Goal: Task Accomplishment & Management: Manage account settings

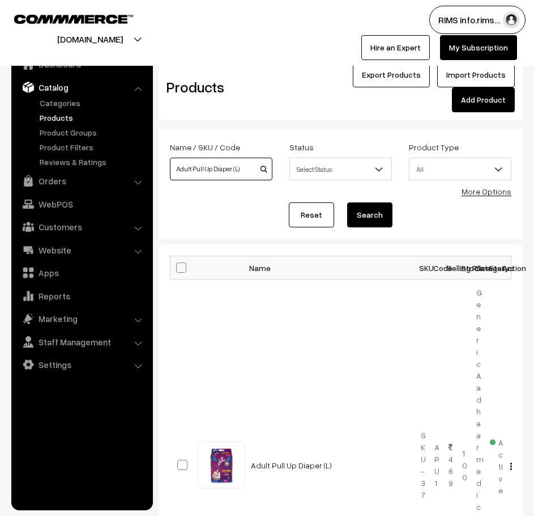
click at [241, 168] on input "Adult Pull Up Diaper (L)" at bounding box center [221, 169] width 103 height 23
type input "A"
paste input "[MEDICAL_DATA] 5% w/w Ointment- GA"
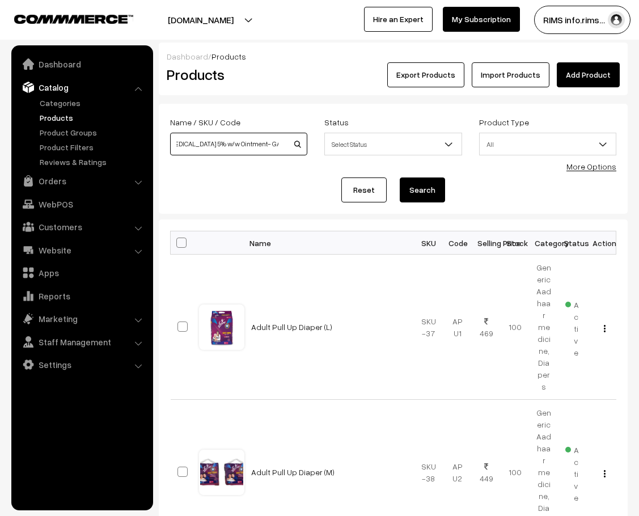
scroll to position [0, 8]
type input "Povidone Iodine 5% w/w Ointment- GA"
click at [410, 195] on button "Search" at bounding box center [421, 189] width 45 height 25
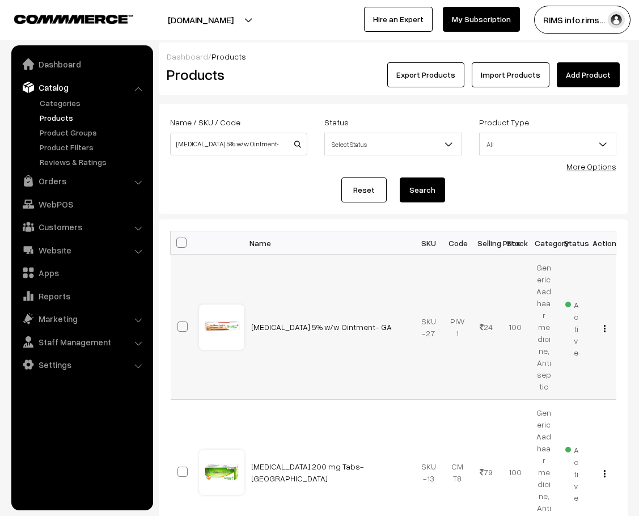
click at [606, 324] on div "View Edit Delete" at bounding box center [601, 327] width 15 height 12
click at [603, 324] on button "button" at bounding box center [604, 328] width 3 height 9
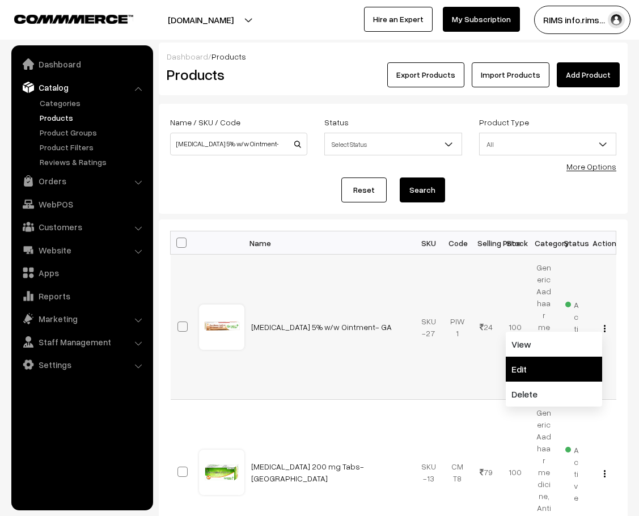
click at [531, 366] on link "Edit" at bounding box center [553, 368] width 96 height 25
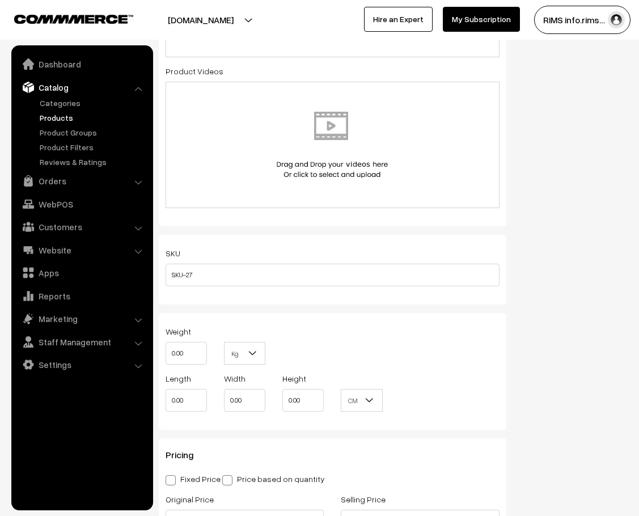
scroll to position [793, 0]
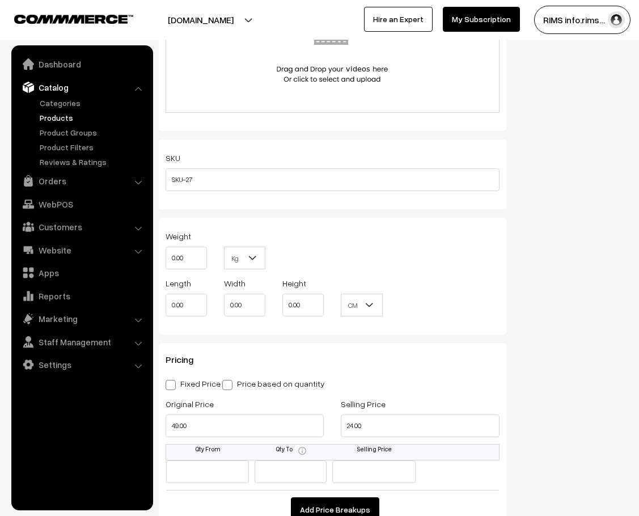
click at [171, 380] on span at bounding box center [170, 385] width 10 height 10
click at [171, 379] on input "Fixed Price" at bounding box center [168, 382] width 7 height 7
radio input "true"
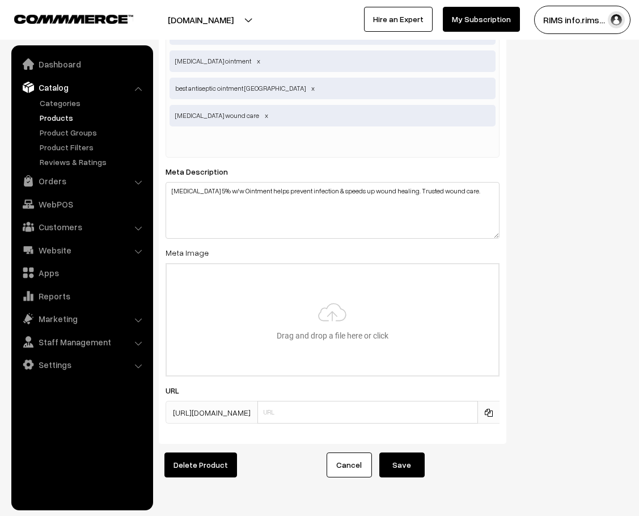
click at [404, 452] on button "Save" at bounding box center [401, 464] width 45 height 25
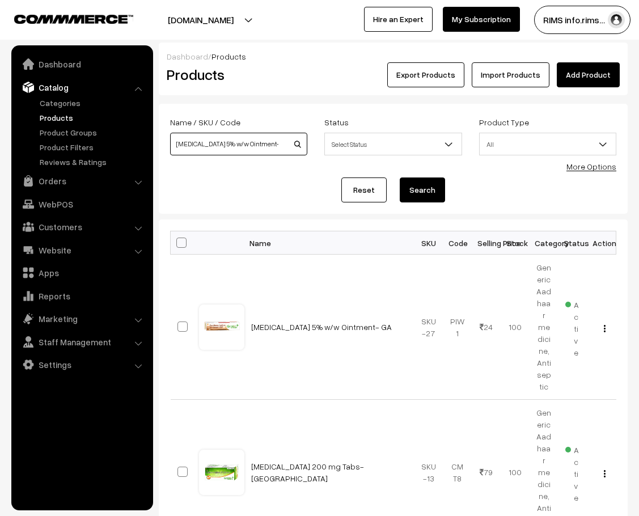
click at [278, 147] on input "[MEDICAL_DATA] 5% w/w Ointment- GA" at bounding box center [238, 144] width 137 height 23
click at [277, 144] on input "[MEDICAL_DATA] 5% w/w Ointment- GA" at bounding box center [238, 144] width 137 height 23
type input "P"
paste input "Propranolol Hydrochloride 40 mg Tabs (Swasprolol-40) - GA"
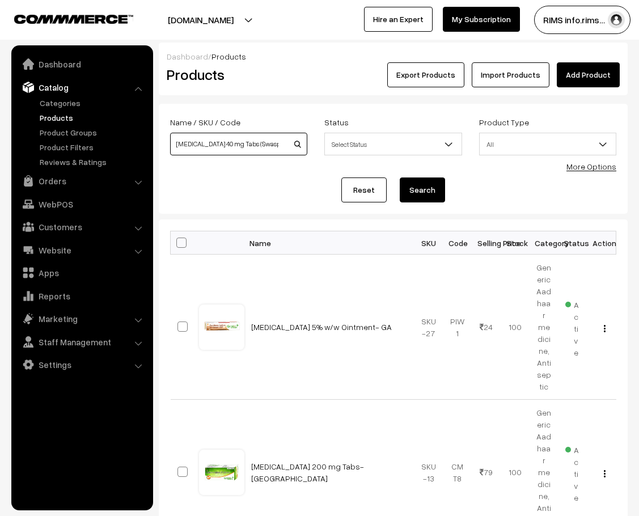
scroll to position [0, 66]
type input "[MEDICAL_DATA] 40 mg Tabs (Swasprolol-40) - GA"
click at [419, 192] on button "Search" at bounding box center [421, 189] width 45 height 25
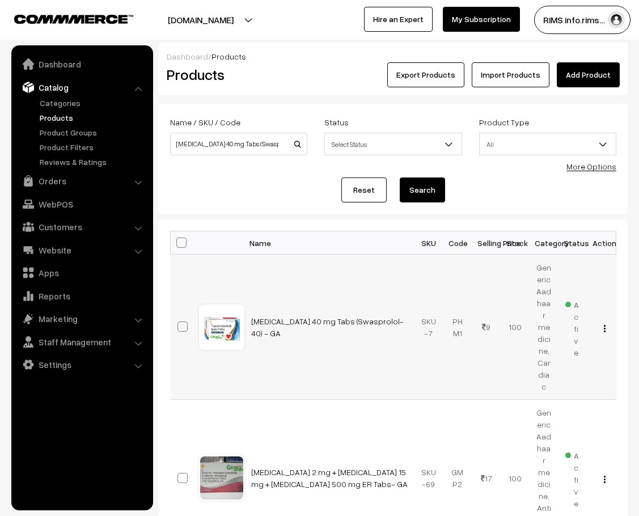
click at [605, 324] on button "button" at bounding box center [604, 328] width 3 height 9
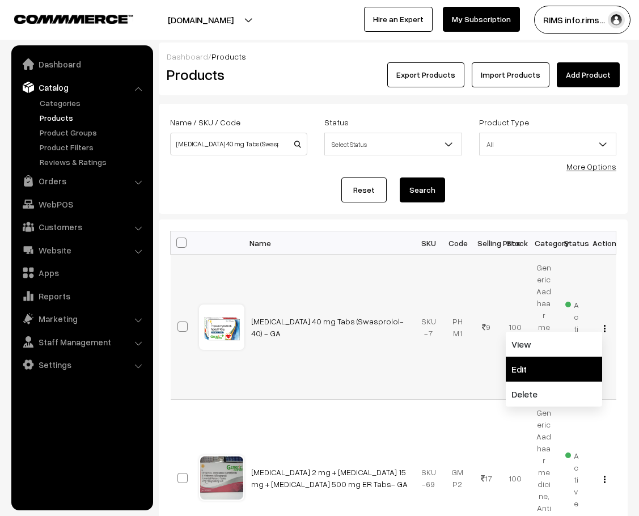
click at [571, 356] on link "Edit" at bounding box center [553, 368] width 96 height 25
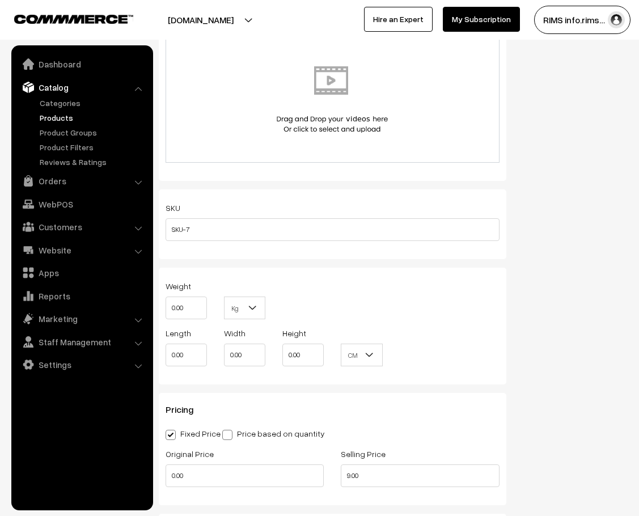
scroll to position [850, 0]
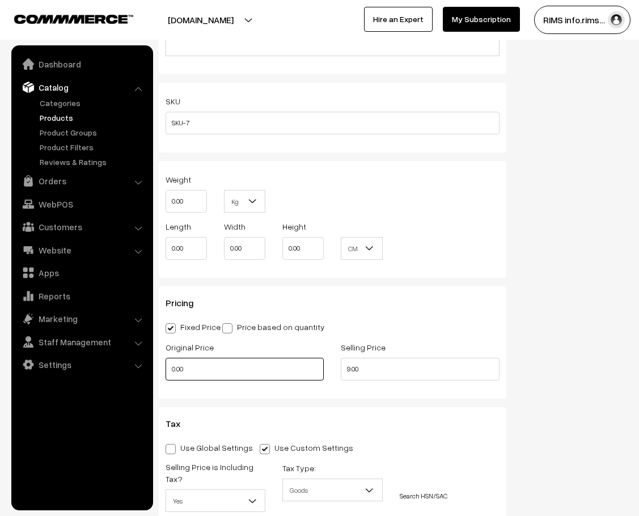
click at [212, 358] on input "0.00" at bounding box center [244, 369] width 158 height 23
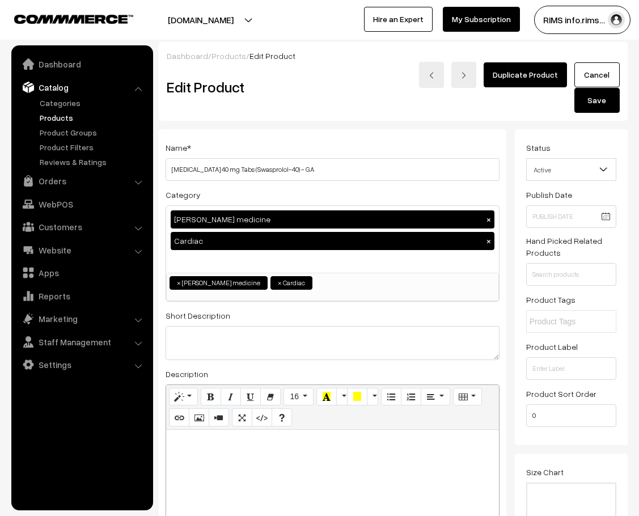
scroll to position [0, 0]
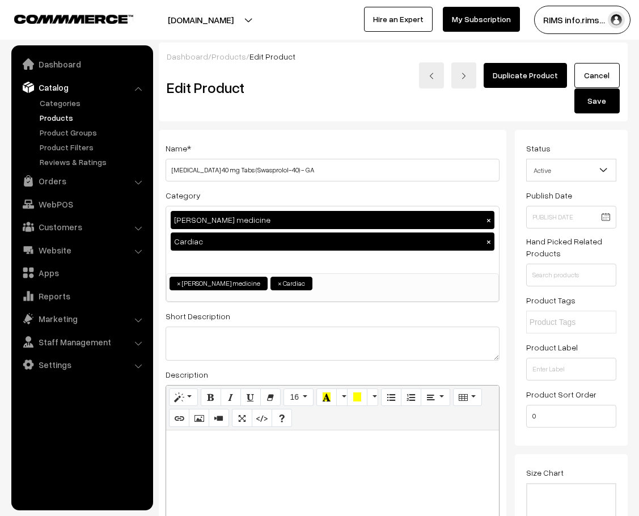
type input "39.00"
click at [594, 88] on button "Save" at bounding box center [596, 100] width 45 height 25
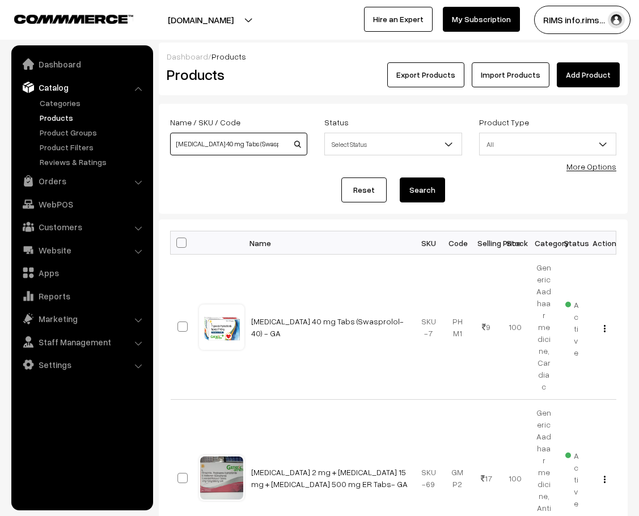
click at [287, 144] on input "[MEDICAL_DATA] 40 mg Tabs (Swasprolol-40) - GA" at bounding box center [238, 144] width 137 height 23
type input "PropranoloSwasprolol-40) - GA"
click at [228, 147] on input at bounding box center [238, 144] width 137 height 23
paste input "Protein Powder + DHA- GA"
type input "Protein Powder + DHA- GA"
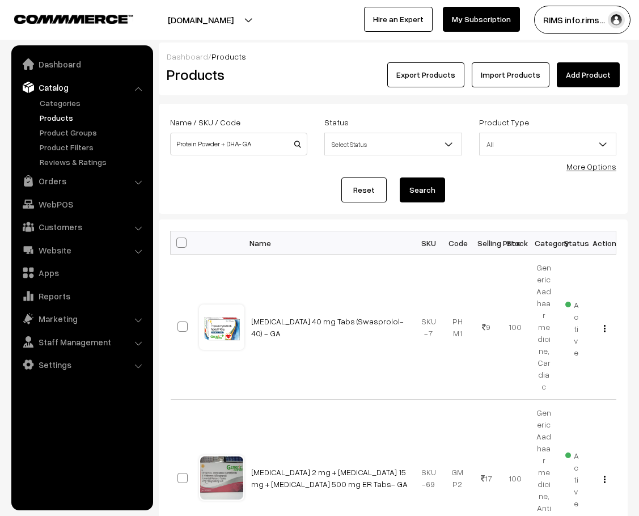
click at [429, 181] on button "Search" at bounding box center [421, 189] width 45 height 25
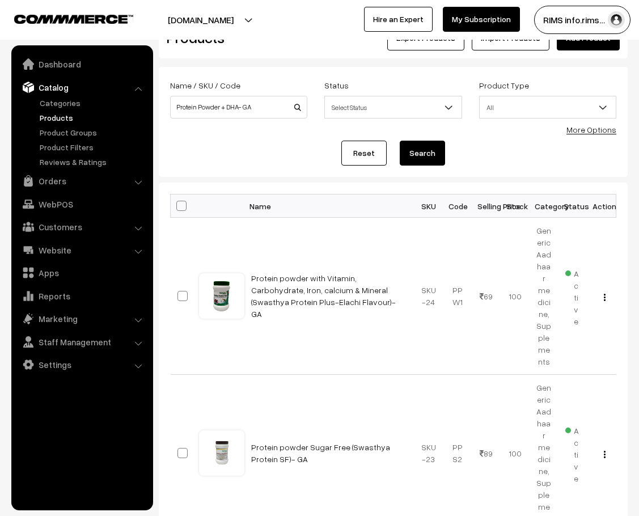
scroll to position [57, 0]
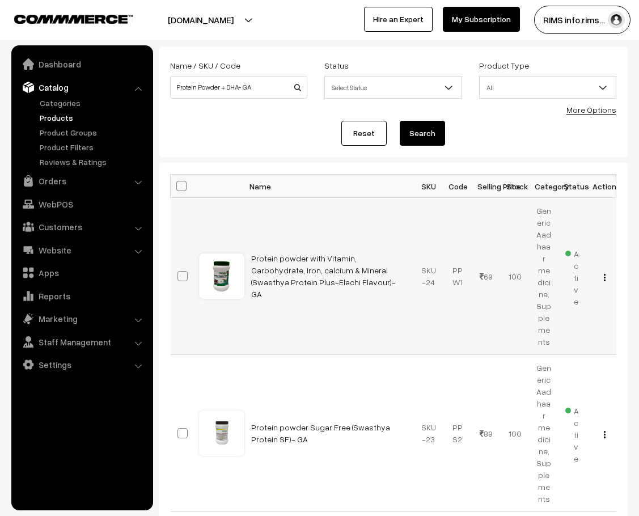
click at [312, 311] on td "Protein powder with Vitamin, Carbohydrate, Iron, calcium & Mineral (Swasthya Pr…" at bounding box center [329, 276] width 170 height 157
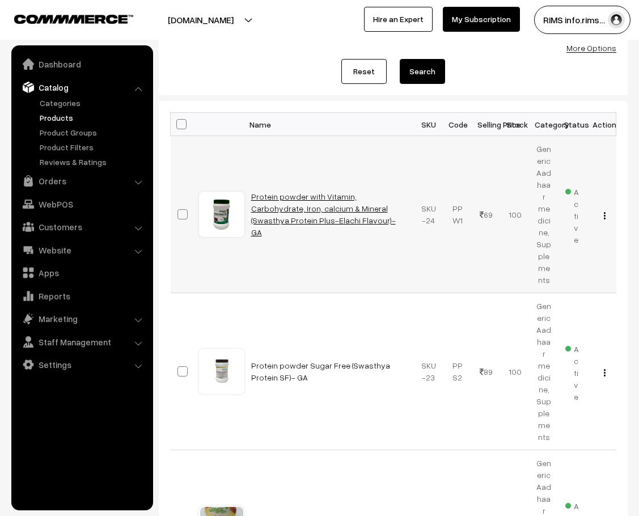
scroll to position [113, 0]
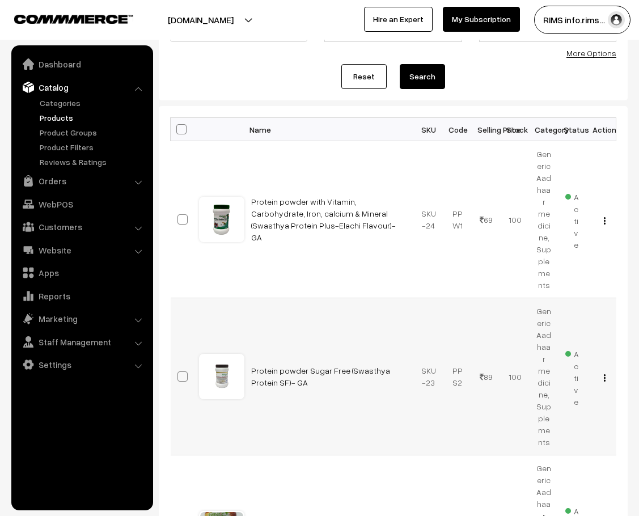
click at [605, 374] on img "button" at bounding box center [604, 377] width 2 height 7
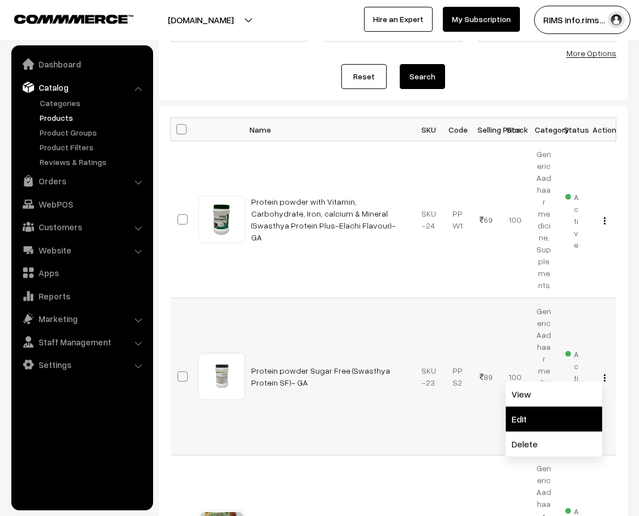
click at [567, 406] on link "Edit" at bounding box center [553, 418] width 96 height 25
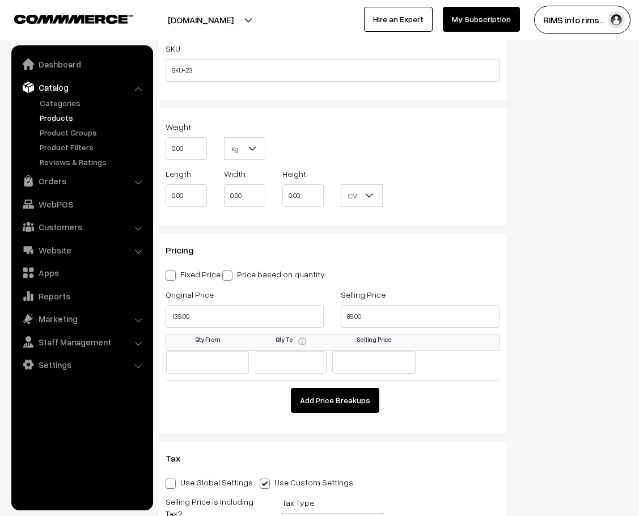
scroll to position [907, 0]
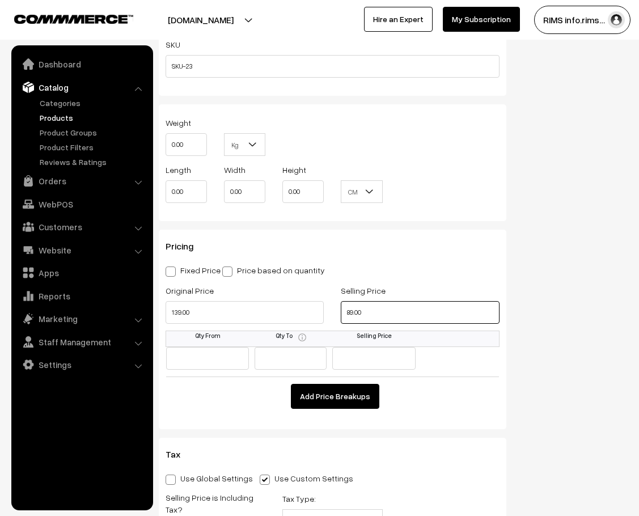
click at [399, 301] on input "89.00" at bounding box center [420, 312] width 158 height 23
type input "99.00"
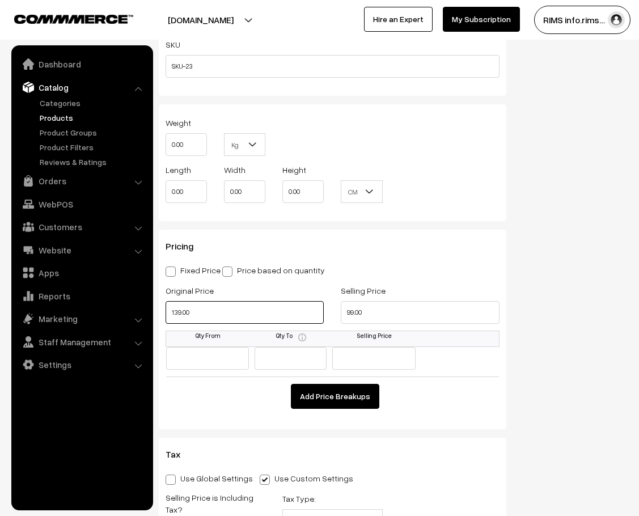
click at [207, 301] on input "139.00" at bounding box center [244, 312] width 158 height 23
type input "169.00"
click at [173, 266] on span at bounding box center [170, 271] width 10 height 10
click at [173, 266] on input "Fixed Price" at bounding box center [168, 269] width 7 height 7
radio input "true"
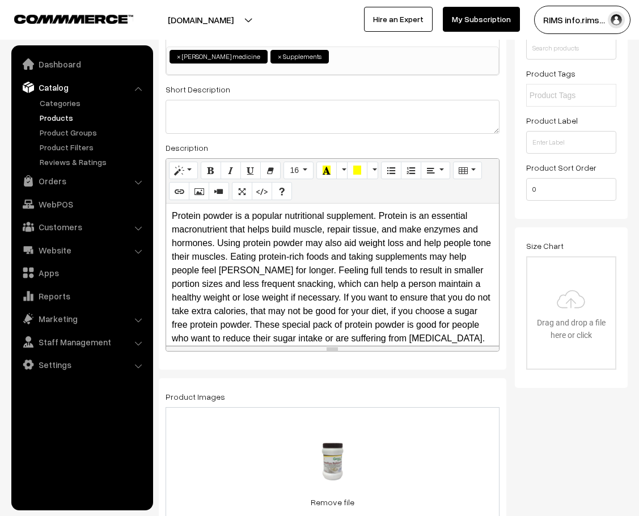
scroll to position [0, 0]
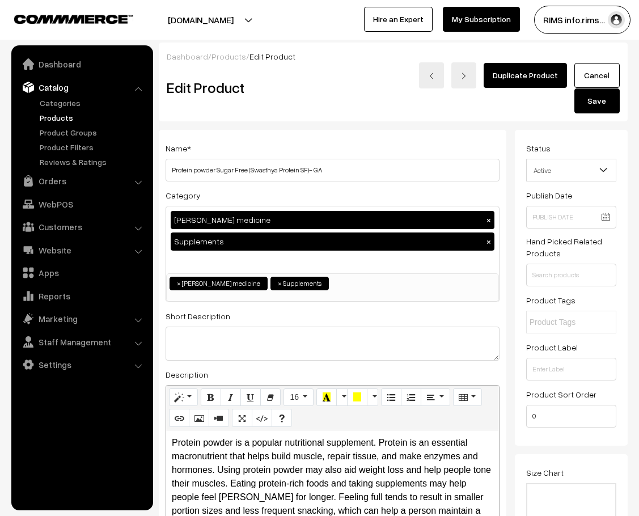
click at [604, 88] on button "Save" at bounding box center [596, 100] width 45 height 25
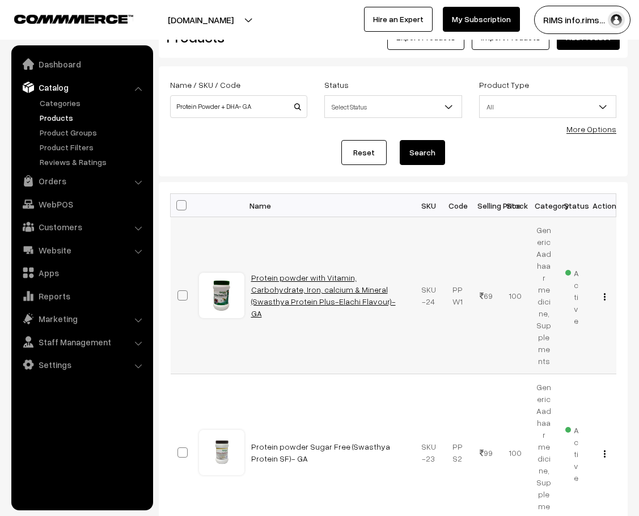
scroll to position [57, 0]
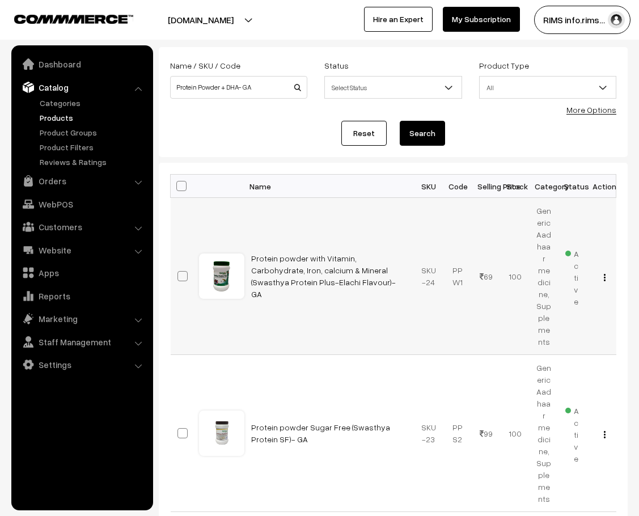
click at [603, 274] on img "button" at bounding box center [604, 277] width 2 height 7
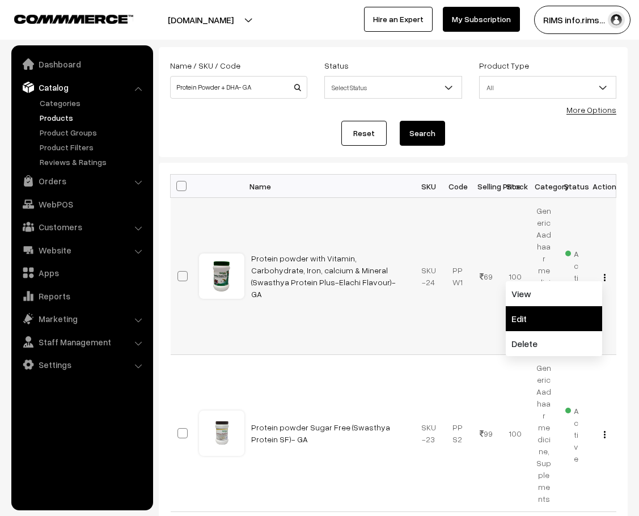
click at [559, 310] on link "Edit" at bounding box center [553, 318] width 96 height 25
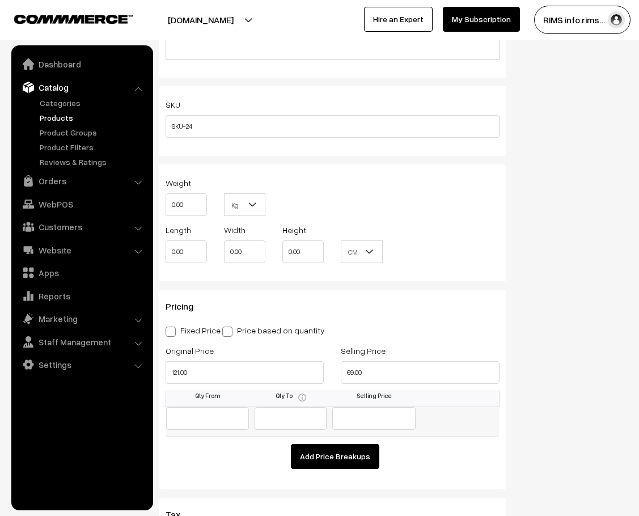
scroll to position [907, 0]
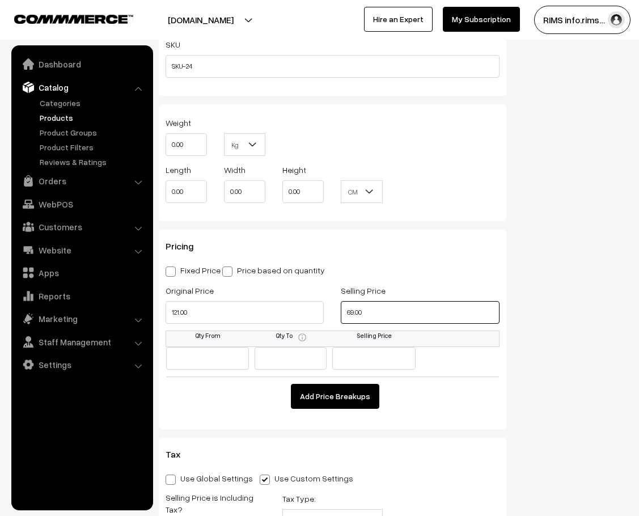
click at [369, 301] on input "69.00" at bounding box center [420, 312] width 158 height 23
type input "79.00"
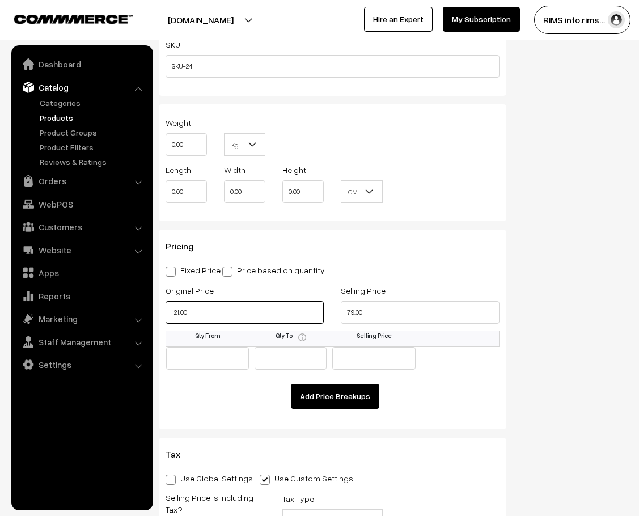
click at [224, 301] on input "121.00" at bounding box center [244, 312] width 158 height 23
type input "141.00"
click at [173, 266] on span at bounding box center [170, 271] width 10 height 10
click at [173, 266] on input "Fixed Price" at bounding box center [168, 269] width 7 height 7
radio input "true"
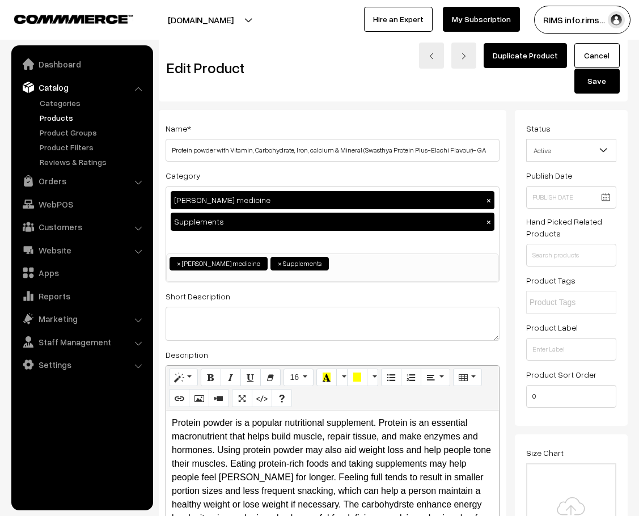
scroll to position [0, 0]
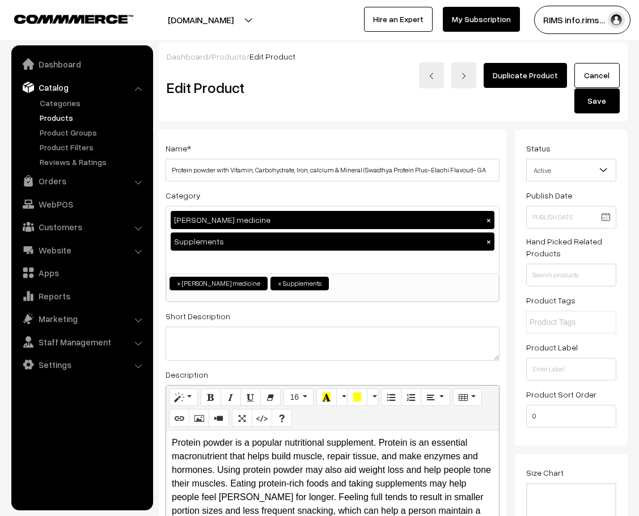
click at [586, 88] on button "Save" at bounding box center [596, 100] width 45 height 25
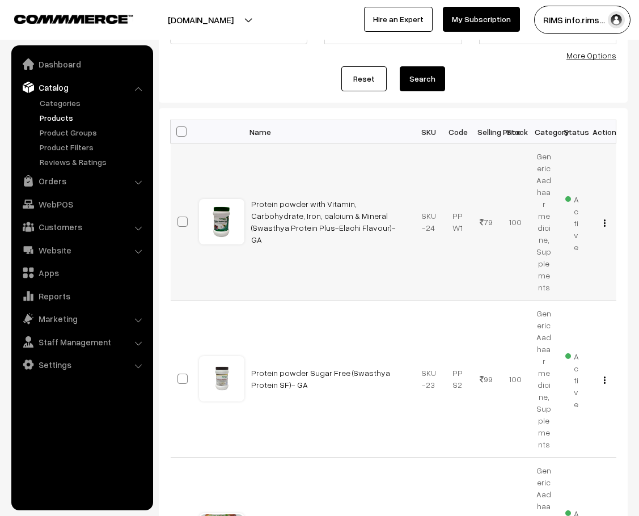
scroll to position [113, 0]
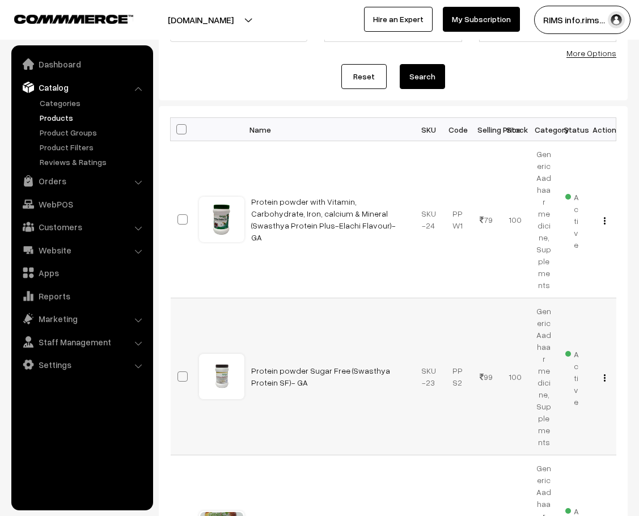
click at [205, 305] on td at bounding box center [221, 376] width 45 height 157
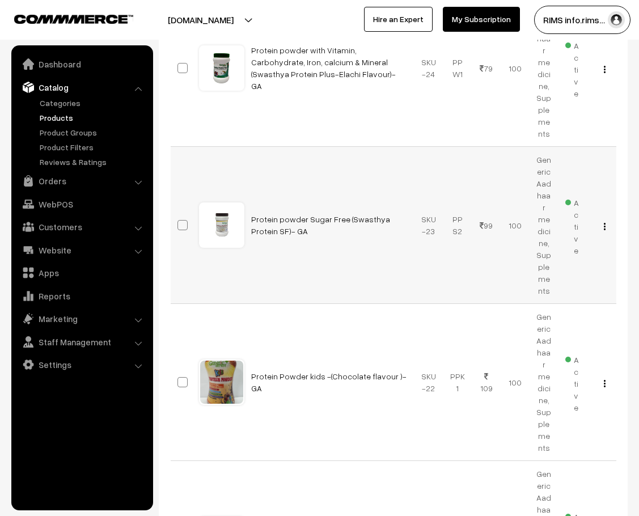
scroll to position [283, 0]
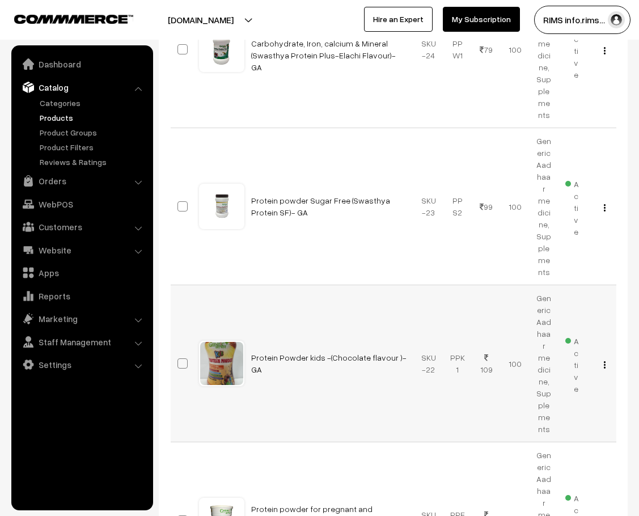
click at [603, 361] on img "button" at bounding box center [604, 364] width 2 height 7
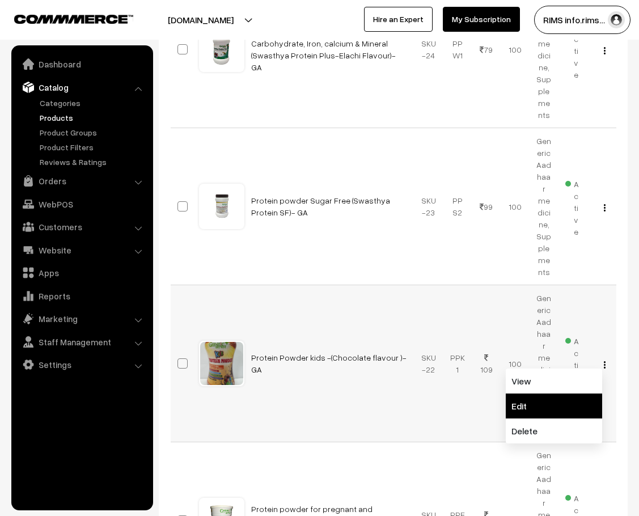
click at [568, 393] on link "Edit" at bounding box center [553, 405] width 96 height 25
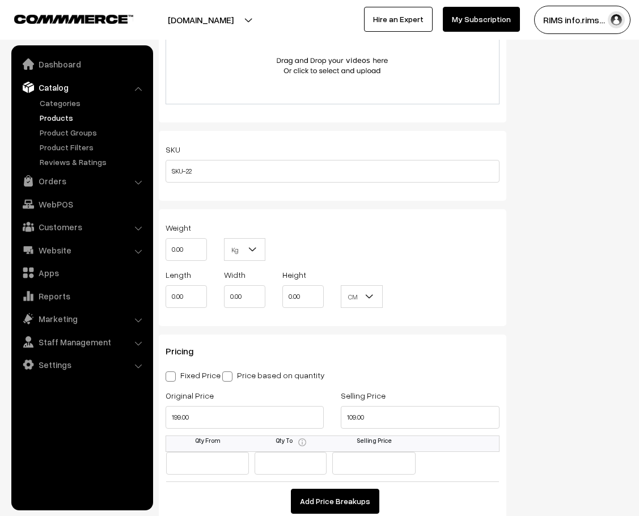
scroll to position [793, 0]
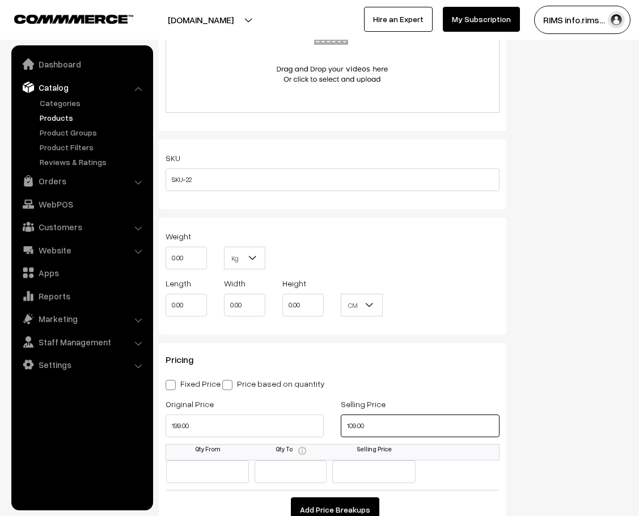
click at [373, 414] on input "109.00" at bounding box center [420, 425] width 158 height 23
type input "119.00"
click at [274, 414] on input "199.00" at bounding box center [244, 425] width 158 height 23
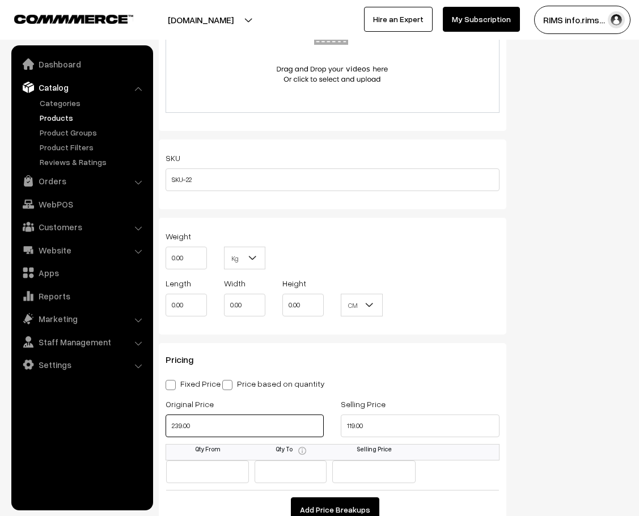
type input "239.00"
click at [170, 380] on span at bounding box center [170, 385] width 10 height 10
click at [170, 379] on input "Fixed Price" at bounding box center [168, 382] width 7 height 7
radio input "true"
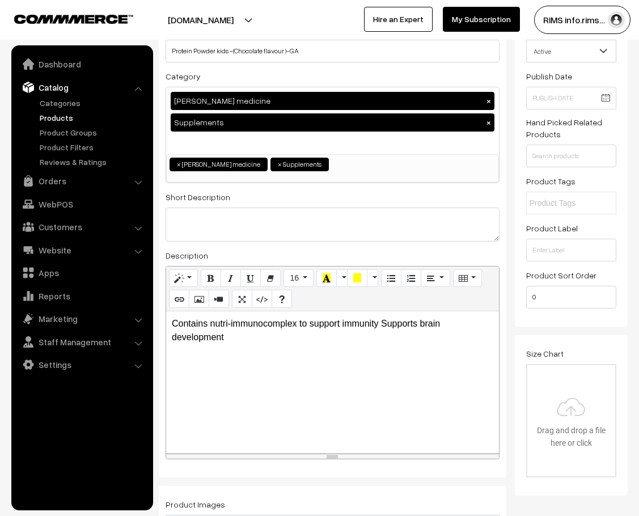
scroll to position [0, 0]
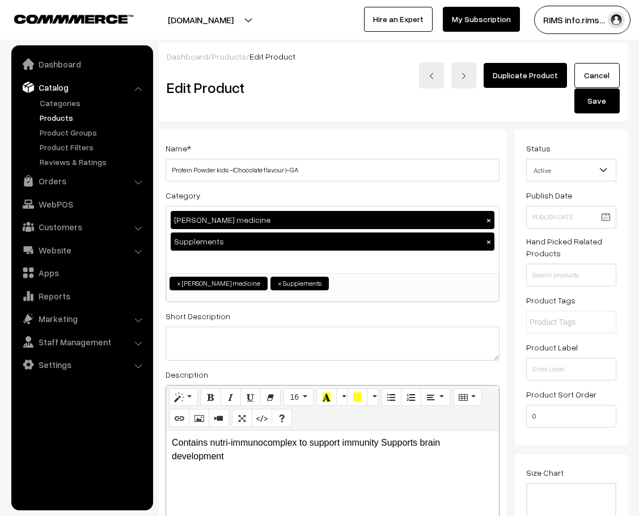
click at [587, 88] on button "Save" at bounding box center [596, 100] width 45 height 25
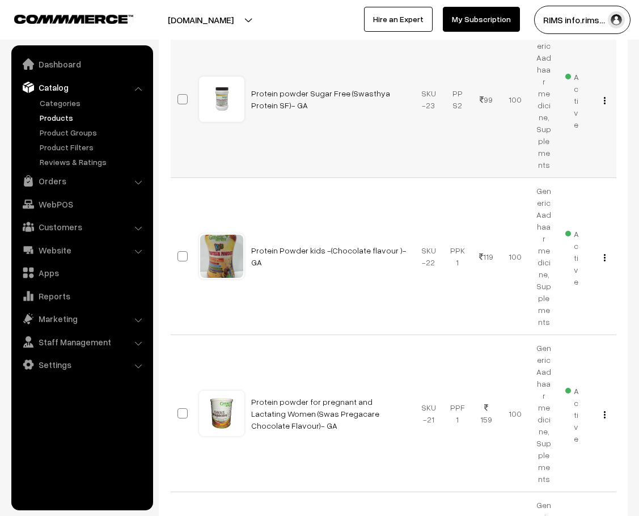
scroll to position [397, 0]
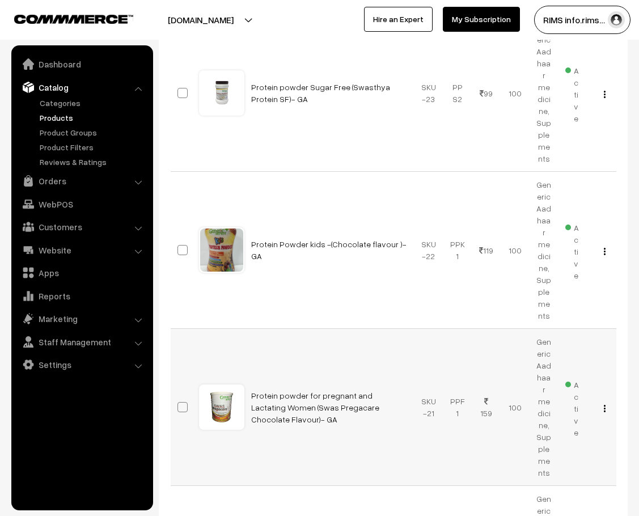
click at [604, 405] on img "button" at bounding box center [604, 408] width 2 height 7
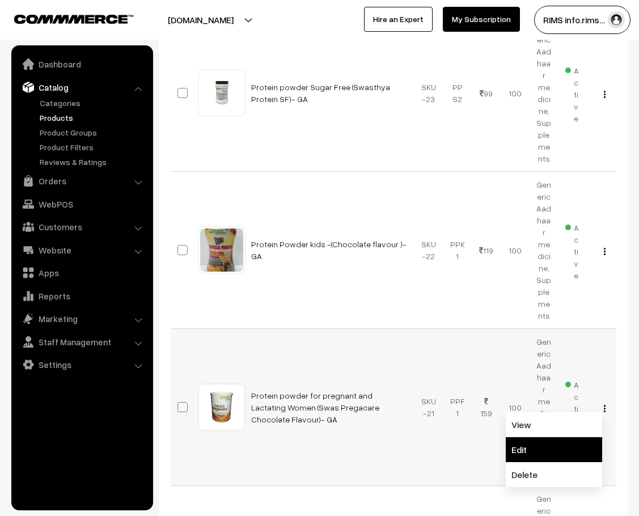
click at [555, 437] on link "Edit" at bounding box center [553, 449] width 96 height 25
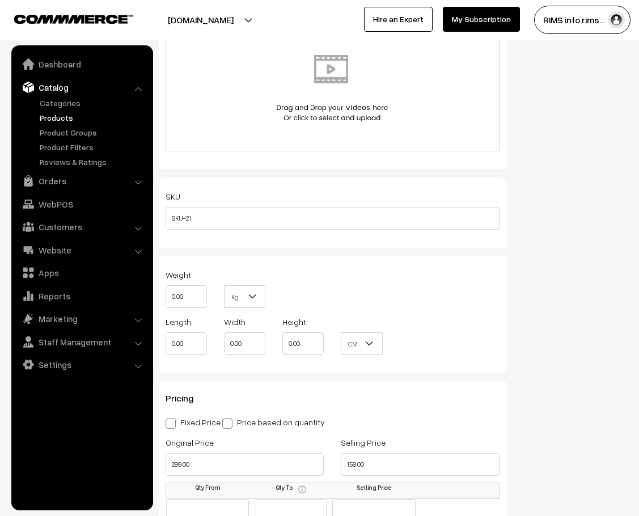
scroll to position [793, 0]
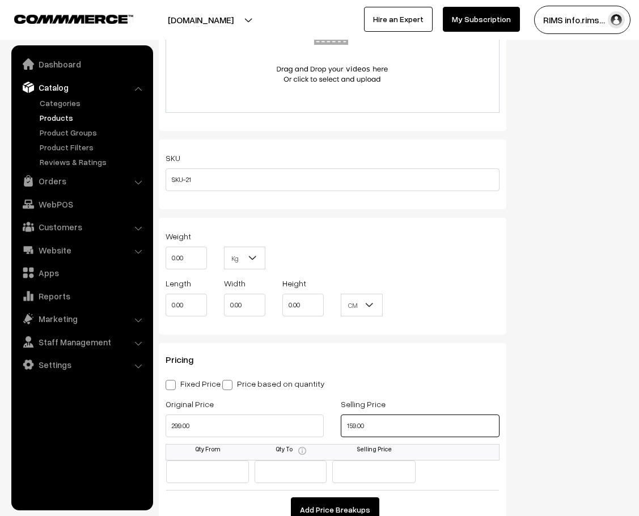
click at [378, 414] on input "159.00" at bounding box center [420, 425] width 158 height 23
type input "149.00"
click at [169, 380] on span at bounding box center [170, 385] width 10 height 10
click at [169, 379] on input "Fixed Price" at bounding box center [168, 382] width 7 height 7
radio input "true"
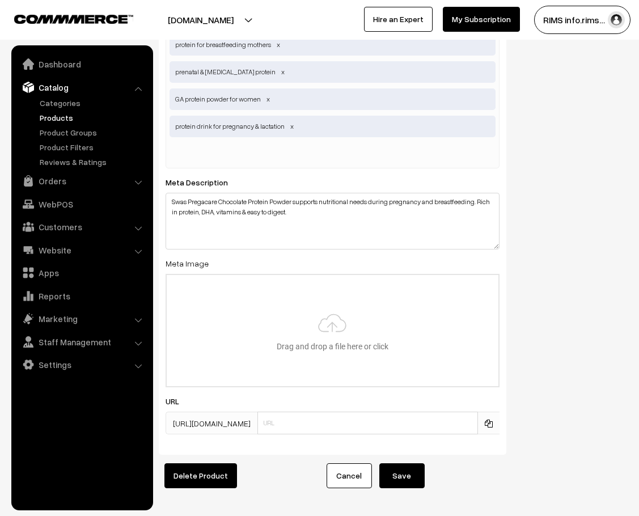
click at [417, 463] on button "Save" at bounding box center [401, 475] width 45 height 25
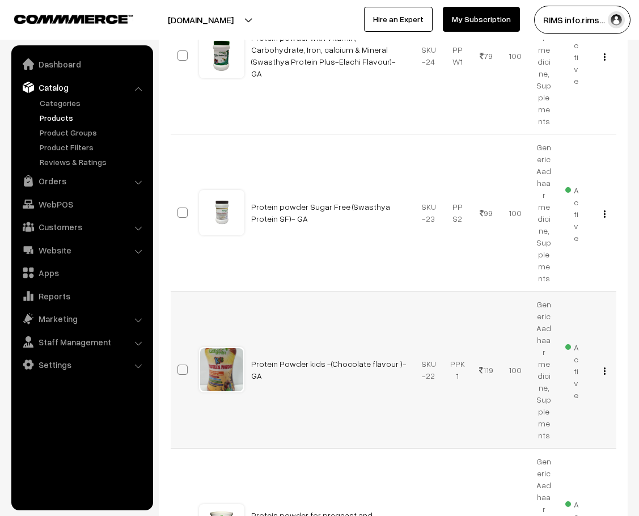
scroll to position [227, 0]
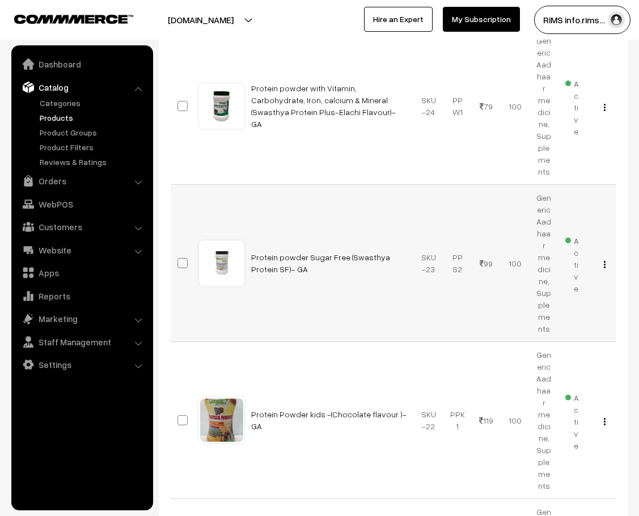
click at [314, 187] on td "Protein powder Sugar Free (Swasthya Protein SF)- GA" at bounding box center [329, 263] width 170 height 157
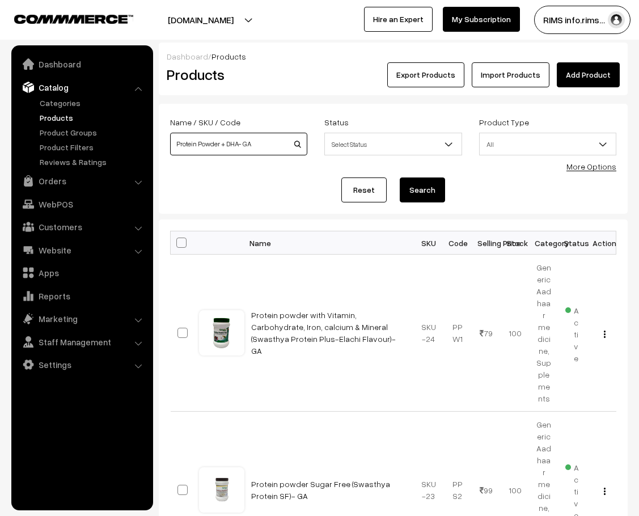
click at [269, 143] on input "Protein Powder + DHA- GA" at bounding box center [238, 144] width 137 height 23
type input "P"
paste input "[MEDICAL_DATA] 20 mg + [MEDICAL_DATA] 30 mg Caps (Swarab-DSR)- [GEOGRAPHIC_DATA]"
type input "[MEDICAL_DATA] 20 mg + [MEDICAL_DATA] 30 mg Caps (Swarab-DSR)- [GEOGRAPHIC_DATA]"
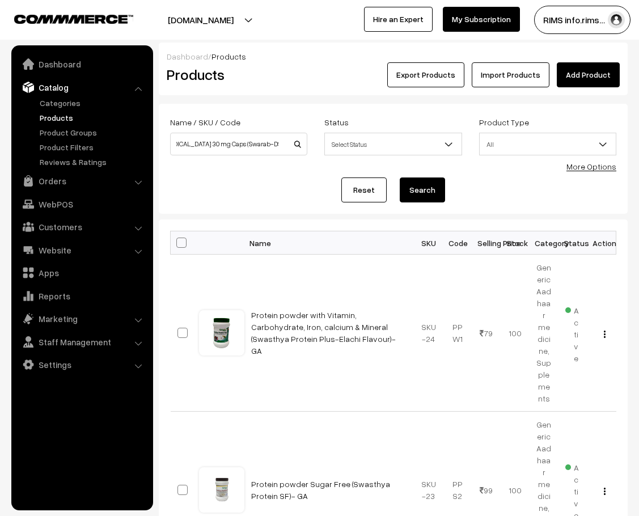
click at [409, 190] on button "Search" at bounding box center [421, 189] width 45 height 25
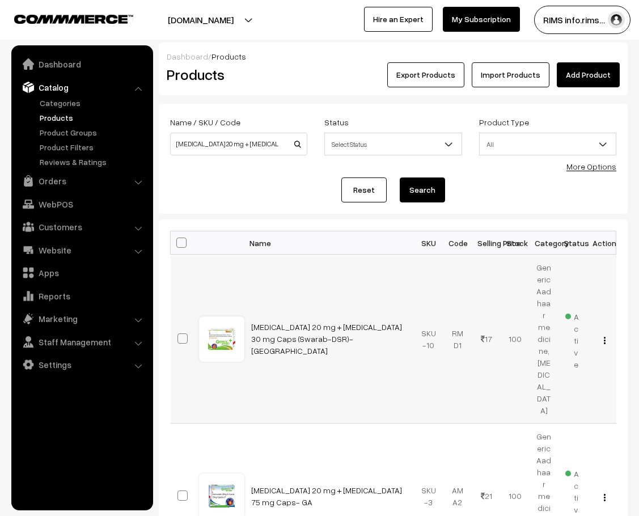
click at [604, 337] on img "button" at bounding box center [604, 340] width 2 height 7
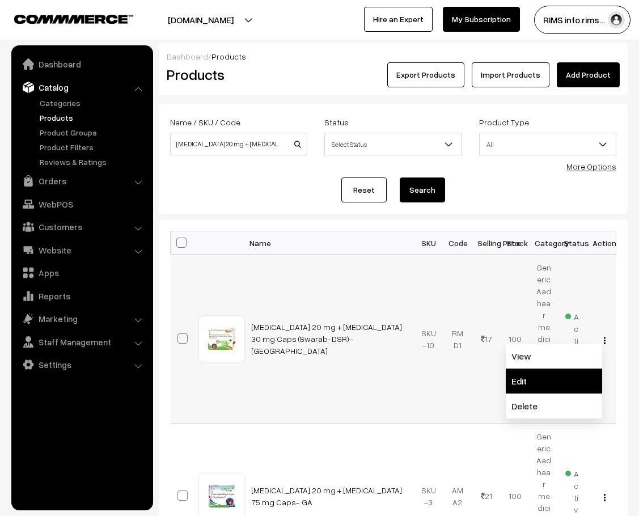
click at [573, 368] on link "Edit" at bounding box center [553, 380] width 96 height 25
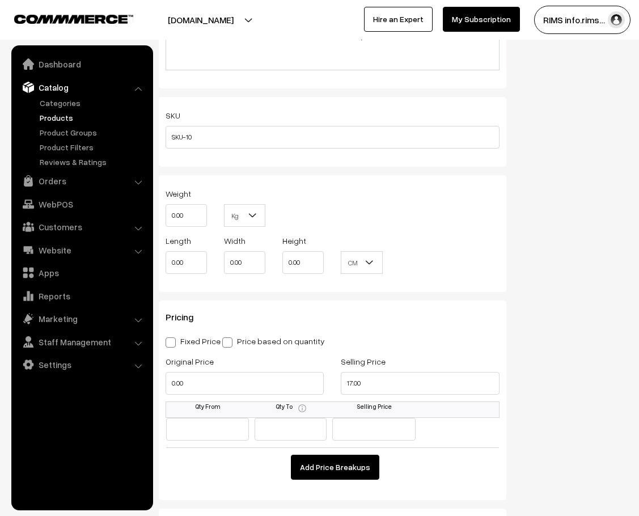
scroll to position [907, 0]
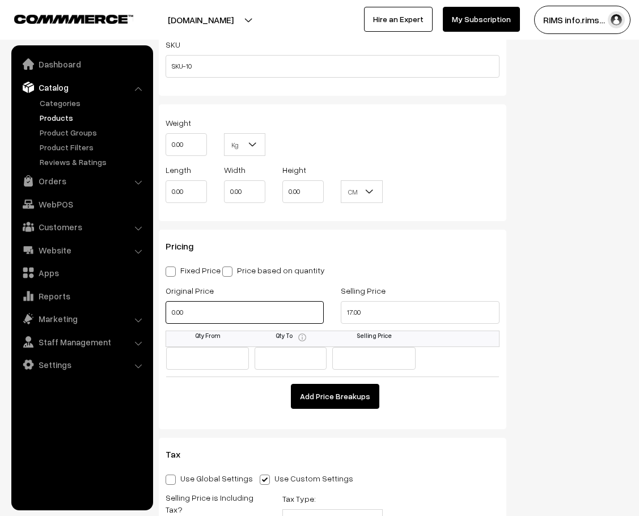
click at [229, 301] on input "0.00" at bounding box center [244, 312] width 158 height 23
click at [192, 301] on input "0.00" at bounding box center [244, 312] width 158 height 23
type input "100.00"
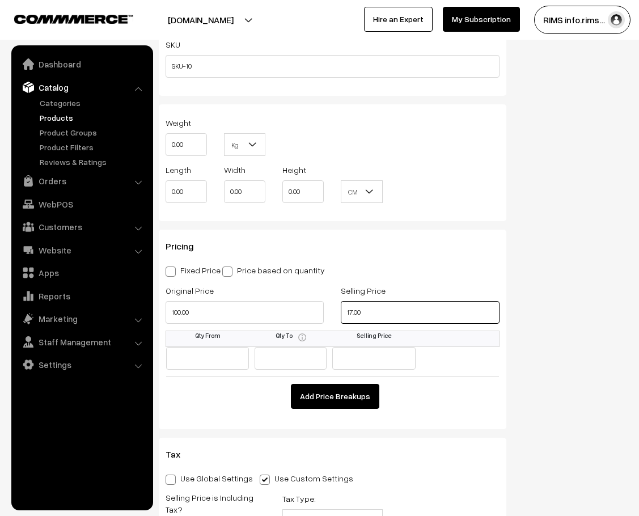
click at [368, 301] on input "17.00" at bounding box center [420, 312] width 158 height 23
type input "17.00"
click at [173, 266] on span at bounding box center [170, 271] width 10 height 10
click at [173, 266] on input "Fixed Price" at bounding box center [168, 269] width 7 height 7
radio input "true"
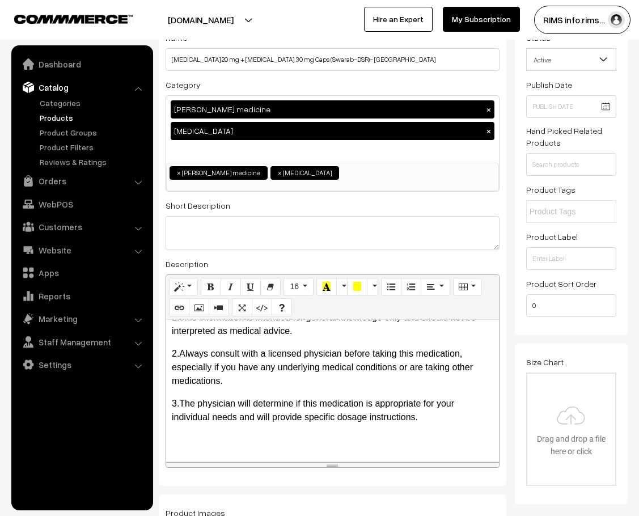
scroll to position [0, 0]
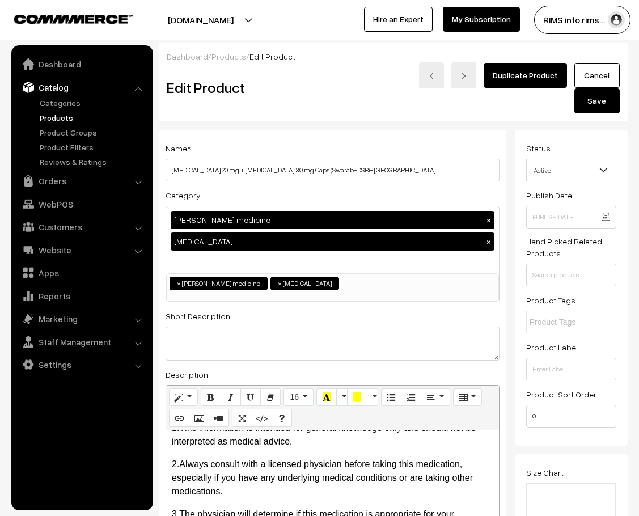
click at [601, 88] on button "Save" at bounding box center [596, 100] width 45 height 25
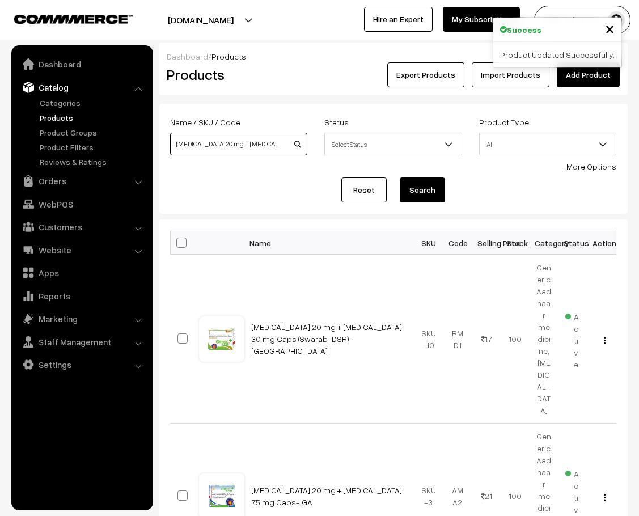
click at [288, 145] on input "Rabeprazole 20 mg + Domperidone 30 mg Caps (Swarab-DSR)- GA" at bounding box center [238, 144] width 137 height 23
type input "Rabepramg Caps (Swarab-DSR)- GA"
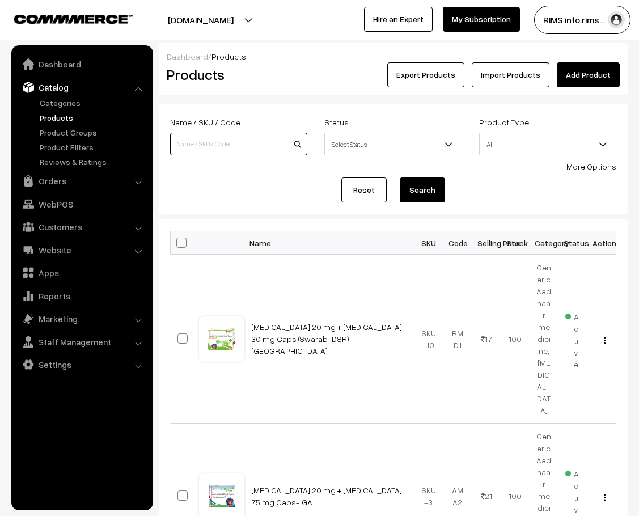
scroll to position [0, 0]
click at [240, 142] on input at bounding box center [238, 144] width 137 height 23
paste input "Sterile Gloves No.6.5"
type input "Sterile Gloves No.6.5"
click at [425, 189] on button "Search" at bounding box center [421, 189] width 45 height 25
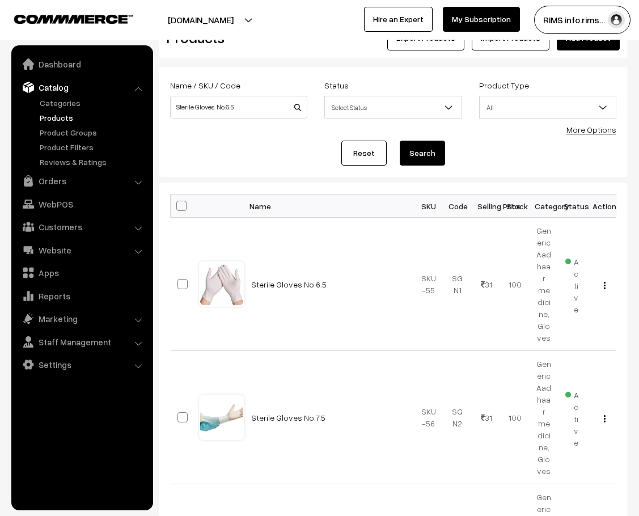
scroll to position [57, 0]
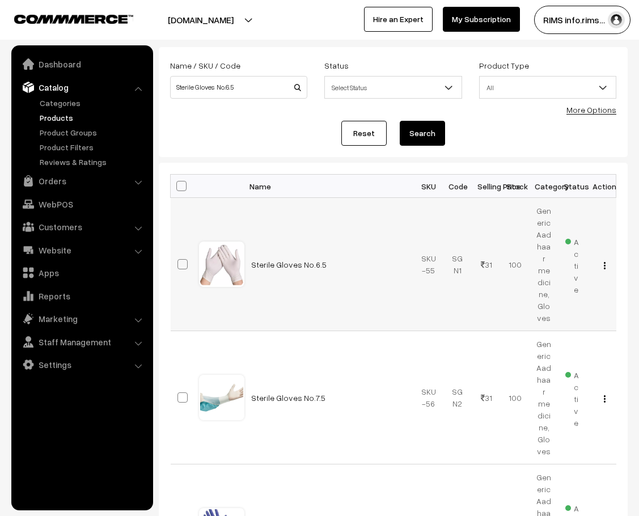
click at [603, 261] on button "button" at bounding box center [604, 265] width 3 height 9
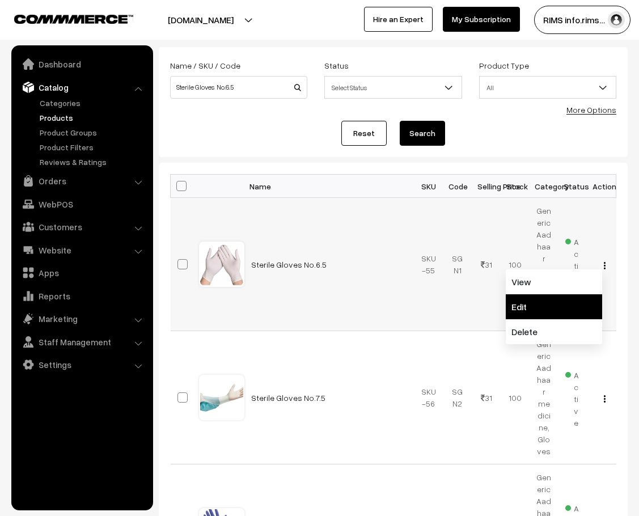
click at [552, 300] on link "Edit" at bounding box center [553, 306] width 96 height 25
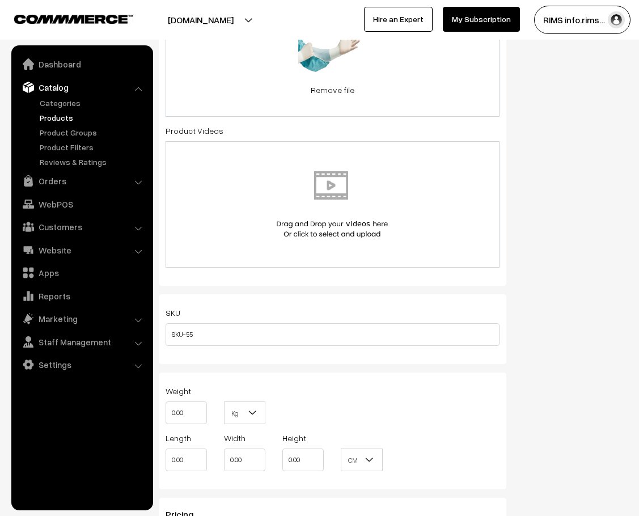
scroll to position [963, 0]
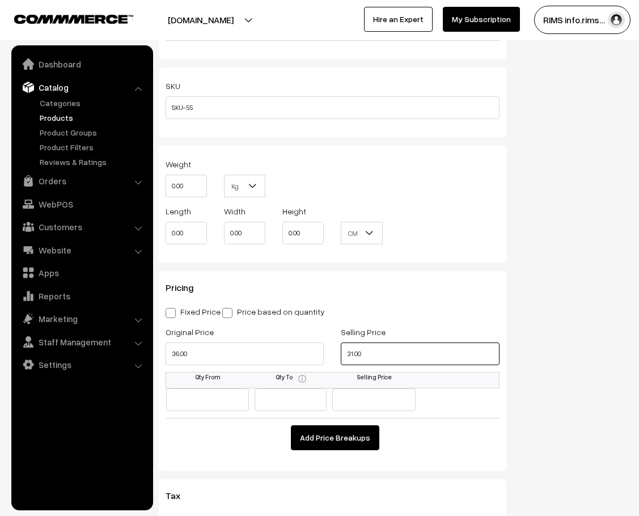
click at [371, 342] on input "31.00" at bounding box center [420, 353] width 158 height 23
type input "33.00"
click at [168, 308] on span at bounding box center [170, 313] width 10 height 10
click at [168, 307] on input "Fixed Price" at bounding box center [168, 310] width 7 height 7
radio input "true"
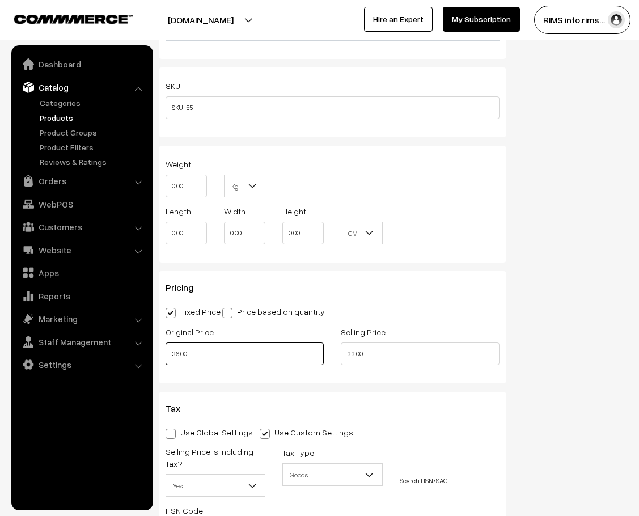
click at [215, 342] on input "36.00" at bounding box center [244, 353] width 158 height 23
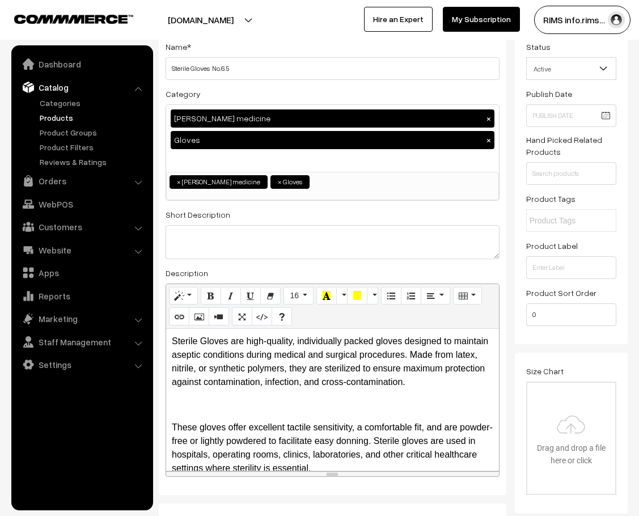
scroll to position [0, 0]
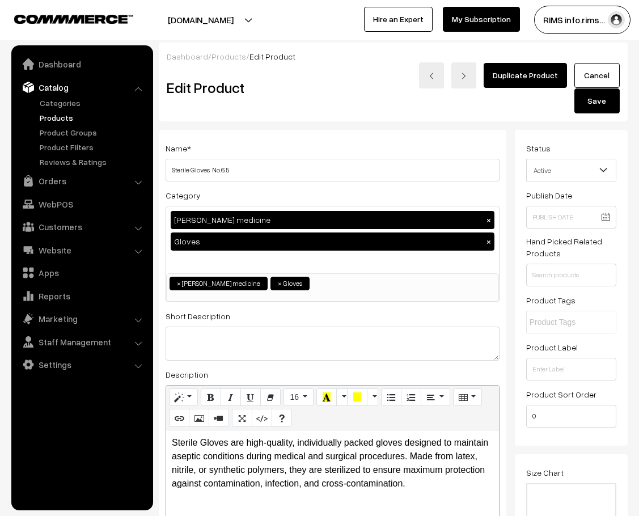
type input "56.00"
click at [593, 88] on button "Save" at bounding box center [596, 100] width 45 height 25
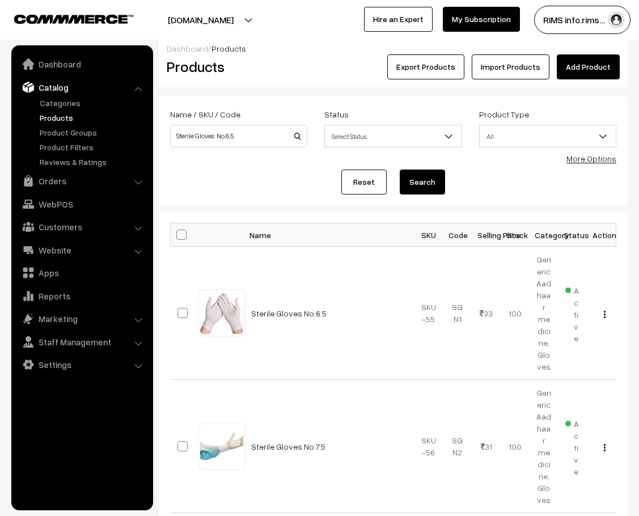
scroll to position [113, 0]
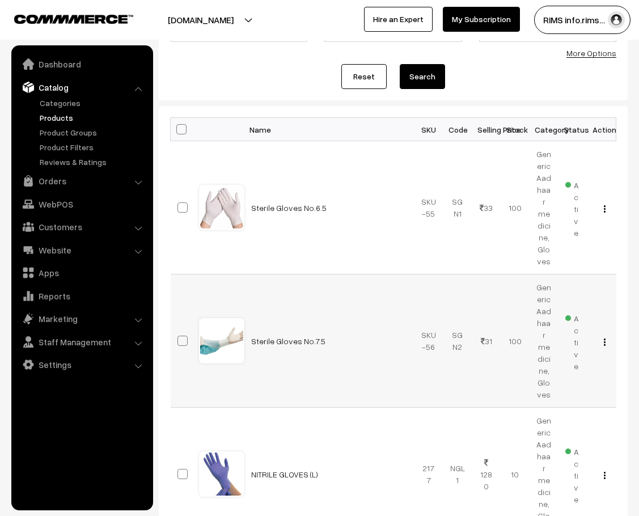
click at [606, 335] on div "View Edit Delete" at bounding box center [601, 341] width 15 height 12
click at [603, 338] on img "button" at bounding box center [604, 341] width 2 height 7
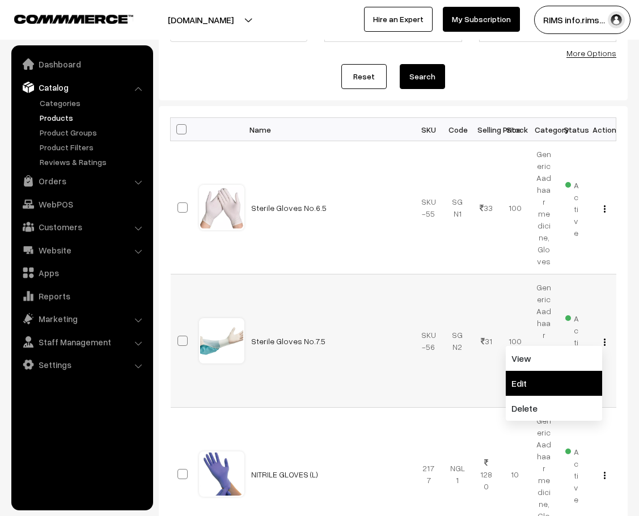
click at [572, 371] on link "Edit" at bounding box center [553, 383] width 96 height 25
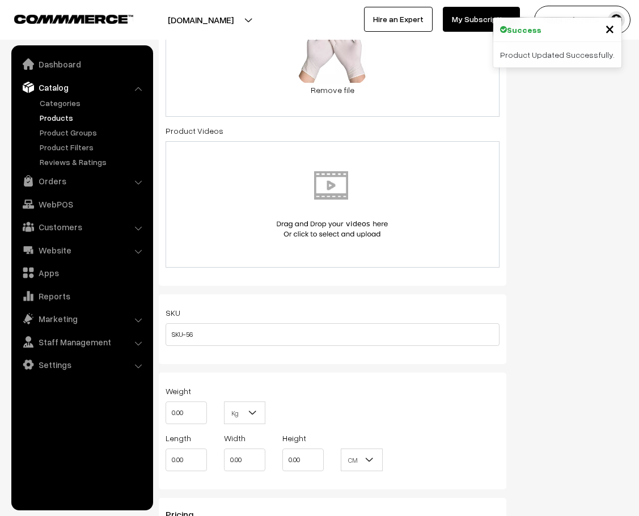
scroll to position [963, 0]
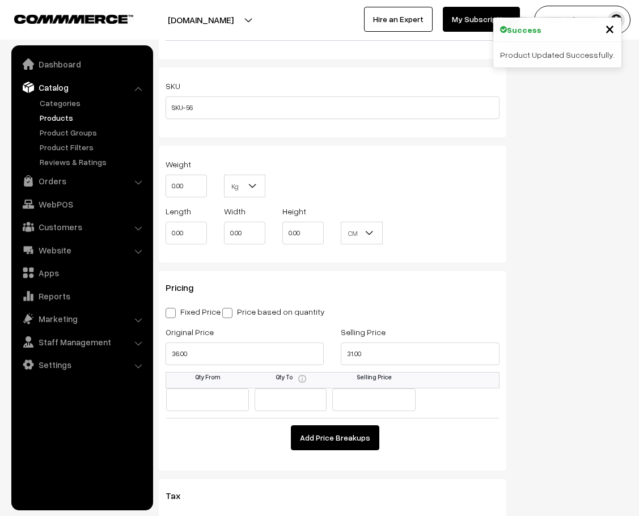
click at [168, 308] on span at bounding box center [170, 313] width 10 height 10
click at [168, 307] on input "Fixed Price" at bounding box center [168, 310] width 7 height 7
radio input "true"
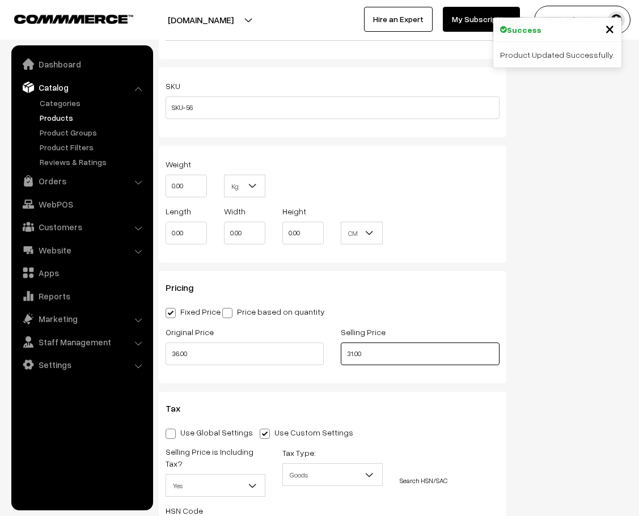
click at [424, 342] on input "31.00" at bounding box center [420, 353] width 158 height 23
type input "3"
type input "33.00"
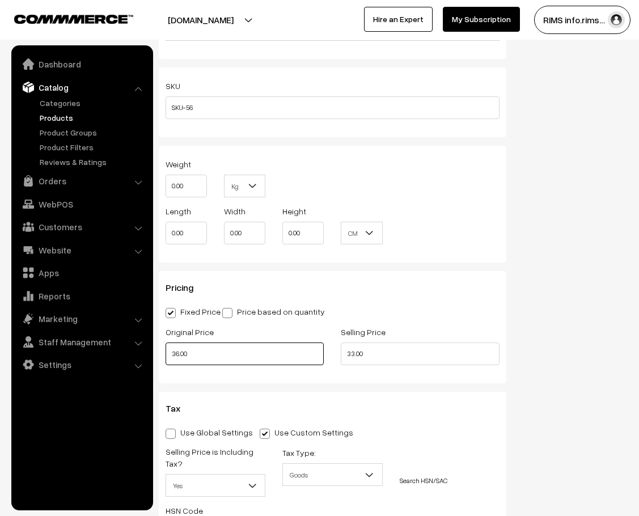
click at [229, 342] on input "36.00" at bounding box center [244, 353] width 158 height 23
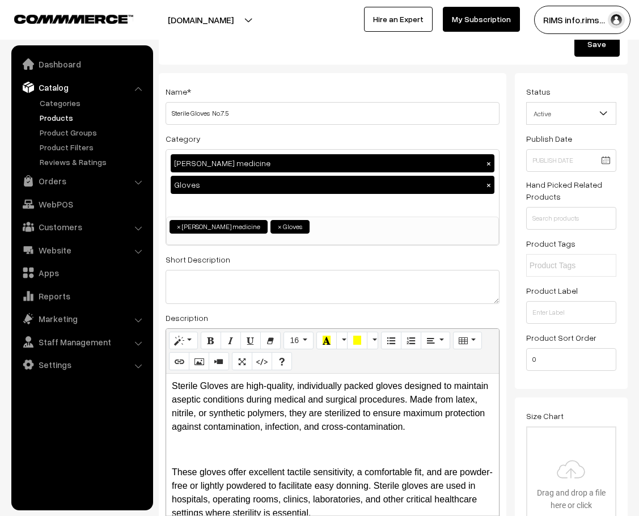
scroll to position [0, 0]
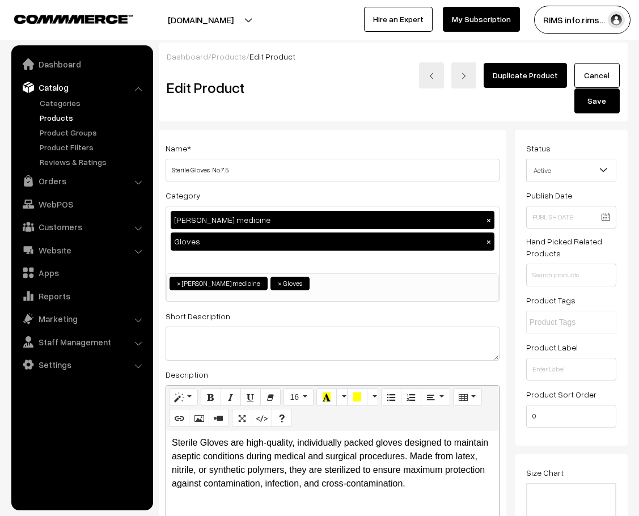
type input "66.00"
click at [594, 88] on button "Save" at bounding box center [596, 100] width 45 height 25
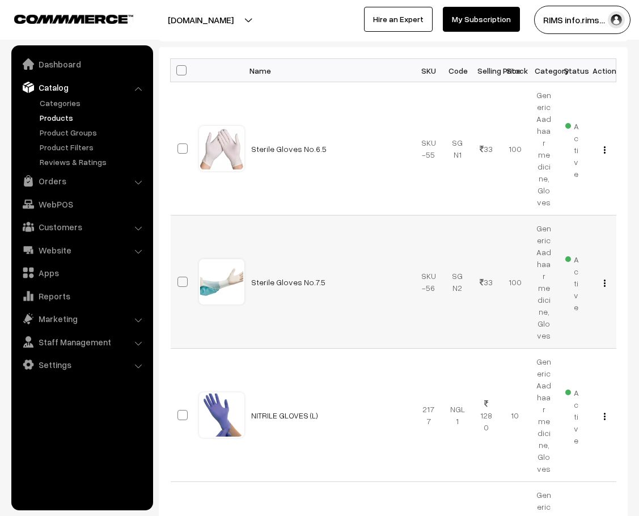
scroll to position [227, 0]
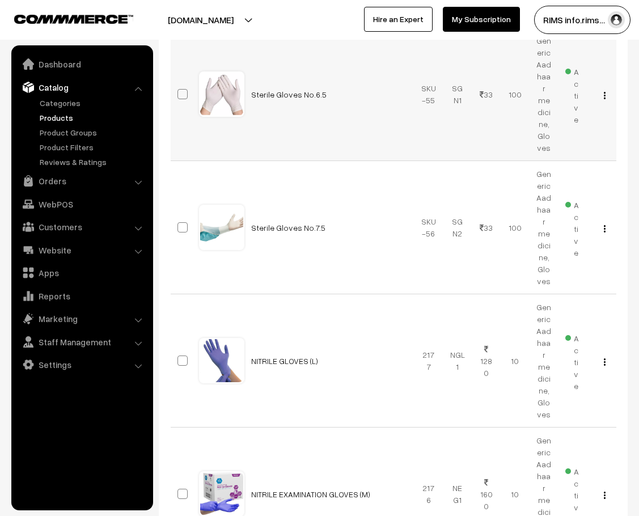
click at [350, 140] on td "Sterile Gloves No.6.5" at bounding box center [329, 94] width 170 height 133
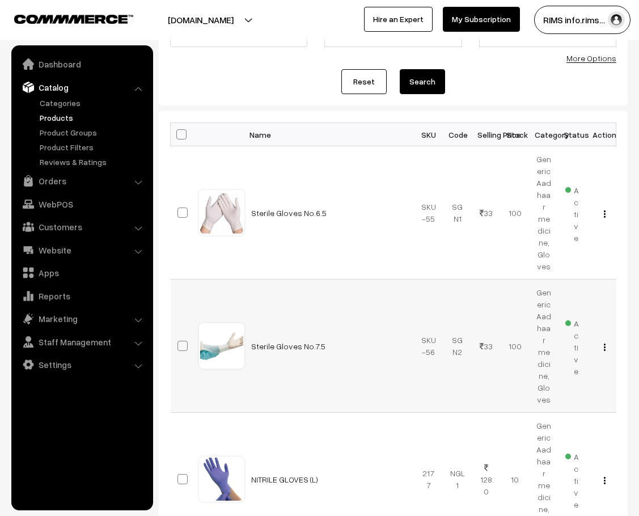
scroll to position [0, 0]
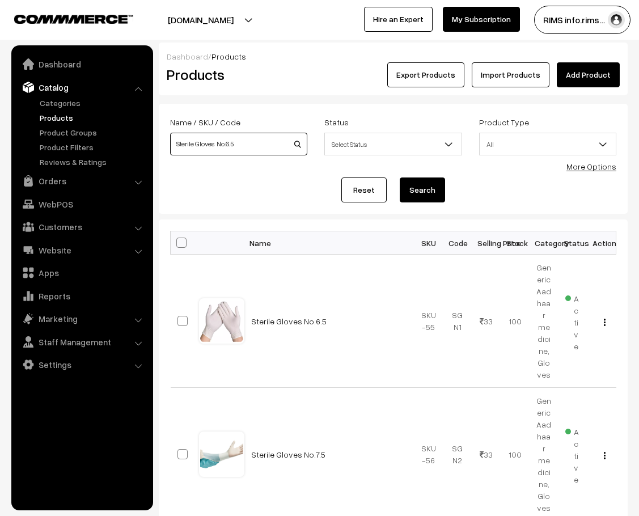
click at [239, 139] on input "Sterile Gloves No.6.5" at bounding box center [238, 144] width 137 height 23
type input "S"
paste input "Swas Aloe [PERSON_NAME] Facewash- GA"
type input "Swas Aloe [PERSON_NAME] Facewash- GA"
click at [424, 192] on button "Search" at bounding box center [421, 189] width 45 height 25
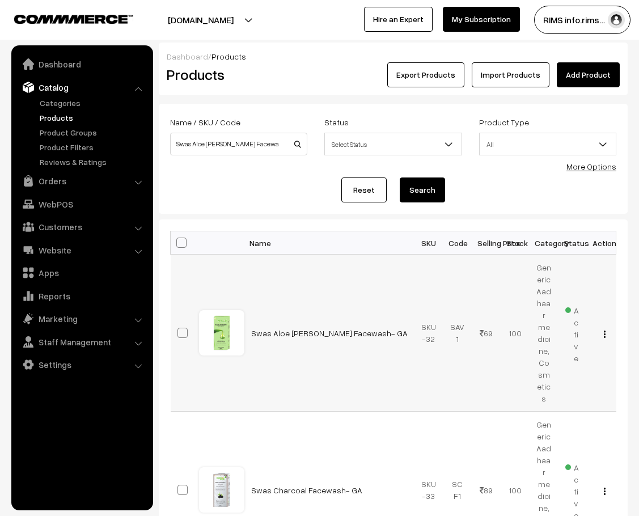
click at [604, 330] on img "button" at bounding box center [604, 333] width 2 height 7
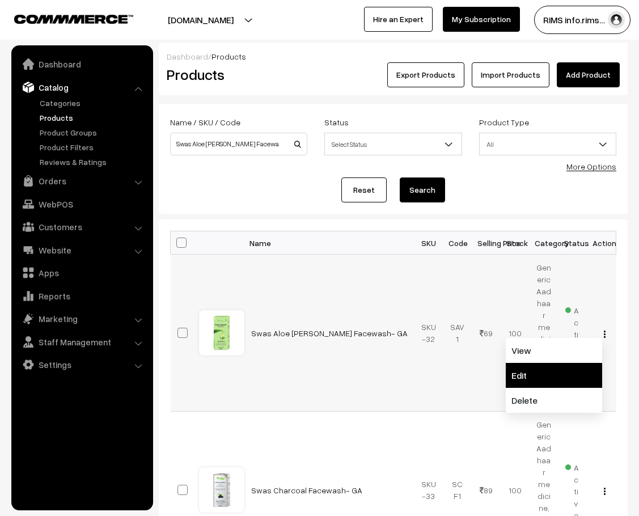
click at [537, 363] on link "Edit" at bounding box center [553, 375] width 96 height 25
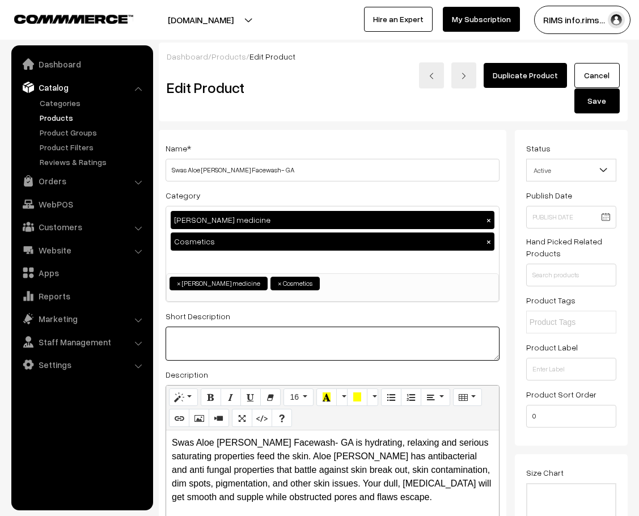
click at [289, 326] on textarea at bounding box center [332, 343] width 334 height 34
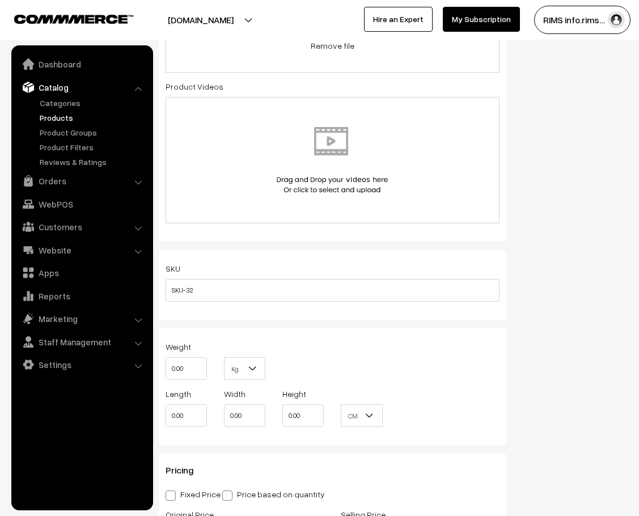
scroll to position [793, 0]
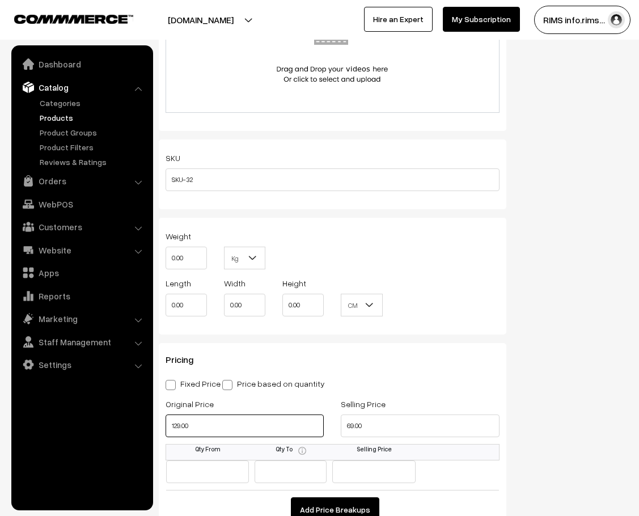
click at [256, 414] on input "129.00" at bounding box center [244, 425] width 158 height 23
click at [384, 414] on input "69.00" at bounding box center [420, 425] width 158 height 23
type input "71.00"
click at [263, 414] on input "129.00" at bounding box center [244, 425] width 158 height 23
type input "149.00"
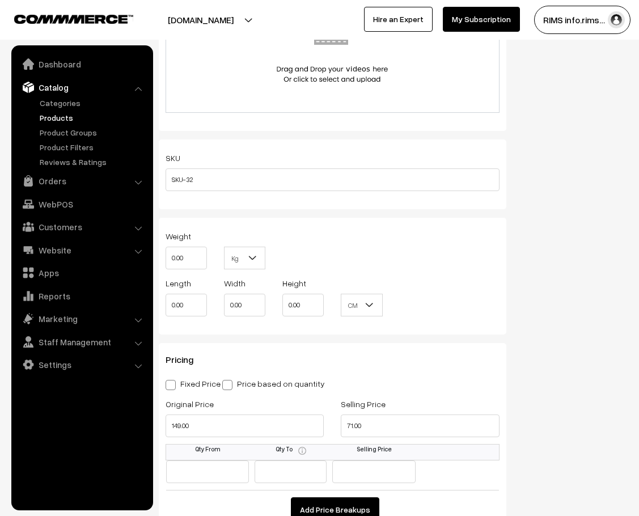
click at [168, 380] on span at bounding box center [170, 385] width 10 height 10
click at [168, 379] on input "Fixed Price" at bounding box center [168, 382] width 7 height 7
radio input "true"
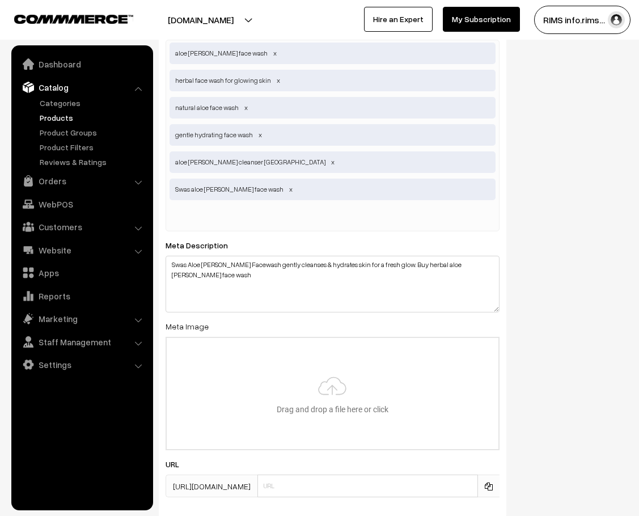
scroll to position [2138, 0]
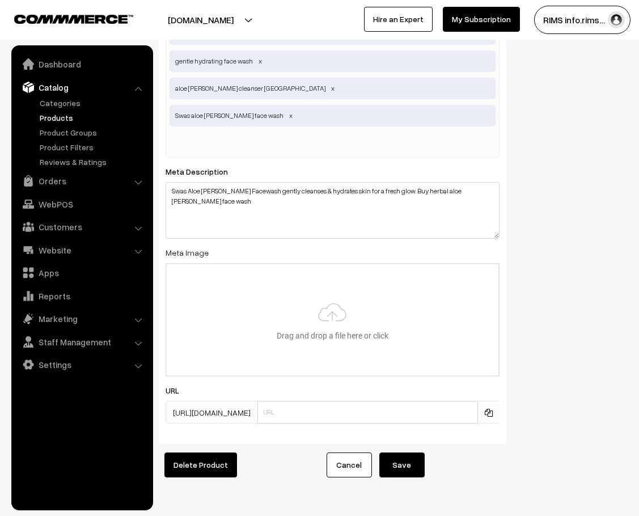
click at [394, 452] on button "Save" at bounding box center [401, 464] width 45 height 25
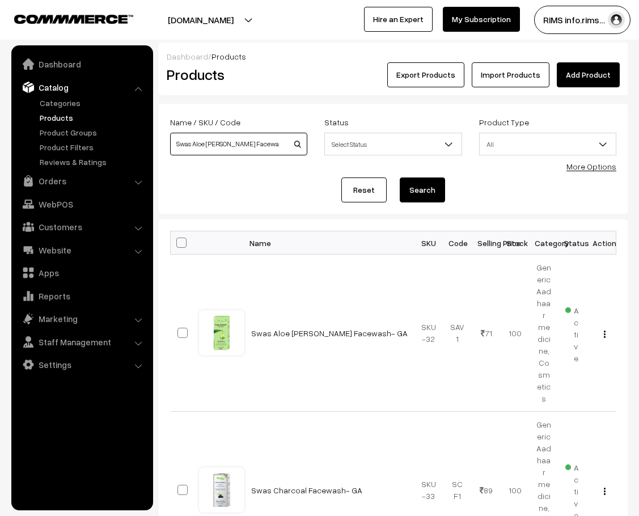
click at [273, 141] on input "Swas Aloe [PERSON_NAME] Facewash- GA" at bounding box center [238, 144] width 137 height 23
type input "S"
paste input "Swas Charcoal Facewash- GA"
type input "Swas Charcoal Facewash- GA"
click at [417, 186] on button "Search" at bounding box center [421, 189] width 45 height 25
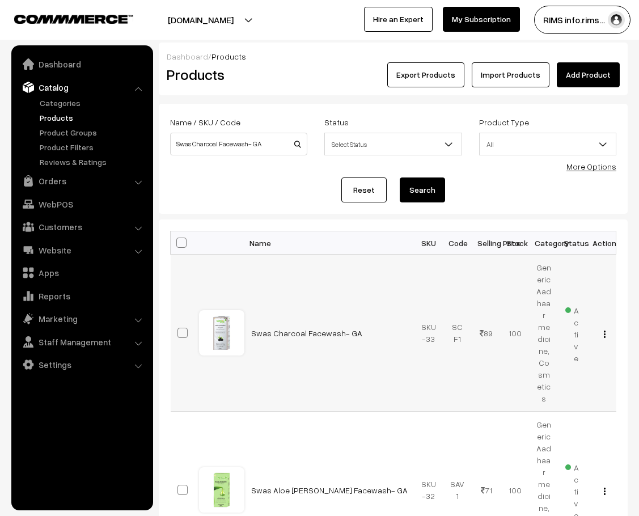
click at [604, 330] on img "button" at bounding box center [604, 333] width 2 height 7
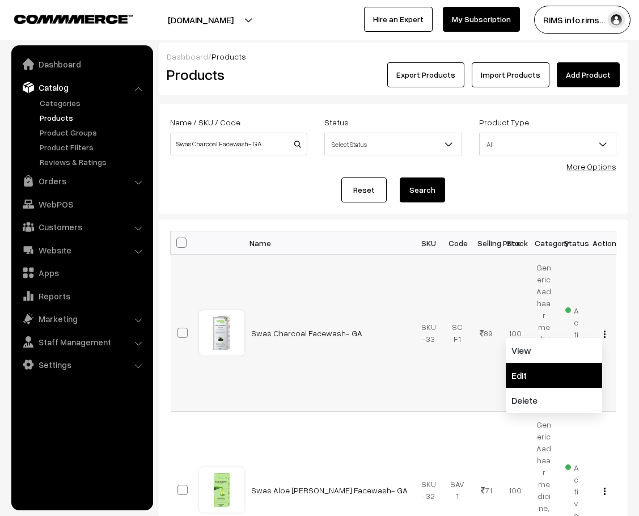
click at [565, 363] on link "Edit" at bounding box center [553, 375] width 96 height 25
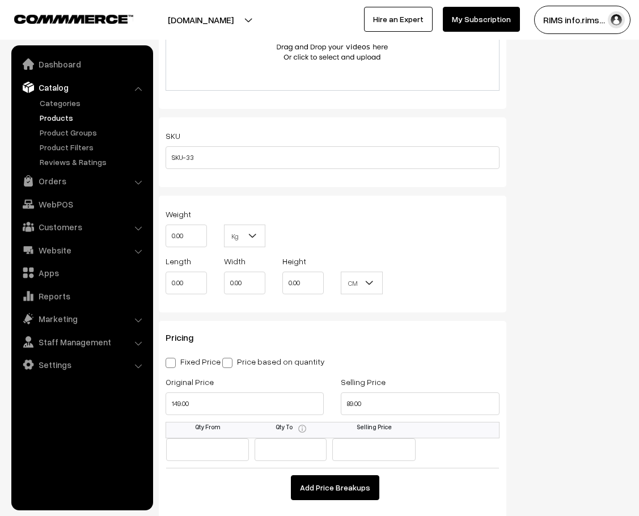
scroll to position [907, 0]
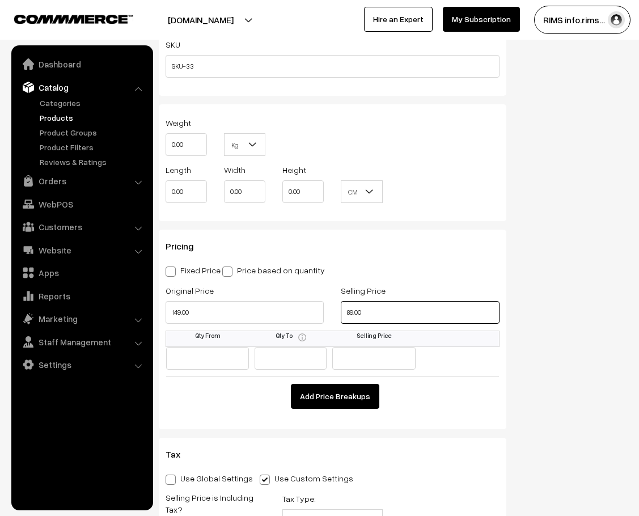
click at [371, 301] on input "89.00" at bounding box center [420, 312] width 158 height 23
click at [171, 266] on span at bounding box center [170, 271] width 10 height 10
click at [171, 266] on input "Fixed Price" at bounding box center [168, 269] width 7 height 7
radio input "true"
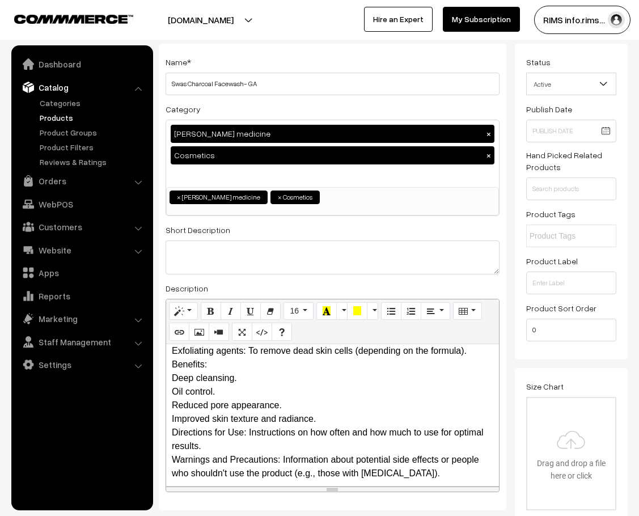
scroll to position [0, 0]
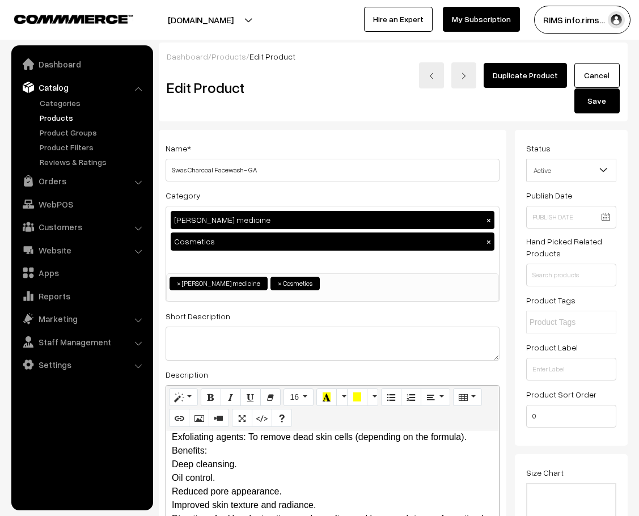
click at [606, 88] on button "Save" at bounding box center [596, 100] width 45 height 25
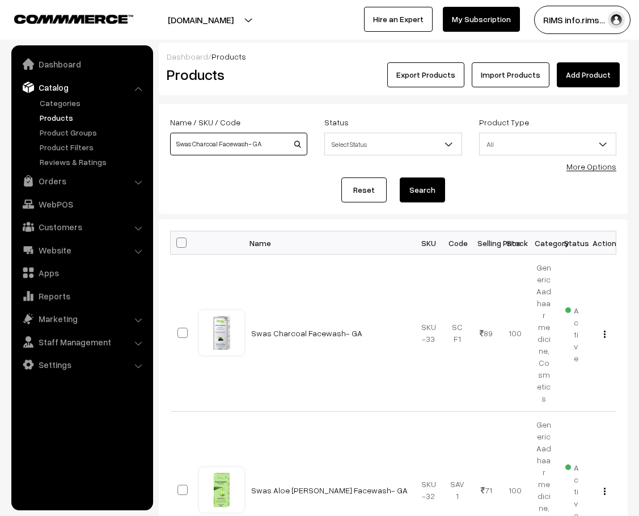
click at [266, 143] on input "Swas Charcoal Facewash- GA" at bounding box center [238, 144] width 137 height 23
type input "S"
paste input "Swas Hair Serum- [GEOGRAPHIC_DATA]"
type input "Swas Hair Serum- [GEOGRAPHIC_DATA]"
click at [410, 184] on button "Search" at bounding box center [421, 189] width 45 height 25
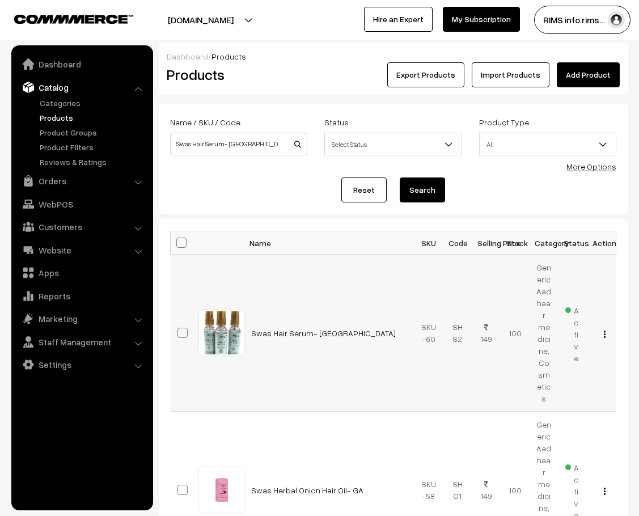
click at [605, 329] on button "button" at bounding box center [604, 333] width 3 height 9
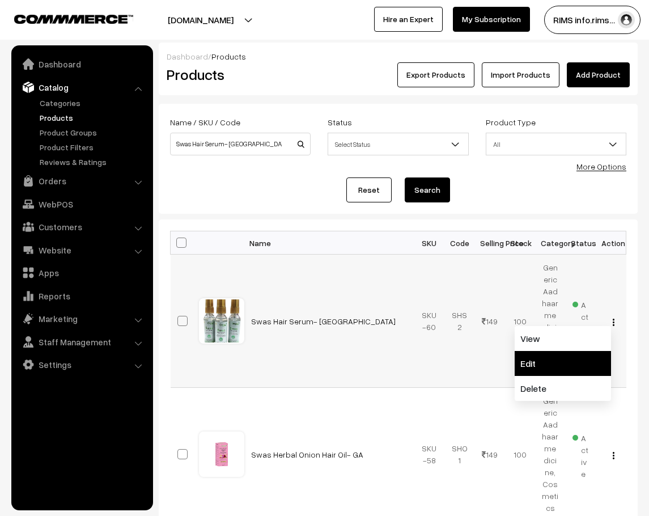
click at [554, 360] on link "Edit" at bounding box center [562, 363] width 96 height 25
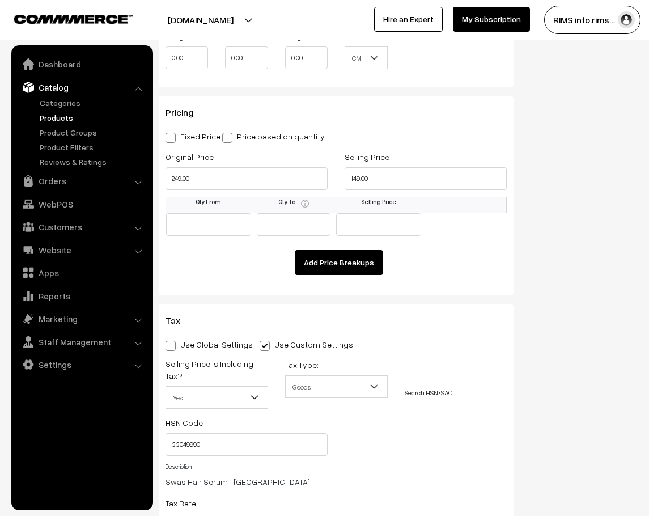
scroll to position [1020, 0]
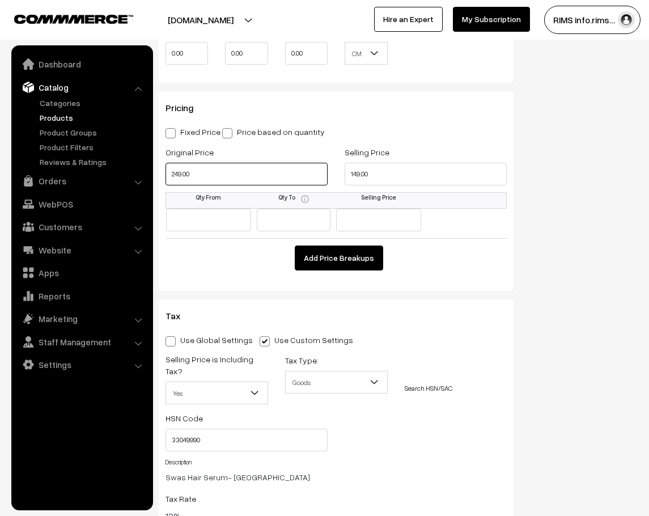
click at [206, 175] on input "249.00" at bounding box center [246, 174] width 162 height 23
click at [244, 194] on th "Qty From" at bounding box center [208, 201] width 85 height 16
click at [237, 174] on input "249.00" at bounding box center [246, 174] width 162 height 23
type input "310.00"
click at [173, 131] on span at bounding box center [170, 133] width 10 height 10
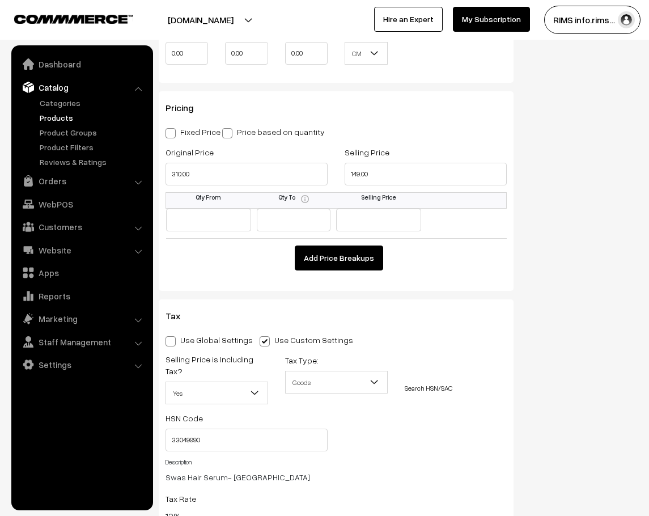
click at [173, 131] on input "Fixed Price" at bounding box center [168, 130] width 7 height 7
radio input "true"
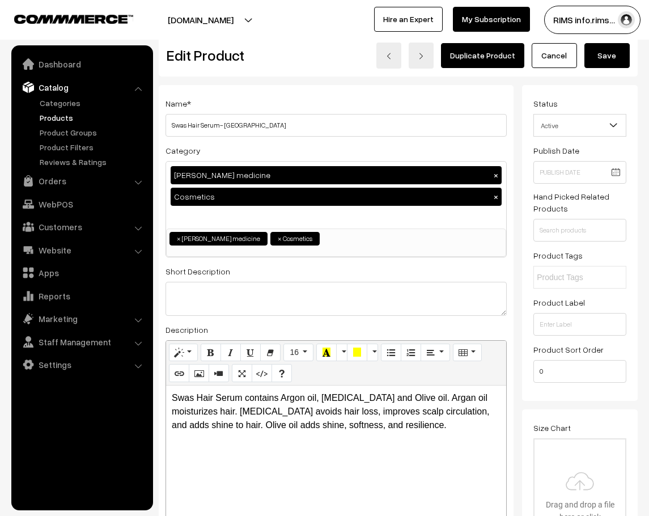
scroll to position [0, 0]
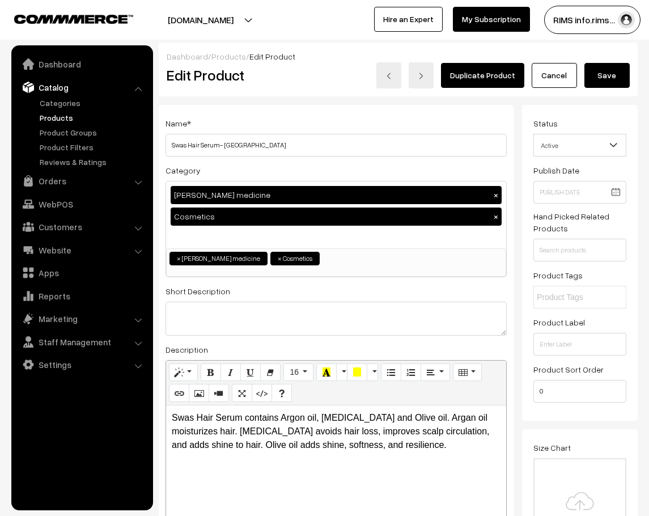
click at [605, 68] on button "Save" at bounding box center [606, 75] width 45 height 25
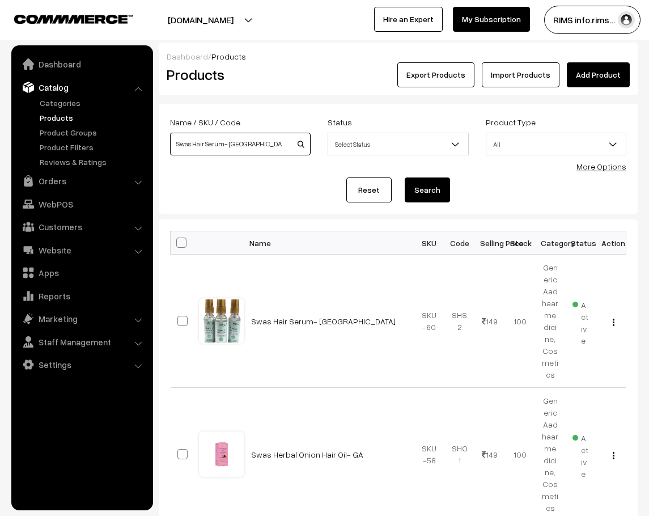
click at [251, 152] on input "Swas Hair Serum- GA" at bounding box center [240, 144] width 141 height 23
type input "S"
paste input "Swas Hair Vitalizer (For Hair Growth) Tabs- GA"
type input "Swas Hair Vitalizer (For Hair Growth) Tabs- GA"
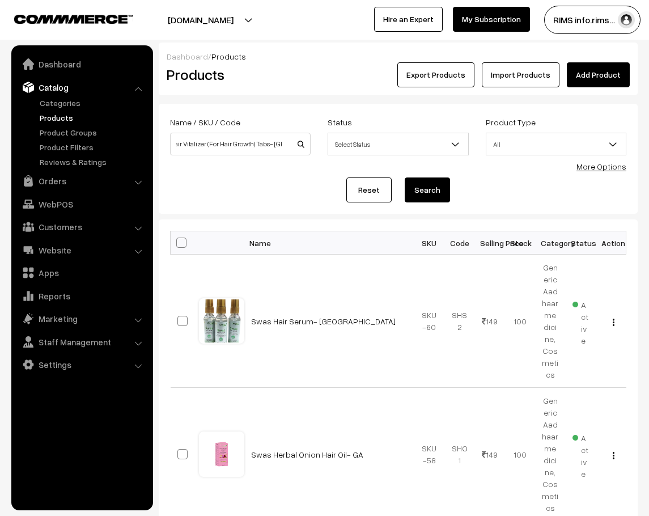
click at [439, 187] on button "Search" at bounding box center [427, 189] width 45 height 25
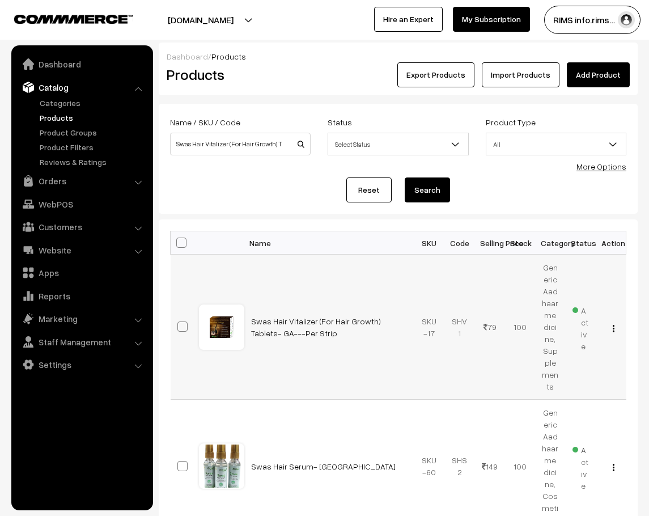
click at [613, 325] on img "button" at bounding box center [614, 328] width 2 height 7
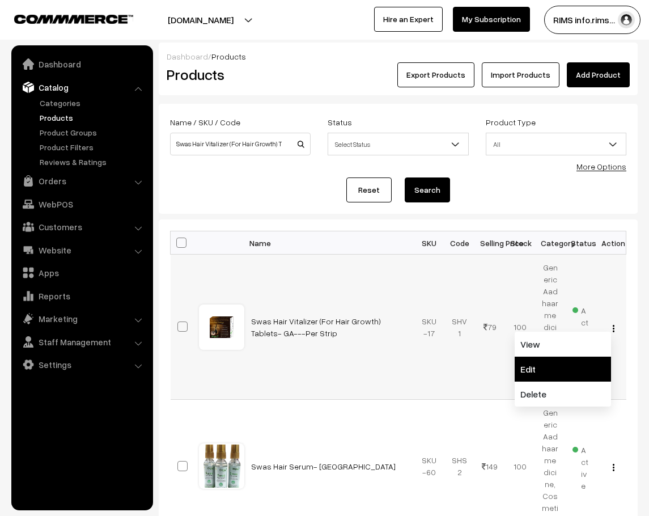
click at [557, 356] on link "Edit" at bounding box center [562, 368] width 96 height 25
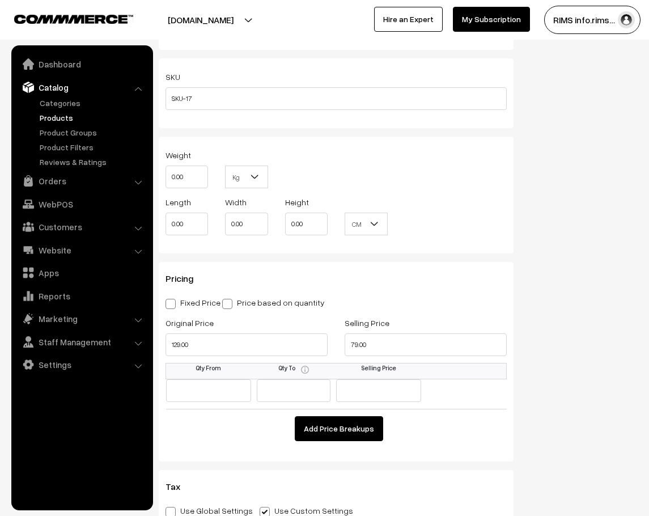
scroll to position [850, 0]
click at [279, 347] on input "129.00" at bounding box center [246, 344] width 162 height 23
click at [398, 342] on input "79.00" at bounding box center [426, 344] width 162 height 23
type input "69.00"
click at [165, 304] on span at bounding box center [170, 303] width 10 height 10
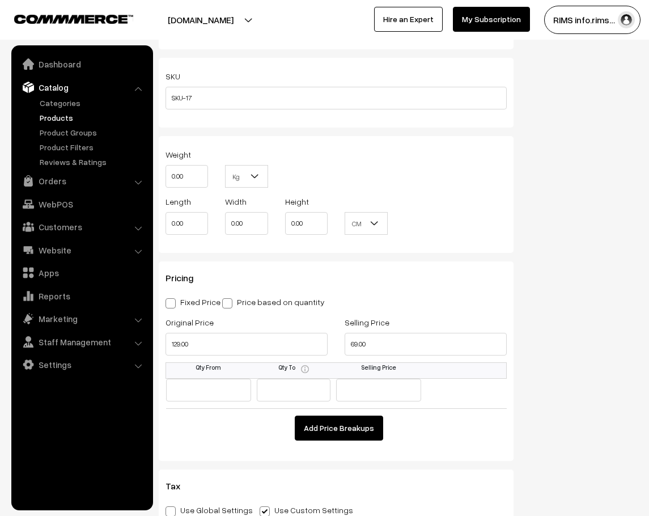
click at [165, 304] on input "Fixed Price" at bounding box center [168, 300] width 7 height 7
radio input "true"
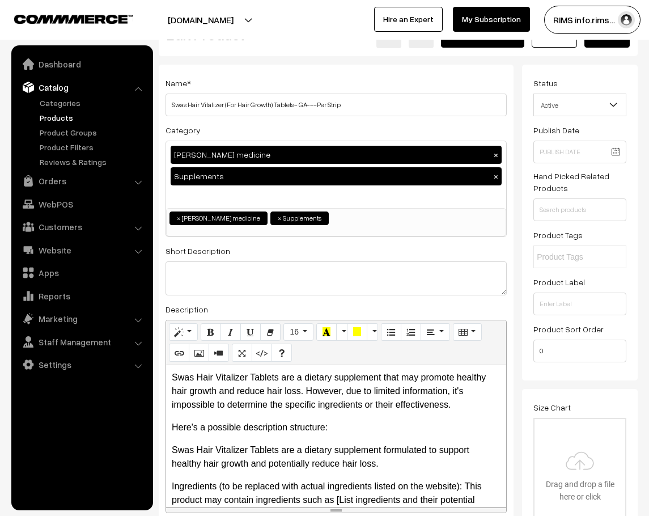
scroll to position [0, 0]
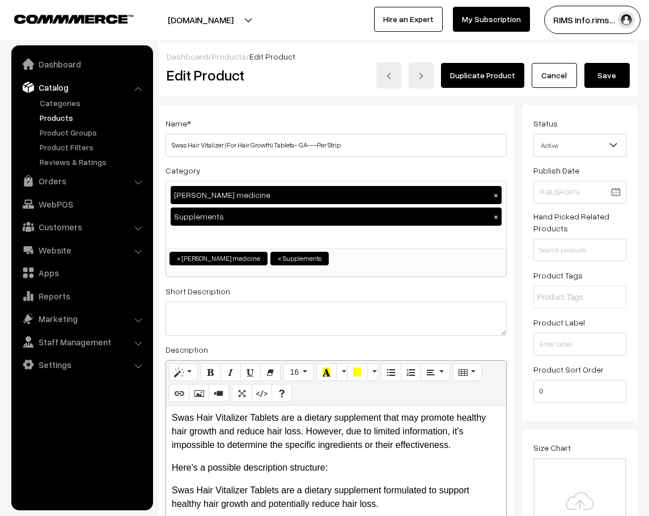
click at [604, 71] on button "Save" at bounding box center [606, 75] width 45 height 25
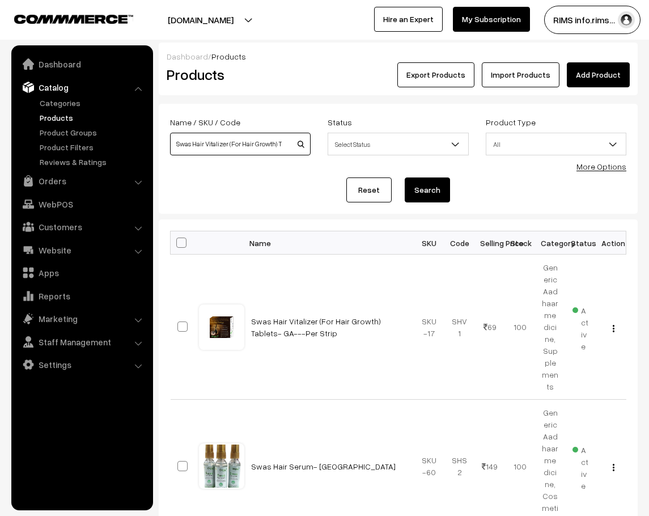
click at [282, 144] on input "Swas Hair Vitalizer (For Hair Growth) Tabs- [GEOGRAPHIC_DATA]" at bounding box center [240, 144] width 141 height 23
type input "S"
paste input "Swas Herbal Onion Hair Oil- GA"
type input "Swas Herbal Onion Hair Oil- GA"
click at [423, 182] on button "Search" at bounding box center [427, 189] width 45 height 25
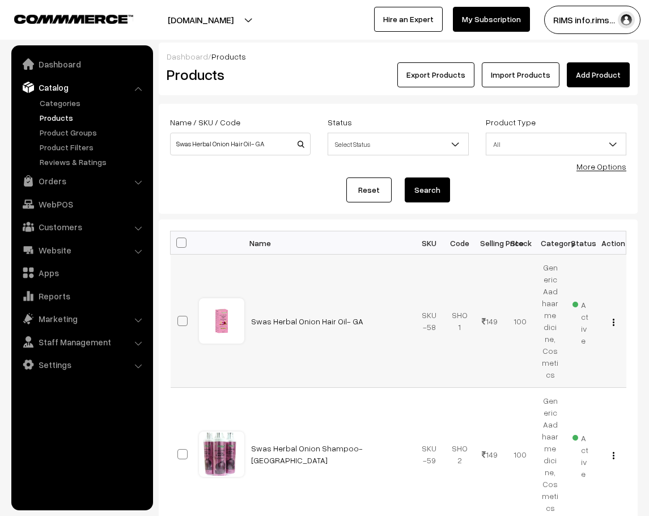
click at [612, 317] on button "button" at bounding box center [613, 321] width 3 height 9
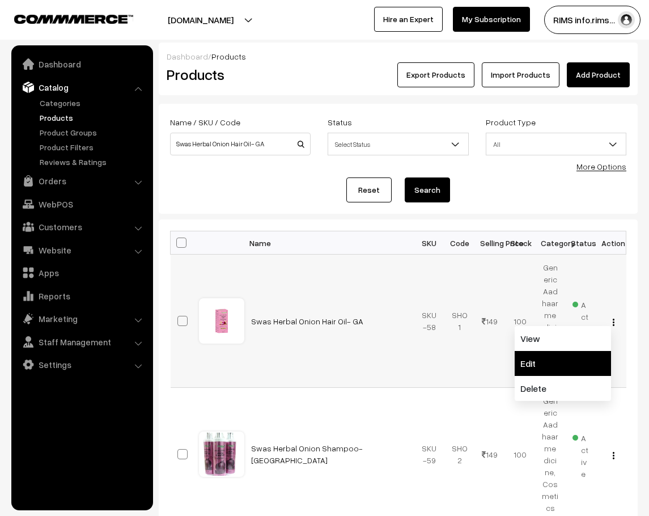
click at [580, 352] on link "Edit" at bounding box center [562, 363] width 96 height 25
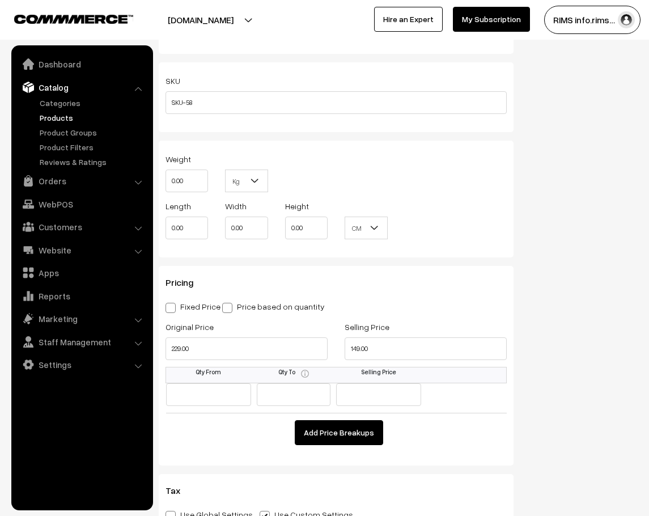
scroll to position [850, 0]
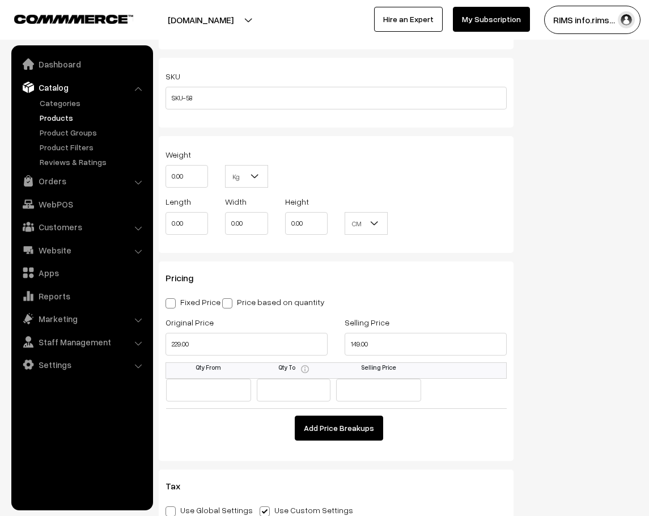
click at [172, 305] on span at bounding box center [170, 303] width 10 height 10
click at [172, 305] on input "Fixed Price" at bounding box center [168, 300] width 7 height 7
radio input "true"
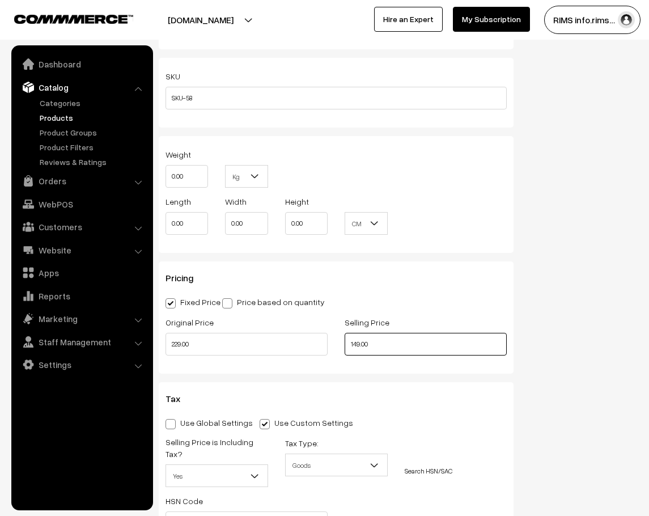
click at [392, 341] on input "149.00" at bounding box center [426, 344] width 162 height 23
type input "159.00"
click at [233, 348] on input "229.00" at bounding box center [246, 344] width 162 height 23
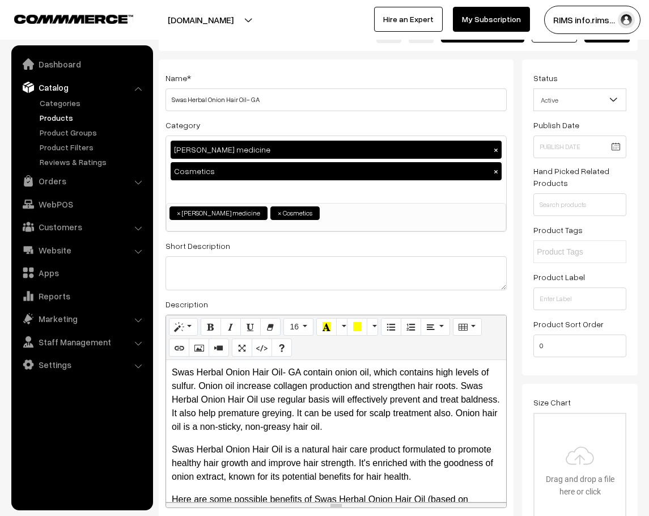
scroll to position [0, 0]
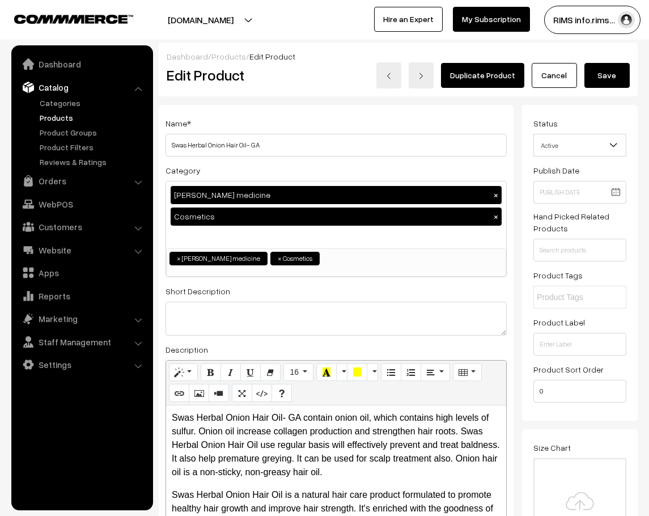
type input "329.00"
click at [627, 73] on button "Save" at bounding box center [606, 75] width 45 height 25
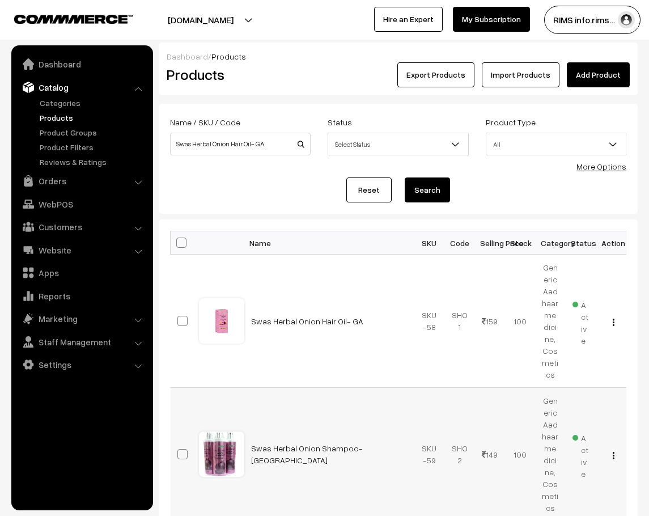
click at [615, 448] on div "View Edit Delete" at bounding box center [610, 454] width 16 height 12
click at [615, 450] on button "button" at bounding box center [613, 454] width 3 height 9
click at [279, 147] on input "Swas Herbal Onion Hair Oil- GA" at bounding box center [240, 144] width 141 height 23
type input "S"
paste input "SWAS IRON Suspension - [MEDICAL_DATA] IP 30 mg + [MEDICAL_DATA] IP 550 mcg- GA"
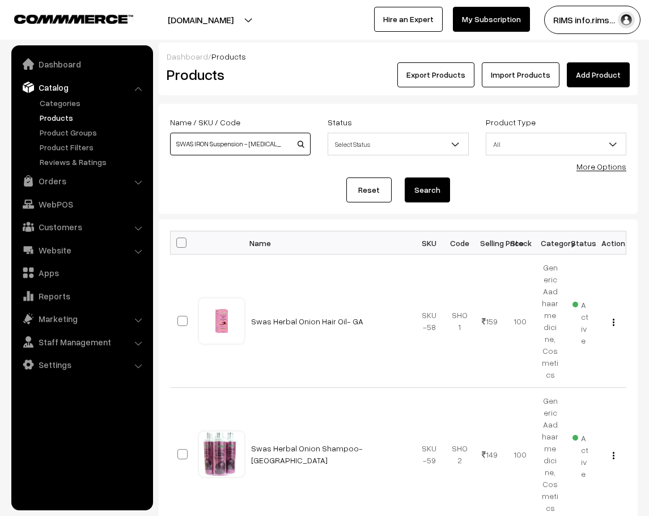
scroll to position [0, 126]
type input "SWAS IRON Suspension - [MEDICAL_DATA] IP 30 mg + [MEDICAL_DATA] IP 550 mcg- GA"
click at [437, 185] on button "Search" at bounding box center [427, 189] width 45 height 25
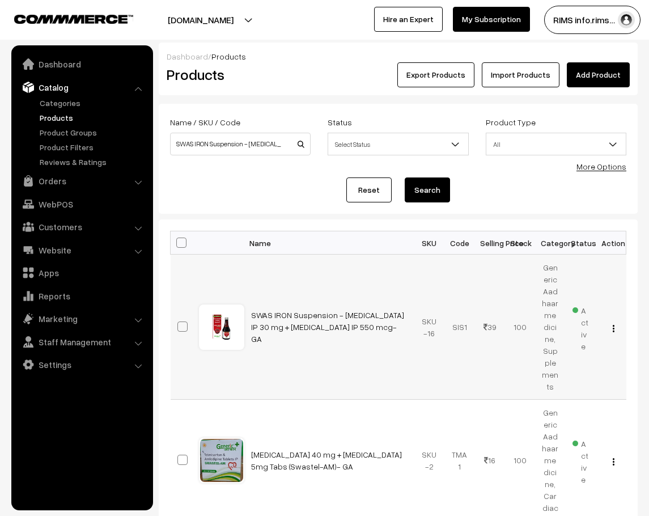
click at [617, 321] on div "View Edit Delete" at bounding box center [610, 327] width 16 height 12
click at [611, 321] on div "View Edit Delete" at bounding box center [610, 327] width 16 height 12
click at [613, 325] on img "button" at bounding box center [614, 328] width 2 height 7
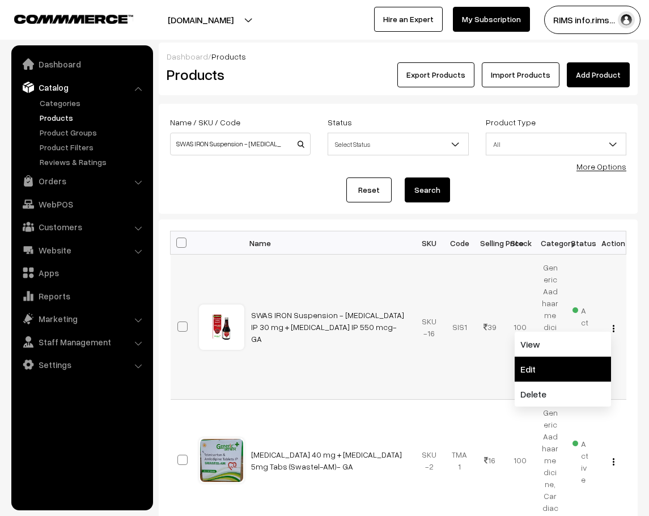
click at [585, 356] on link "Edit" at bounding box center [562, 368] width 96 height 25
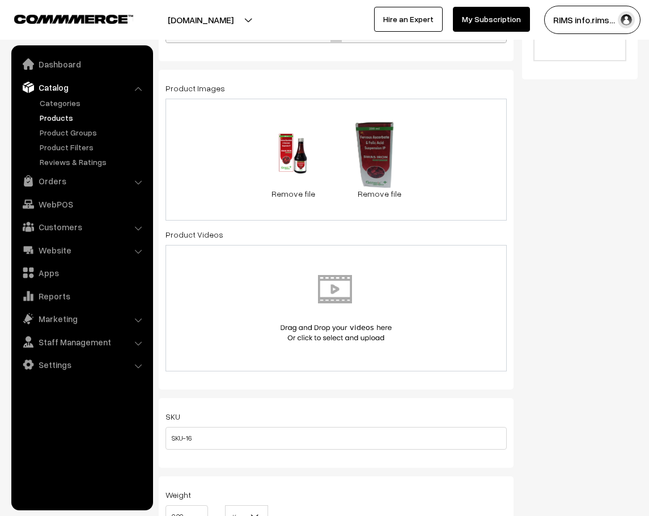
scroll to position [793, 0]
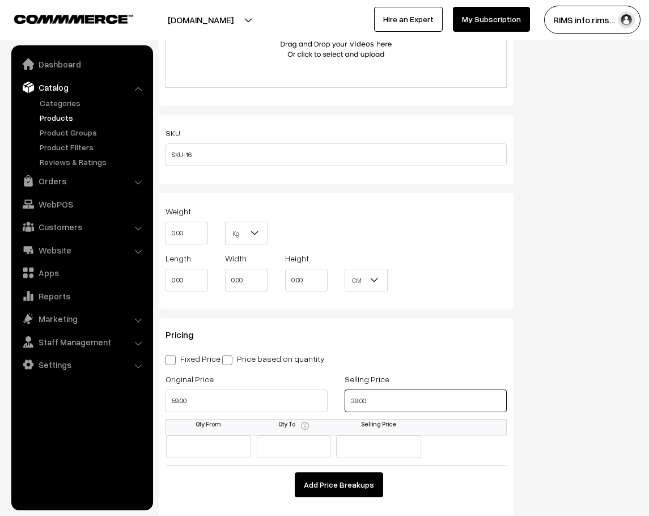
click at [380, 395] on input "39.00" at bounding box center [426, 400] width 162 height 23
type input "35.00"
click at [218, 390] on input "59.00" at bounding box center [246, 400] width 162 height 23
type input "159.00"
click at [171, 360] on span at bounding box center [170, 360] width 10 height 10
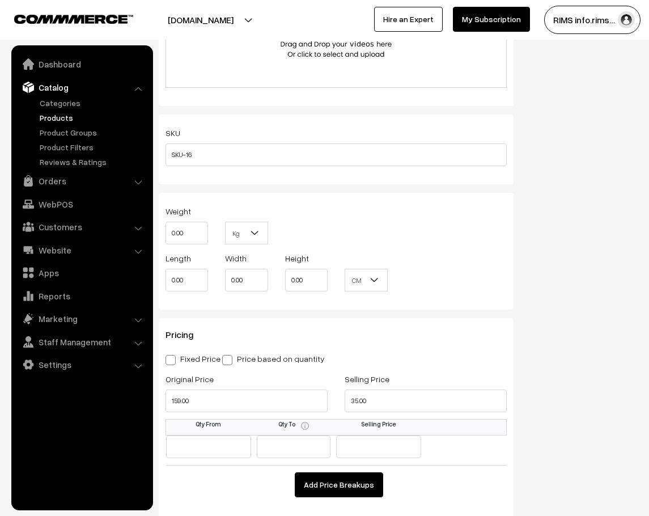
click at [171, 360] on input "Fixed Price" at bounding box center [168, 357] width 7 height 7
radio input "true"
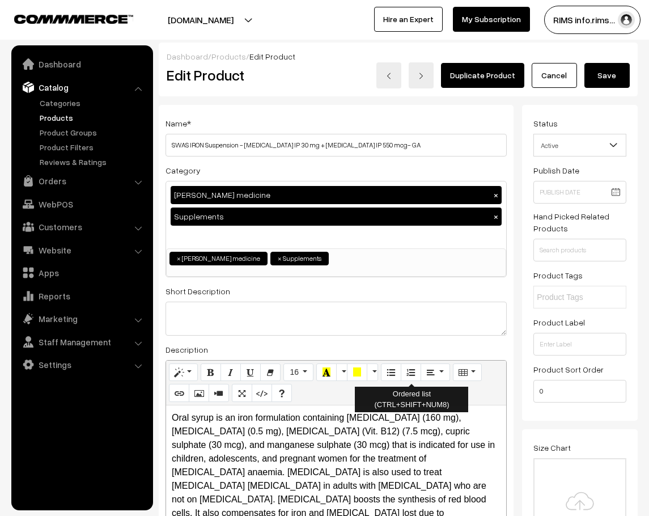
scroll to position [0, 8]
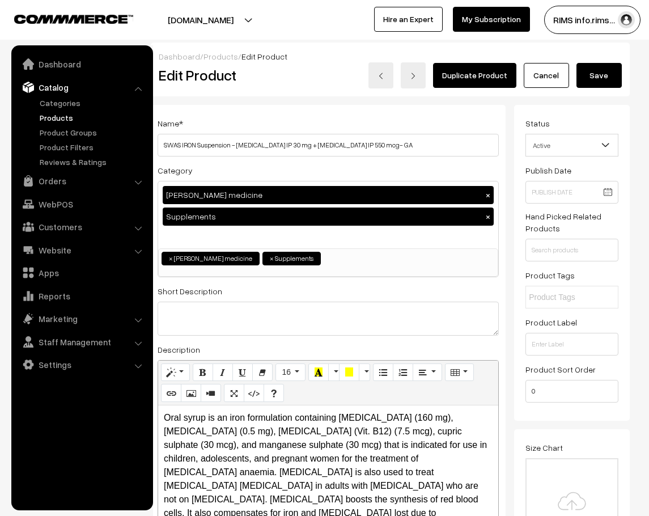
click at [603, 70] on button "Save" at bounding box center [598, 75] width 45 height 25
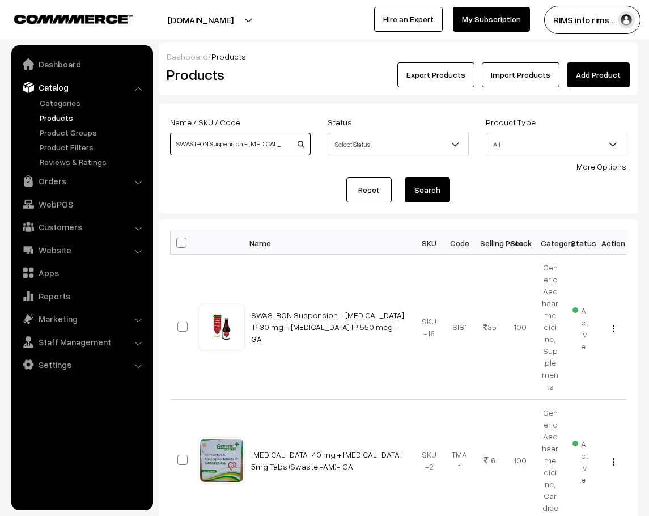
click at [270, 150] on input "SWAS IRON Suspension - [MEDICAL_DATA] IP 30 mg + [MEDICAL_DATA] IP 550 mcg- GA" at bounding box center [240, 144] width 141 height 23
type input "S"
paste input "Swas Neem Face Wash- GA"
type input "Swas Neem Face Wash- GA"
click at [435, 192] on button "Search" at bounding box center [427, 189] width 45 height 25
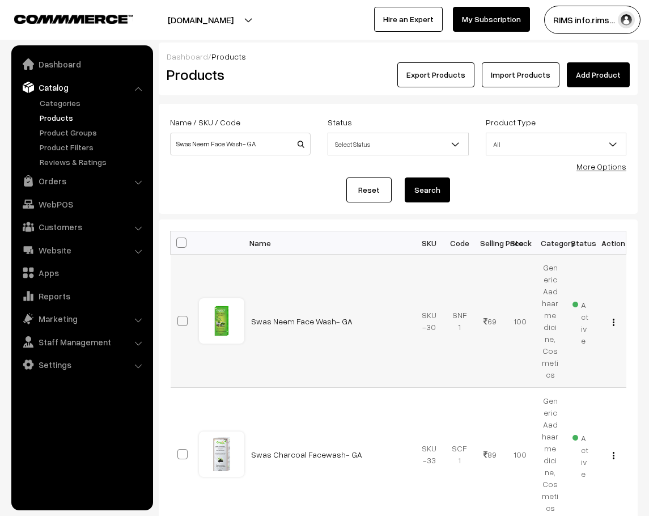
click at [614, 318] on img "button" at bounding box center [614, 321] width 2 height 7
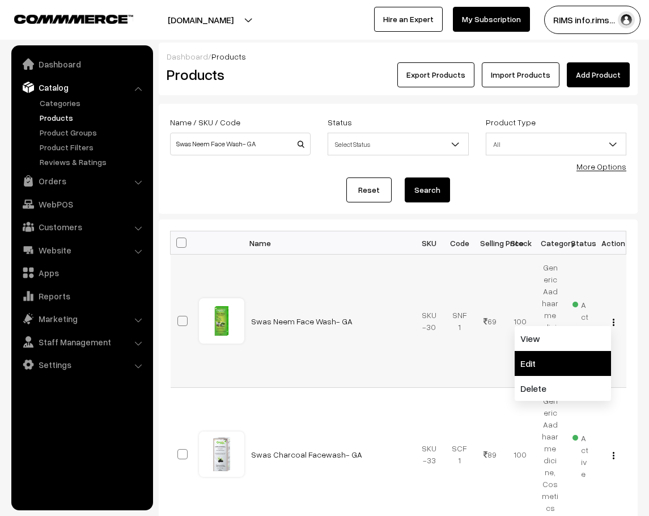
click at [565, 358] on link "Edit" at bounding box center [562, 363] width 96 height 25
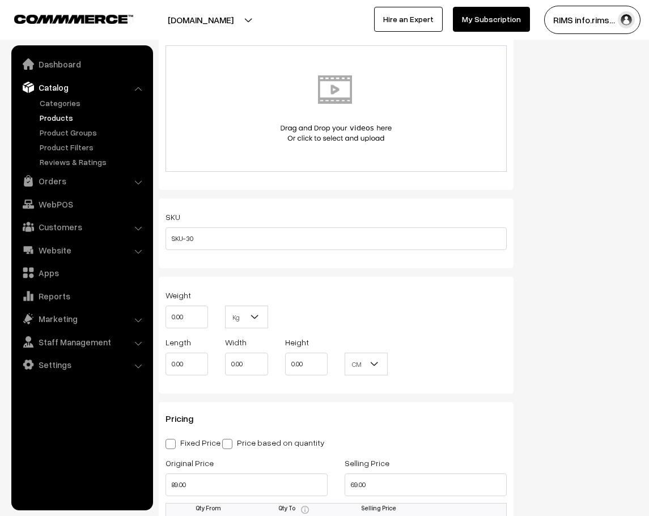
scroll to position [850, 0]
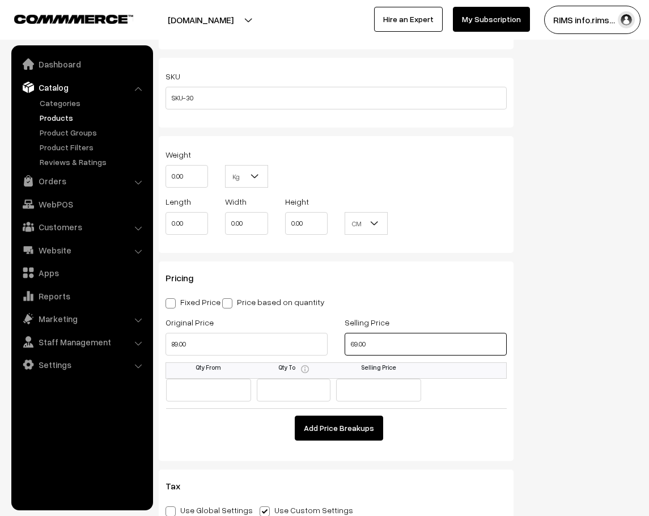
click at [393, 345] on input "69.00" at bounding box center [426, 344] width 162 height 23
type input "79.00"
click at [233, 346] on input "89.00" at bounding box center [246, 344] width 162 height 23
type input "159.00"
click at [167, 305] on span at bounding box center [170, 303] width 10 height 10
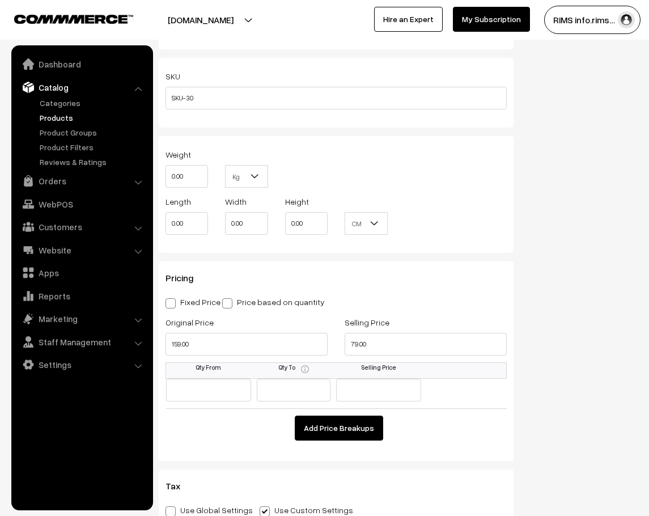
click at [167, 305] on input "Fixed Price" at bounding box center [168, 300] width 7 height 7
radio input "true"
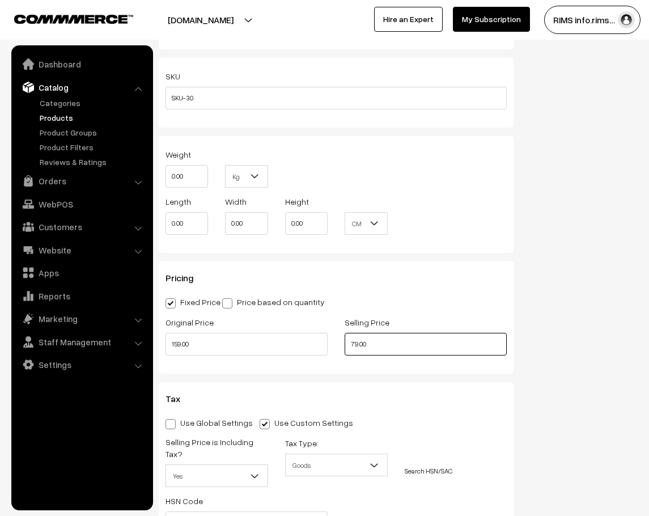
click at [406, 346] on input "79.00" at bounding box center [426, 344] width 162 height 23
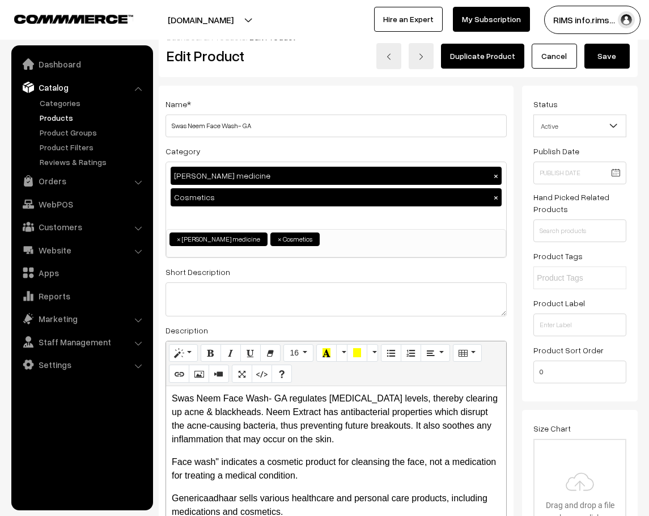
scroll to position [0, 0]
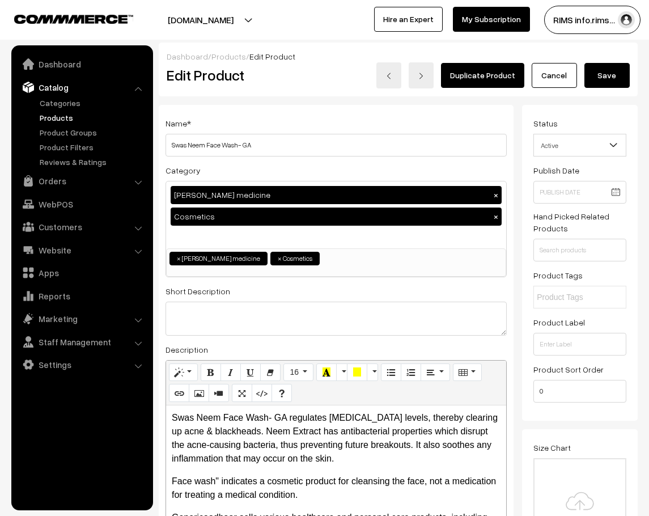
type input "89.00"
click at [607, 74] on button "Save" at bounding box center [606, 75] width 45 height 25
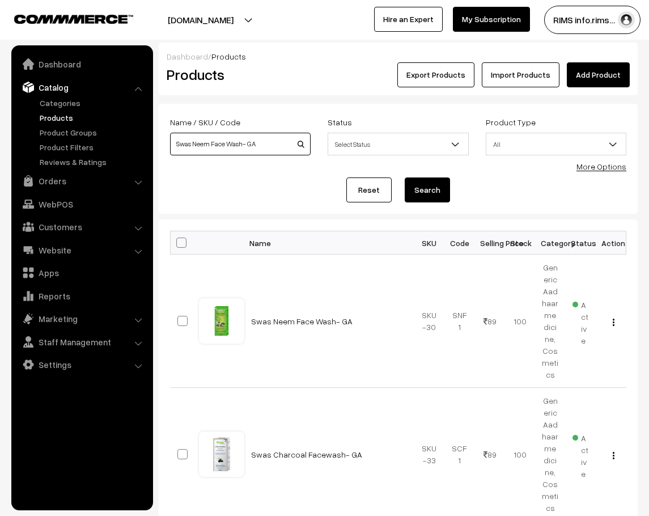
click at [266, 144] on input "Swas Neem Face Wash- GA" at bounding box center [240, 144] width 141 height 23
type input "S"
paste input "Swas Pain Relief Roll On - [GEOGRAPHIC_DATA]"
type input "Swas Pain Relief Roll On - [GEOGRAPHIC_DATA]"
click at [450, 180] on div "Reset Search" at bounding box center [398, 189] width 456 height 25
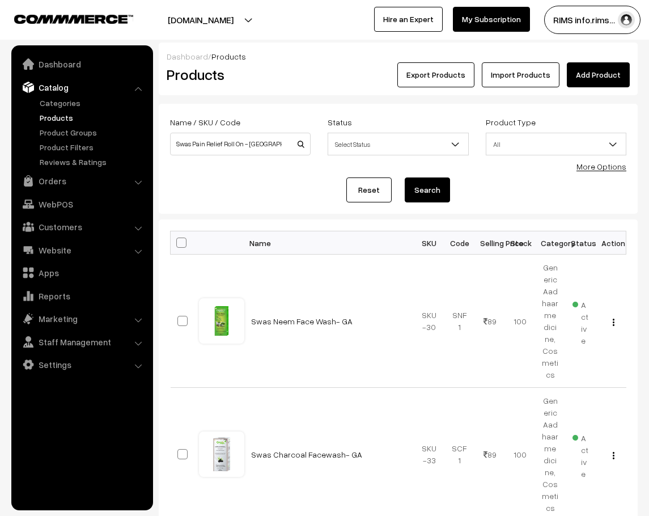
click at [443, 180] on button "Search" at bounding box center [427, 189] width 45 height 25
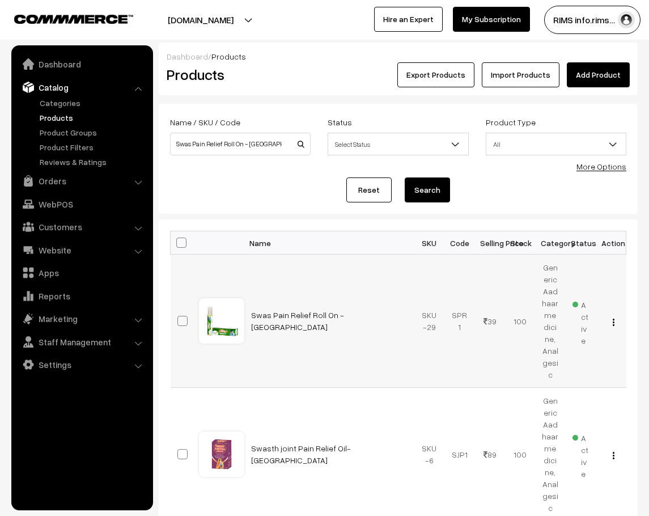
click at [614, 320] on img "button" at bounding box center [614, 321] width 2 height 7
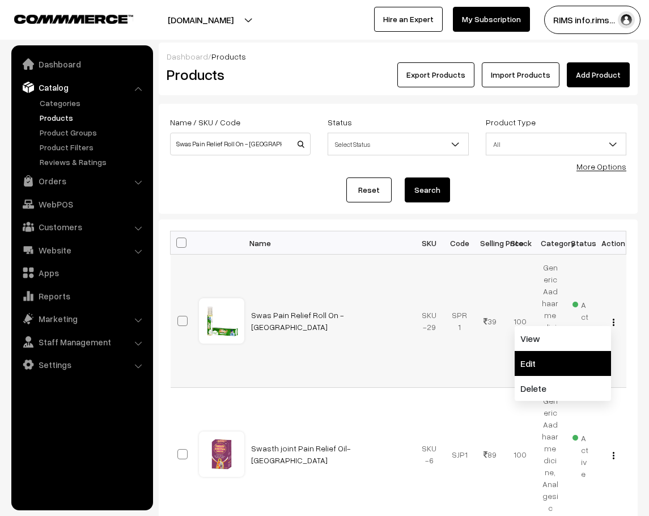
click at [589, 354] on link "Edit" at bounding box center [562, 363] width 96 height 25
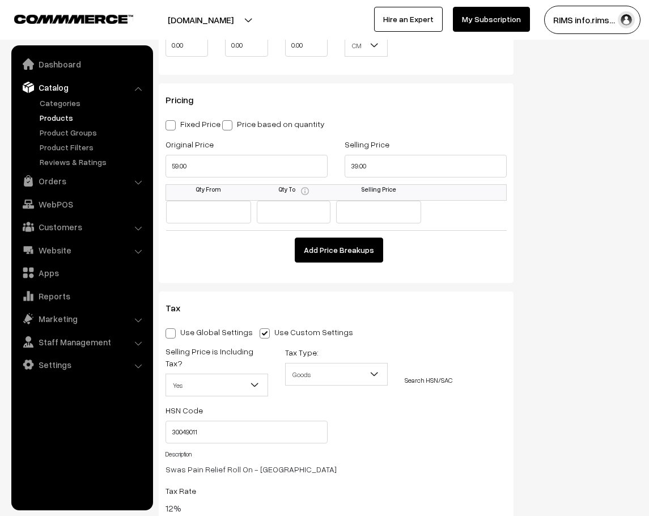
scroll to position [963, 0]
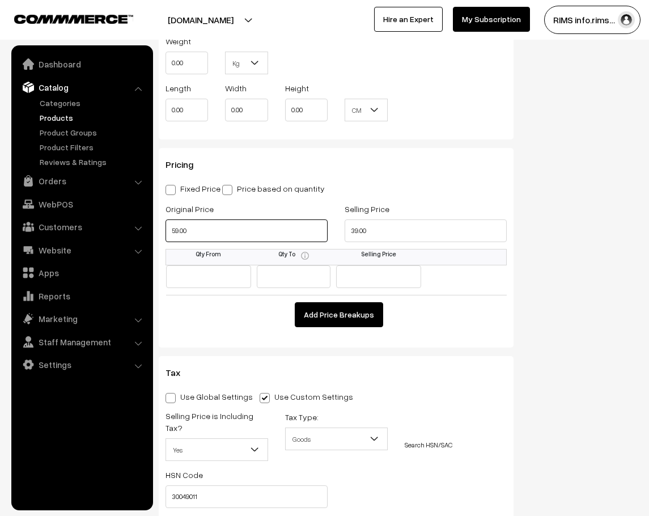
click at [255, 233] on input "59.00" at bounding box center [246, 230] width 162 height 23
type input "89.00"
click at [171, 192] on span at bounding box center [170, 190] width 10 height 10
click at [171, 192] on input "Fixed Price" at bounding box center [168, 187] width 7 height 7
radio input "true"
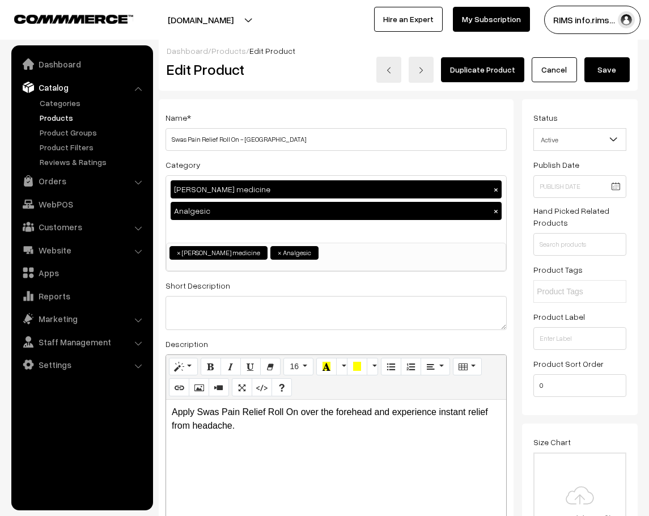
scroll to position [0, 0]
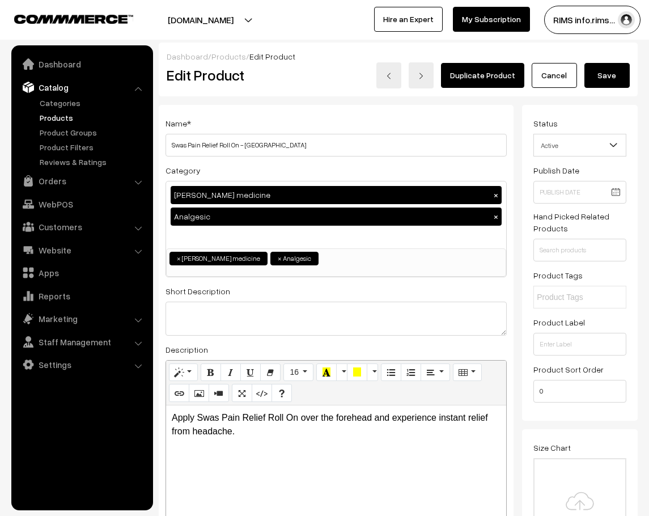
click at [610, 69] on button "Save" at bounding box center [606, 75] width 45 height 25
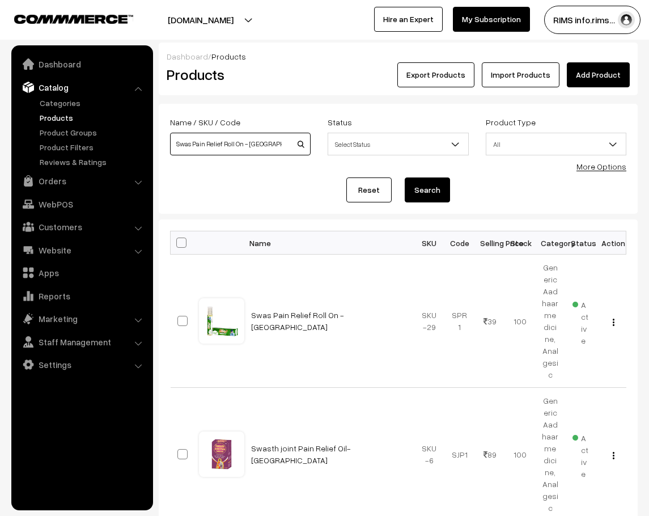
click at [269, 143] on input "Swas Pain Relief Roll On - [GEOGRAPHIC_DATA]" at bounding box center [240, 144] width 141 height 23
type input "S"
paste input "Swas Papaya Facewash- GA"
type input "Swas Papaya Facewash- GA"
click at [434, 190] on button "Search" at bounding box center [427, 189] width 45 height 25
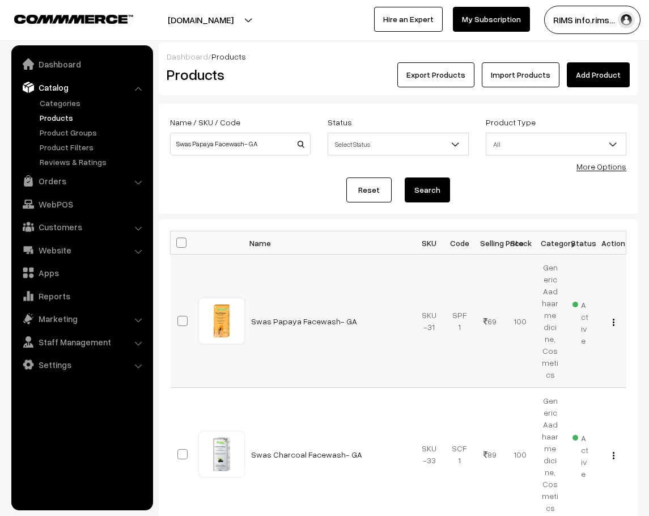
click at [614, 318] on img "button" at bounding box center [614, 321] width 2 height 7
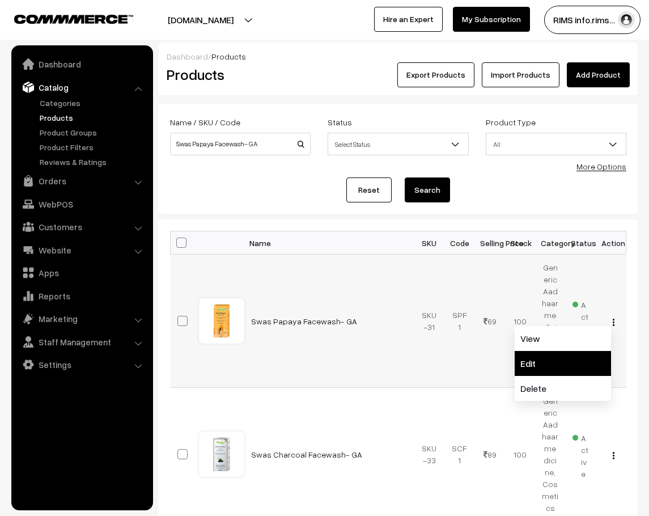
click at [563, 356] on link "Edit" at bounding box center [562, 363] width 96 height 25
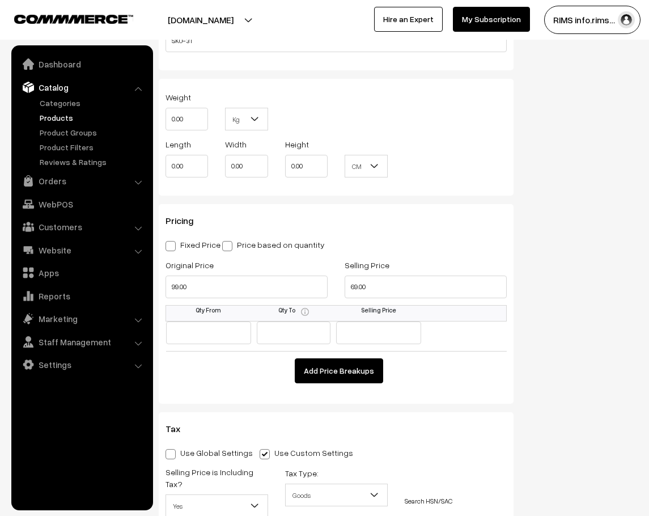
scroll to position [907, 0]
click at [376, 285] on input "69.00" at bounding box center [426, 287] width 162 height 23
type input "79.00"
click at [201, 287] on input "99.00" at bounding box center [246, 287] width 162 height 23
type input "199.00"
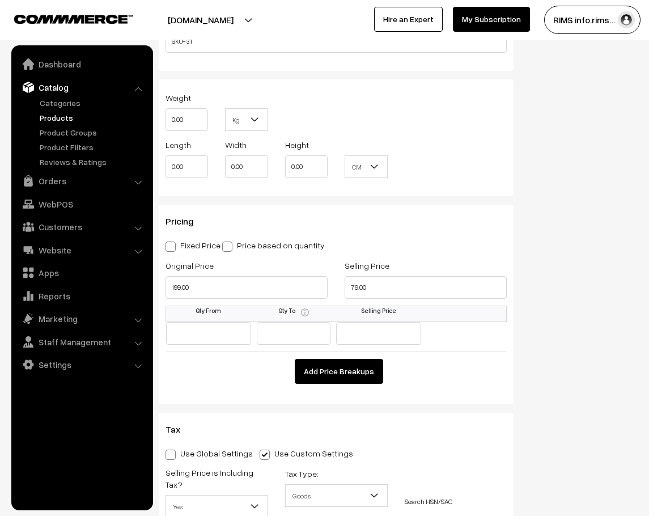
click at [173, 246] on span at bounding box center [170, 246] width 10 height 10
click at [173, 246] on input "Fixed Price" at bounding box center [168, 244] width 7 height 7
radio input "true"
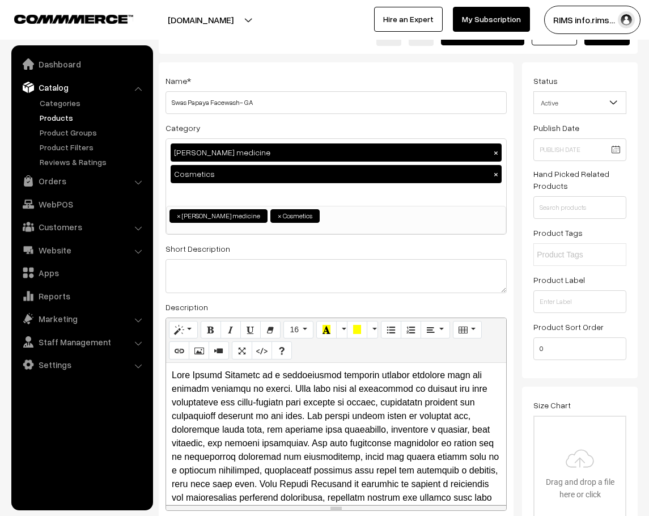
scroll to position [0, 0]
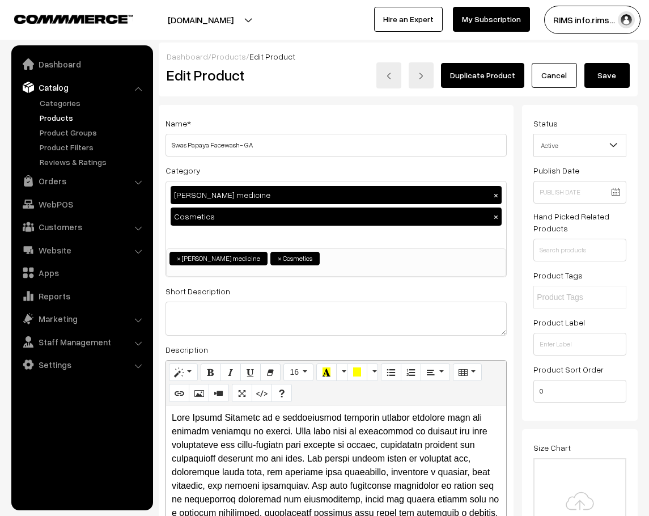
click at [618, 63] on button "Save" at bounding box center [606, 75] width 45 height 25
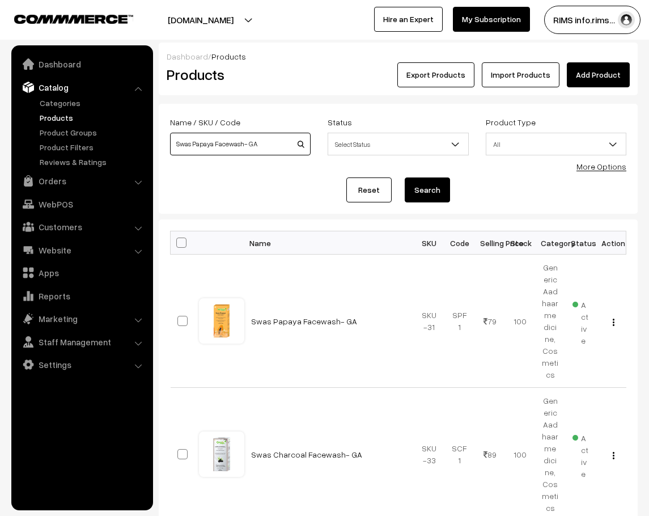
click at [265, 150] on input "Swas Papaya Facewash- GA" at bounding box center [240, 144] width 141 height 23
type input "S"
paste input "SWASTH BABY MASSAGE OIL 50ML - GA"
type input "SWASTH BABY MASSAGE OIL 50ML - GA"
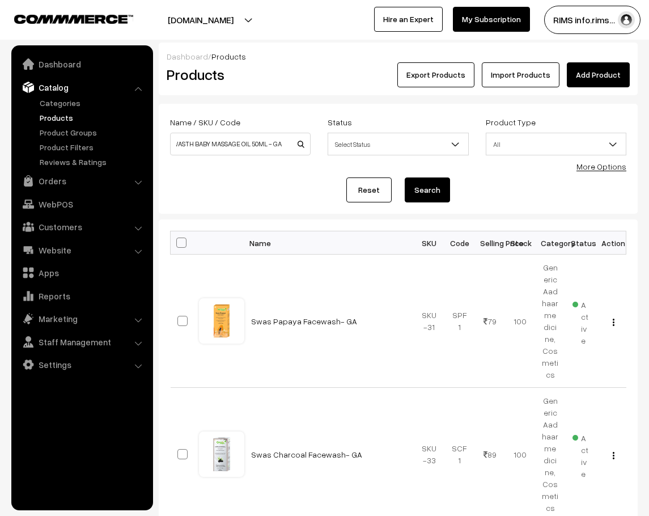
click at [414, 193] on button "Search" at bounding box center [427, 189] width 45 height 25
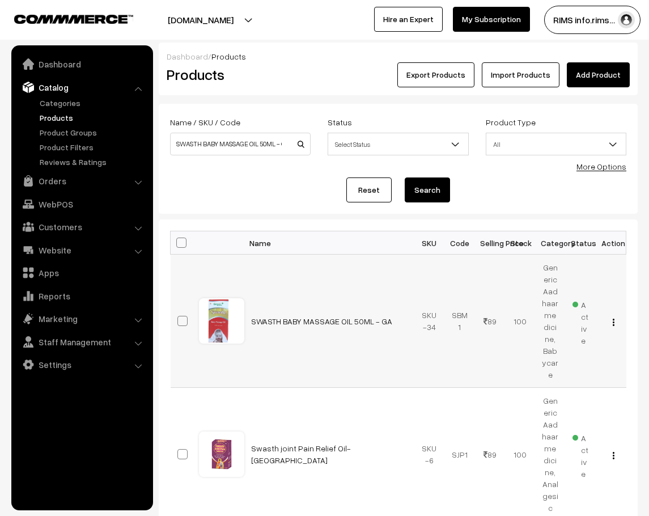
click at [615, 318] on button "button" at bounding box center [613, 321] width 3 height 9
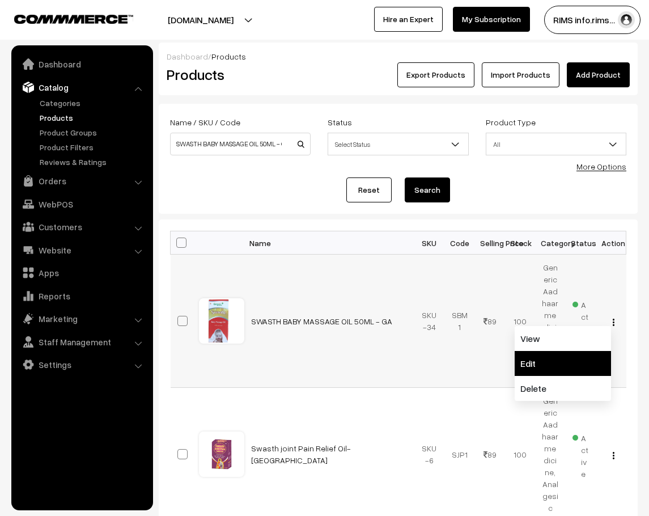
click at [579, 356] on link "Edit" at bounding box center [562, 363] width 96 height 25
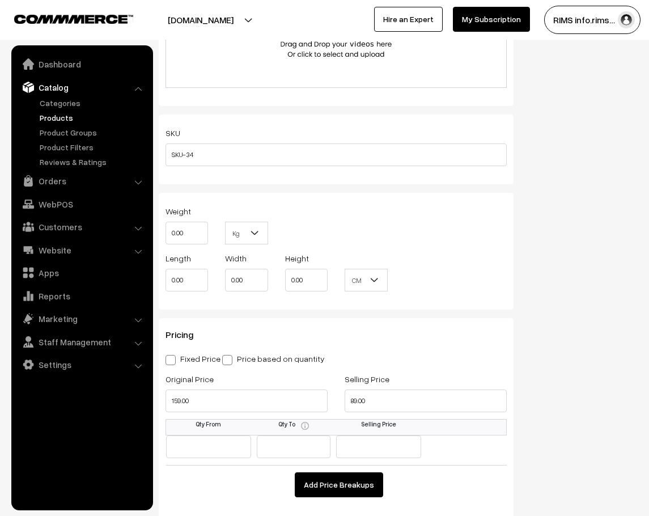
scroll to position [907, 0]
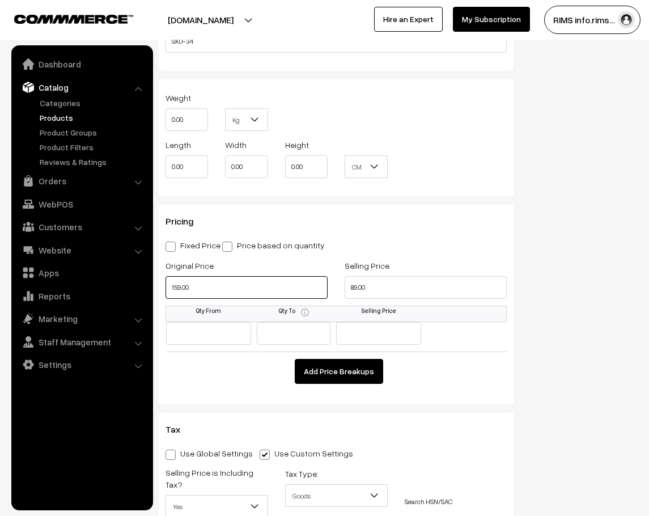
click at [266, 290] on input "159.00" at bounding box center [246, 287] width 162 height 23
type input "199.00"
click at [169, 246] on span at bounding box center [170, 246] width 10 height 10
click at [169, 246] on input "Fixed Price" at bounding box center [168, 244] width 7 height 7
radio input "true"
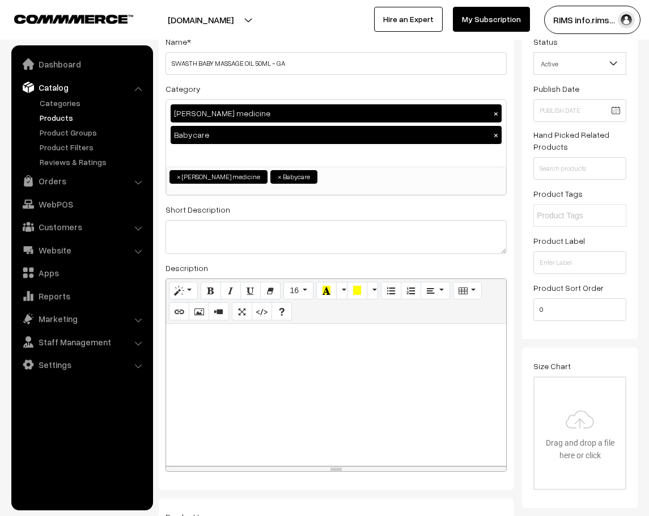
scroll to position [0, 0]
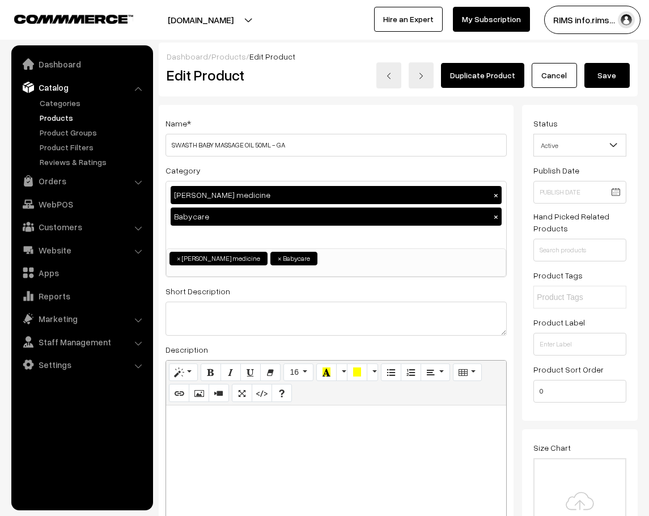
click at [605, 70] on button "Save" at bounding box center [606, 75] width 45 height 25
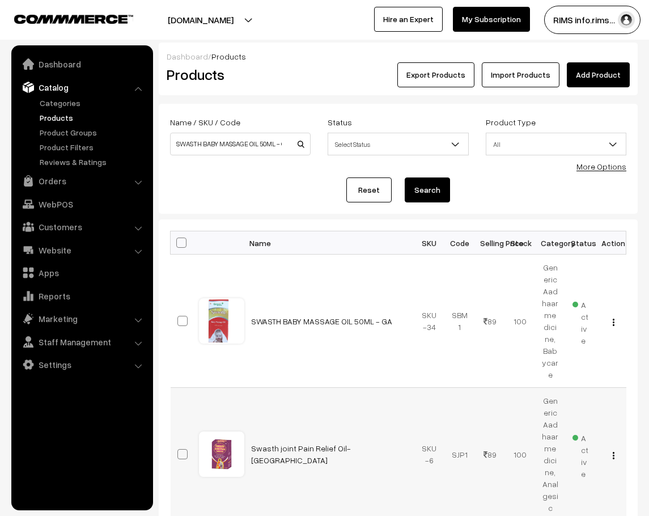
click at [616, 448] on div "View Edit Delete" at bounding box center [610, 454] width 16 height 12
click at [614, 452] on img "button" at bounding box center [614, 455] width 2 height 7
click at [563, 484] on link "Edit" at bounding box center [562, 496] width 96 height 25
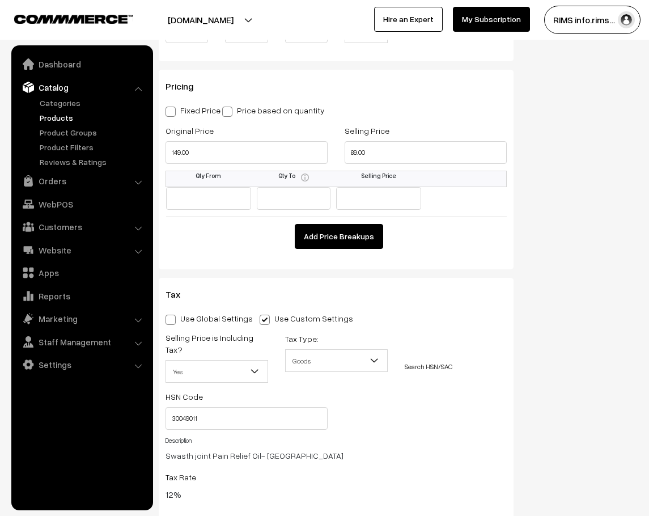
scroll to position [963, 0]
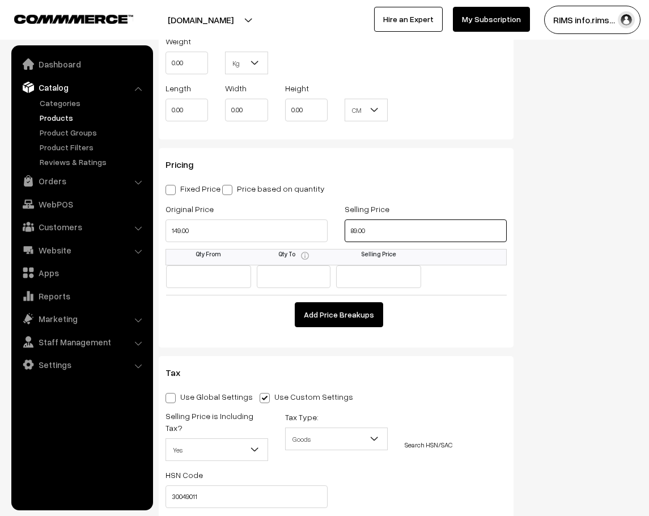
click at [405, 236] on input "89.00" at bounding box center [426, 230] width 162 height 23
type input "85.00"
click at [210, 223] on input "149.00" at bounding box center [246, 230] width 162 height 23
type input "249.00"
click at [172, 193] on span at bounding box center [170, 190] width 10 height 10
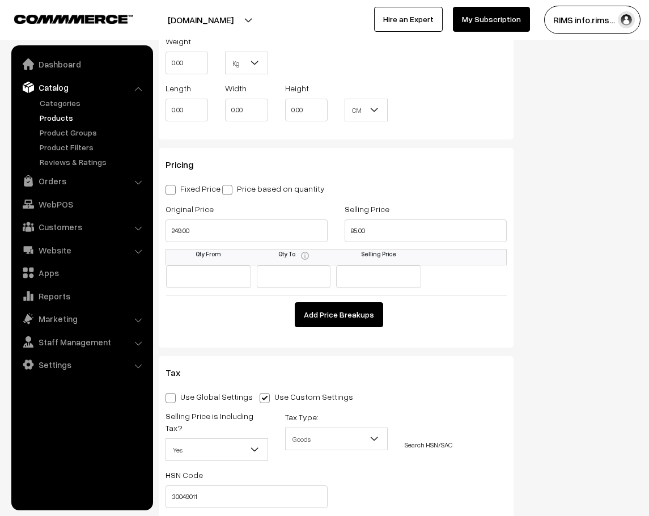
click at [172, 192] on input "Fixed Price" at bounding box center [168, 187] width 7 height 7
radio input "true"
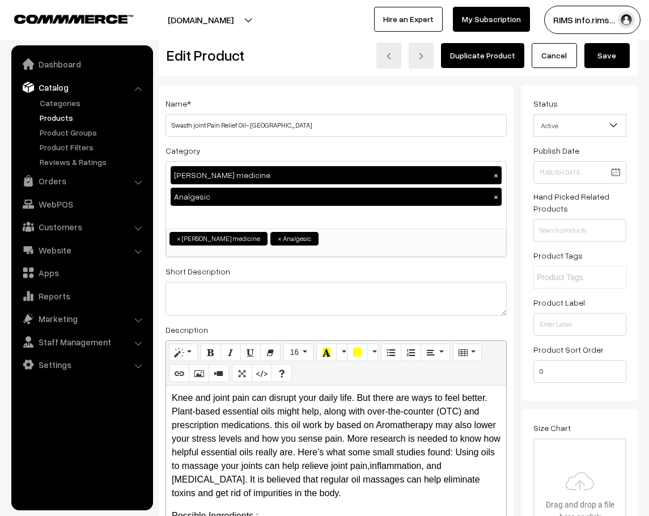
scroll to position [0, 0]
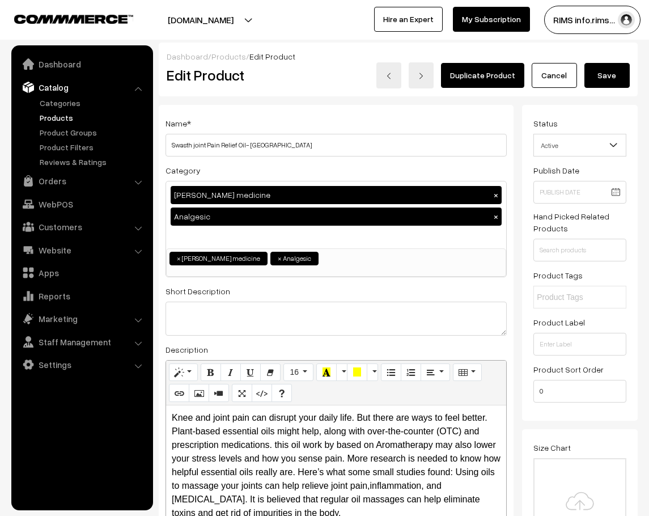
click at [605, 76] on button "Save" at bounding box center [606, 75] width 45 height 25
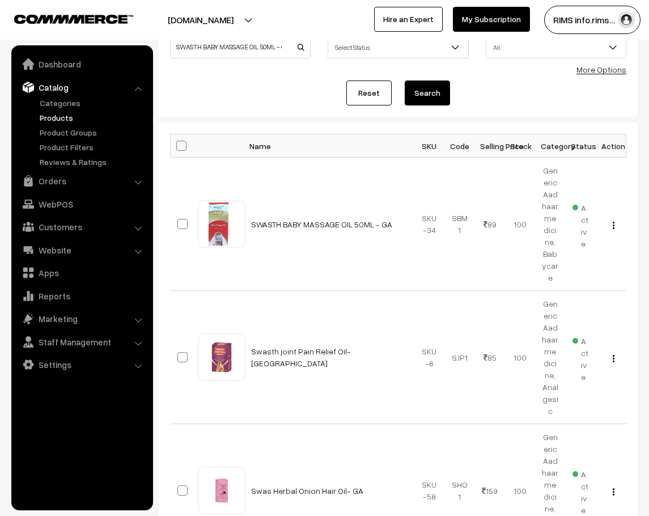
scroll to position [113, 0]
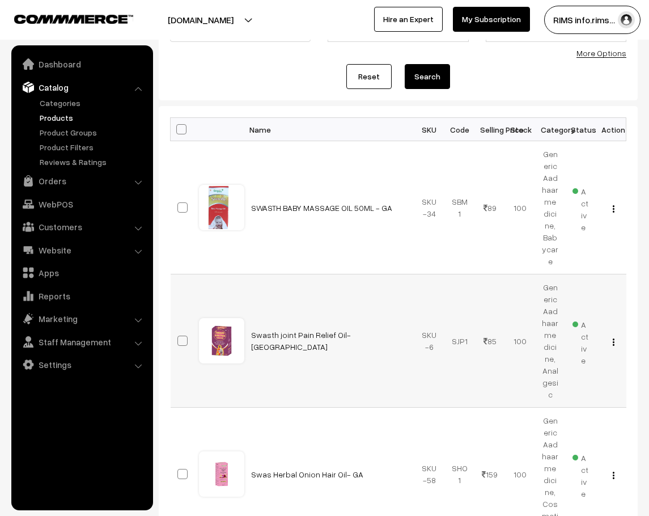
click at [614, 338] on img "button" at bounding box center [614, 341] width 2 height 7
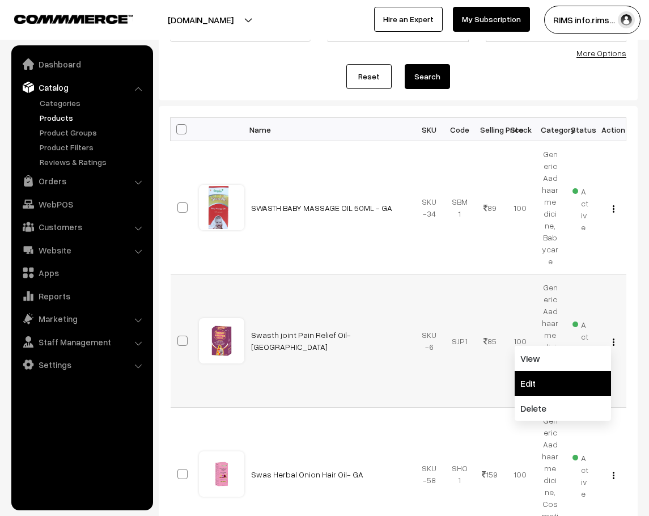
click at [584, 371] on link "Edit" at bounding box center [562, 383] width 96 height 25
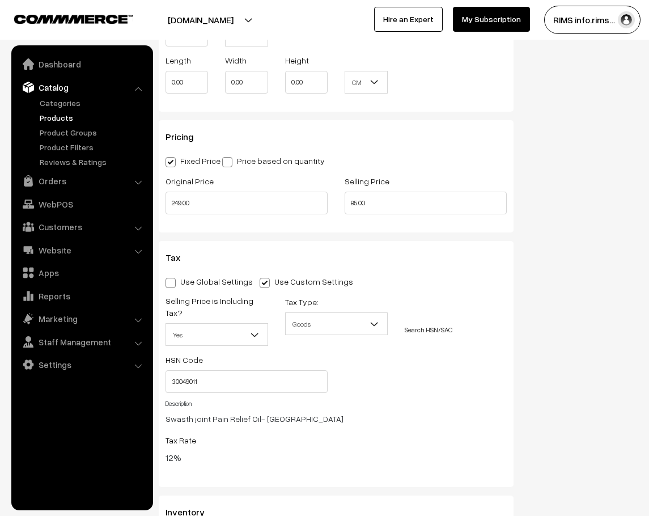
scroll to position [1077, 0]
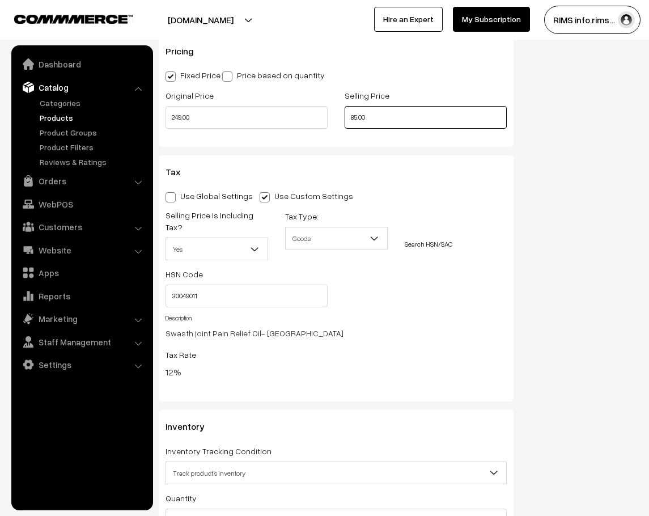
click at [371, 110] on input "85.00" at bounding box center [426, 117] width 162 height 23
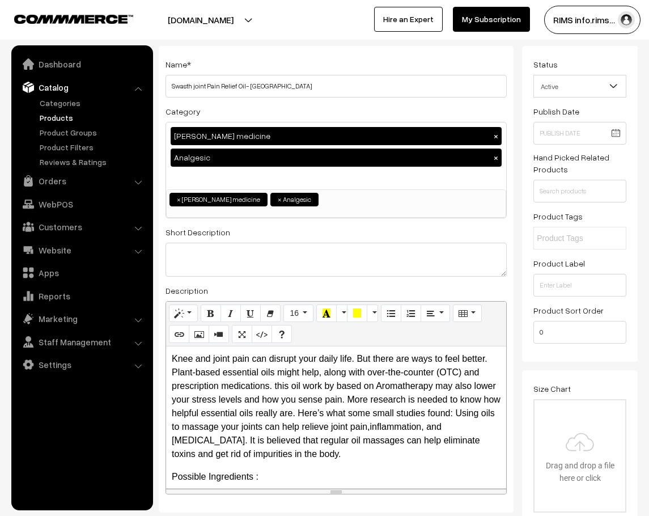
scroll to position [0, 0]
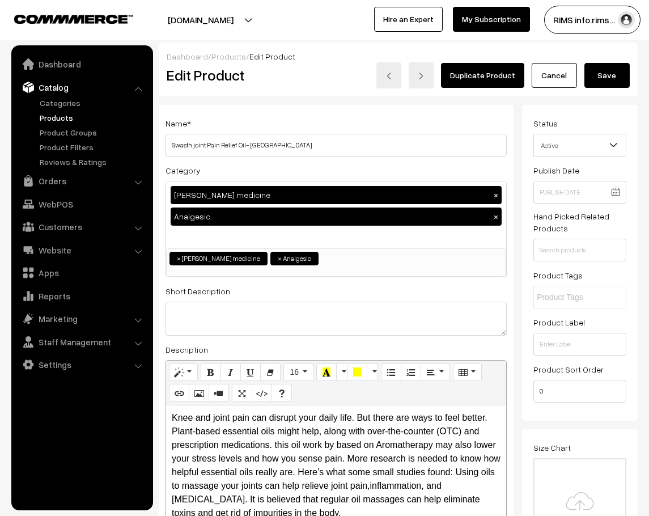
type input "79.00"
click at [607, 70] on button "Save" at bounding box center [606, 75] width 45 height 25
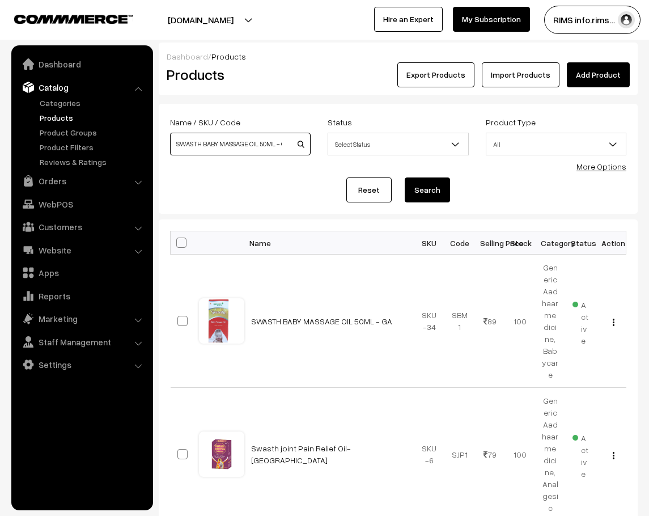
click at [241, 147] on input "SWASTH BABY MASSAGE OIL 50ML - GA" at bounding box center [240, 144] width 141 height 23
type input "S"
paste input "Swasthya Fit 11 G- Vit C +[MEDICAL_DATA] Omega 3 Fatty Acids + [MEDICAL_DATA]+ …"
type input "Swasthya Fit 11 G- Vit C +[MEDICAL_DATA] Omega 3 Fatty Acids + [MEDICAL_DATA]+ …"
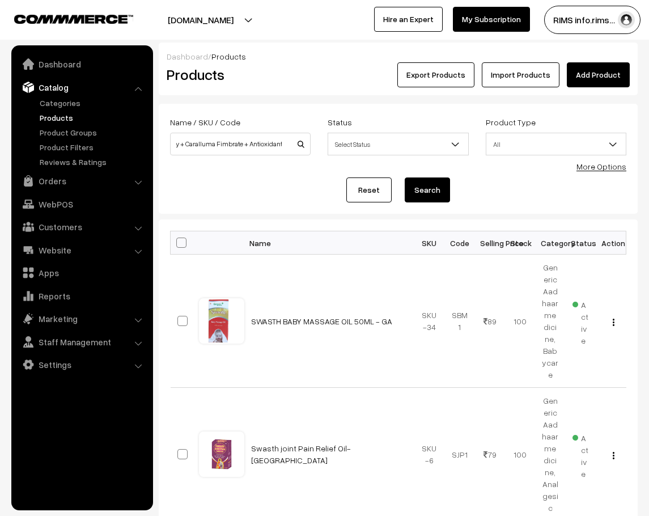
scroll to position [0, 0]
click at [419, 194] on button "Search" at bounding box center [427, 189] width 45 height 25
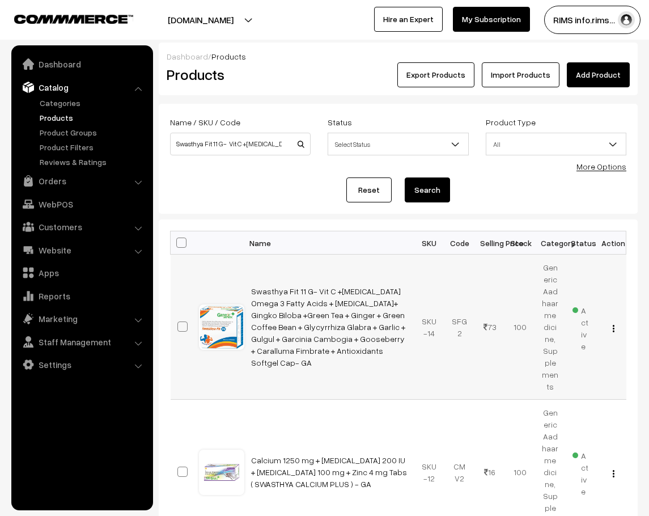
click at [613, 325] on img "button" at bounding box center [614, 328] width 2 height 7
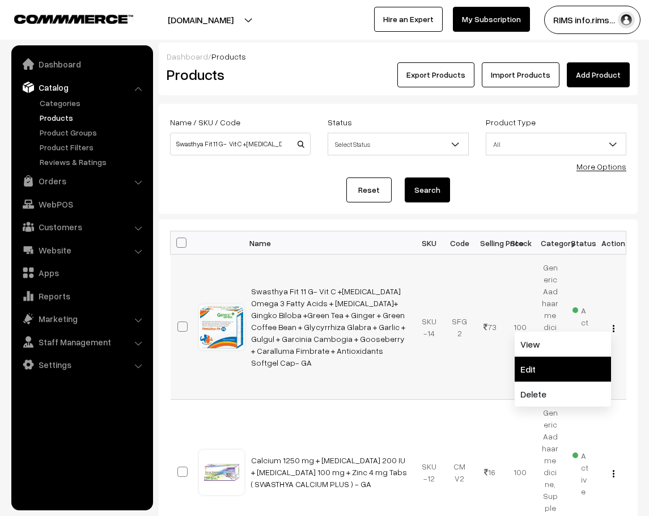
click at [581, 356] on link "Edit" at bounding box center [562, 368] width 96 height 25
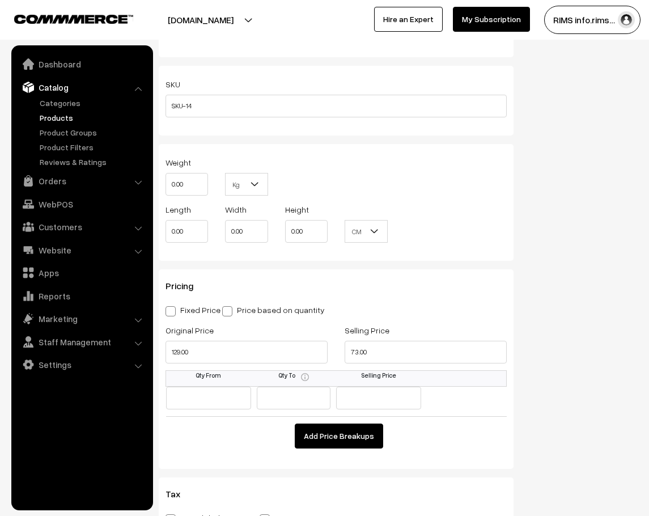
scroll to position [907, 0]
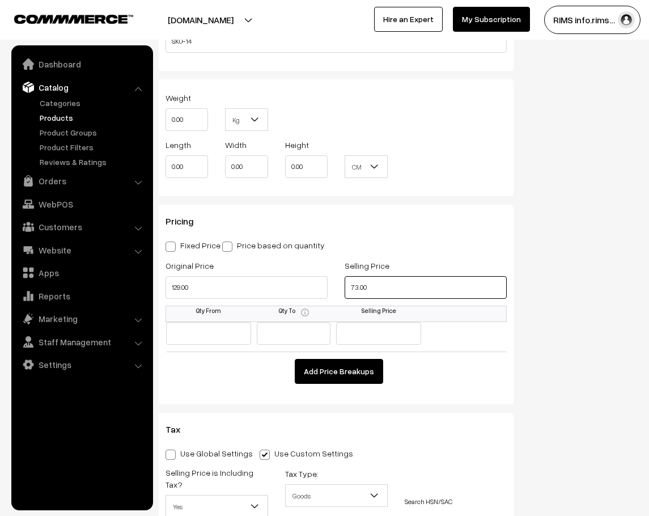
click at [399, 287] on input "73.00" at bounding box center [426, 287] width 162 height 23
type input "69.00"
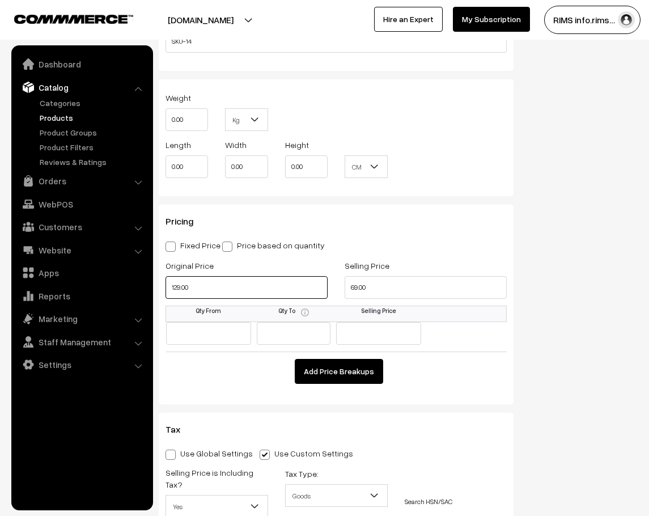
click at [195, 286] on input "129.00" at bounding box center [246, 287] width 162 height 23
type input "149.00"
click at [173, 246] on span at bounding box center [170, 246] width 10 height 10
click at [173, 246] on input "Fixed Price" at bounding box center [168, 244] width 7 height 7
radio input "true"
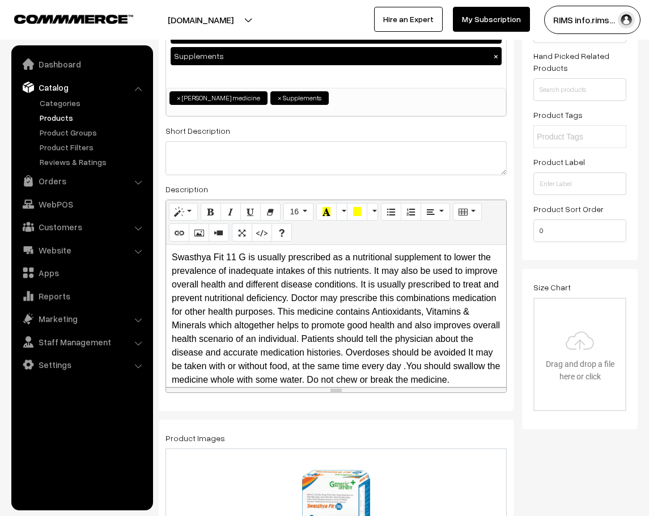
scroll to position [0, 0]
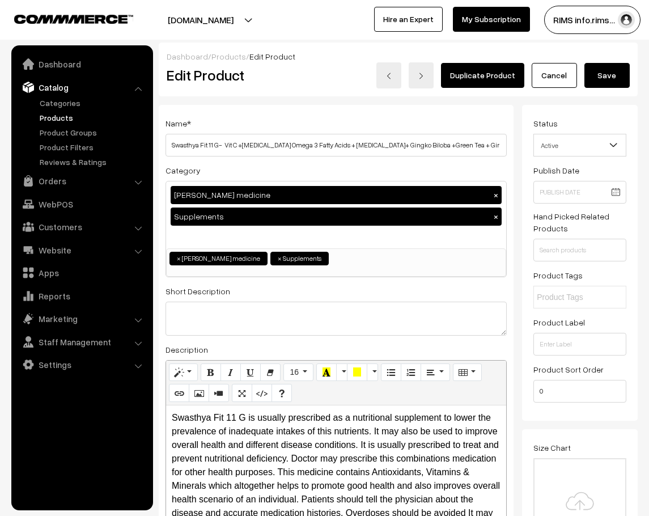
click at [621, 68] on button "Save" at bounding box center [606, 75] width 45 height 25
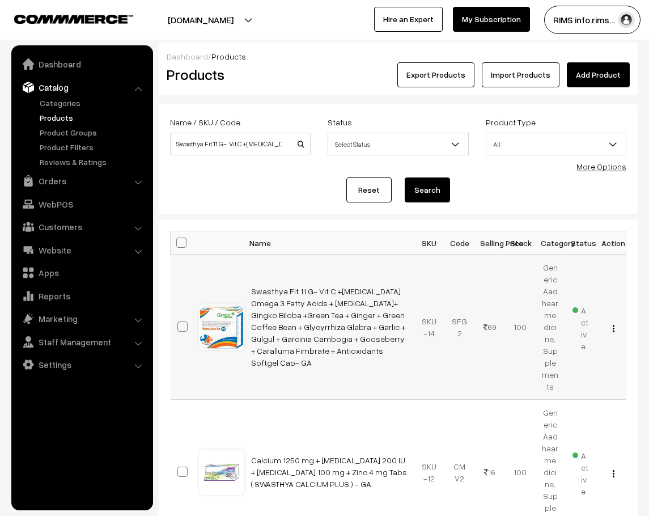
click at [614, 325] on img "button" at bounding box center [614, 328] width 2 height 7
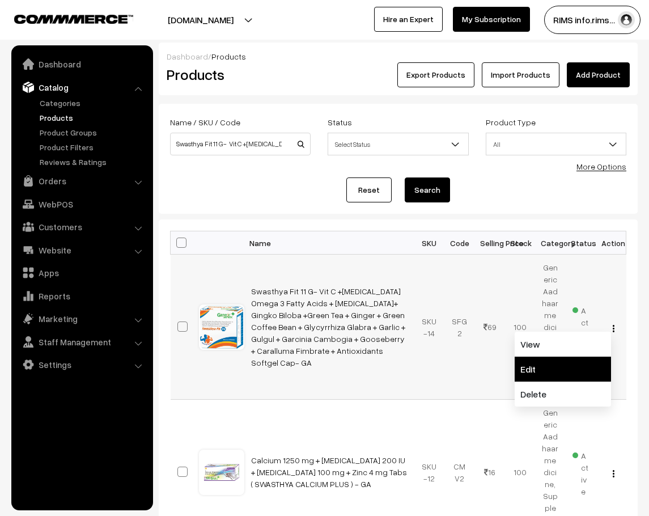
click at [586, 358] on link "Edit" at bounding box center [562, 368] width 96 height 25
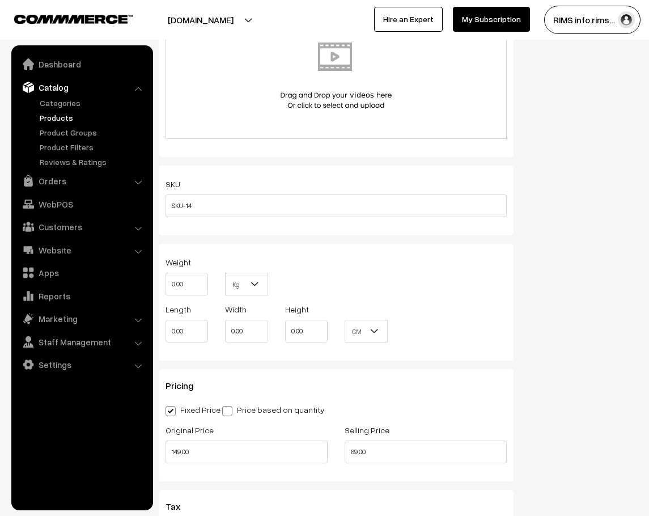
scroll to position [793, 0]
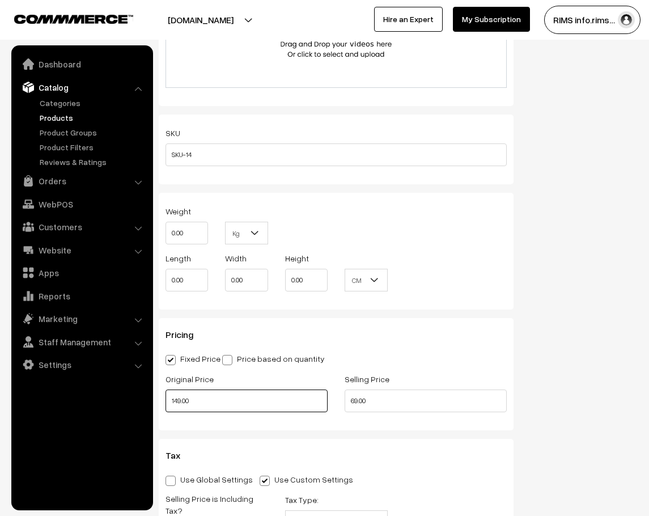
click at [232, 405] on input "149.00" at bounding box center [246, 400] width 162 height 23
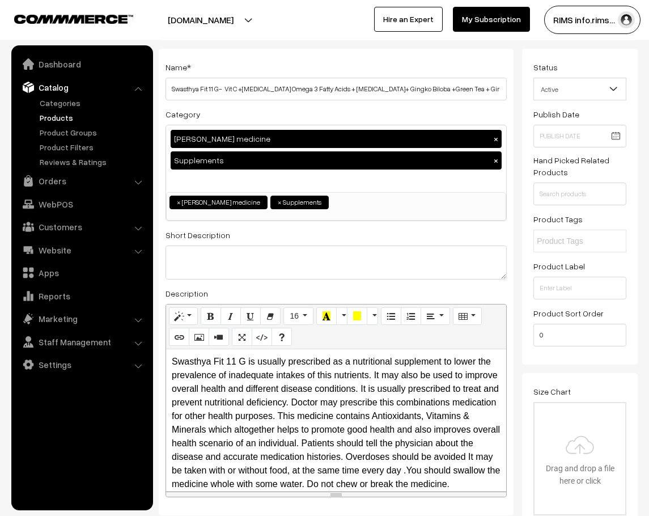
scroll to position [0, 0]
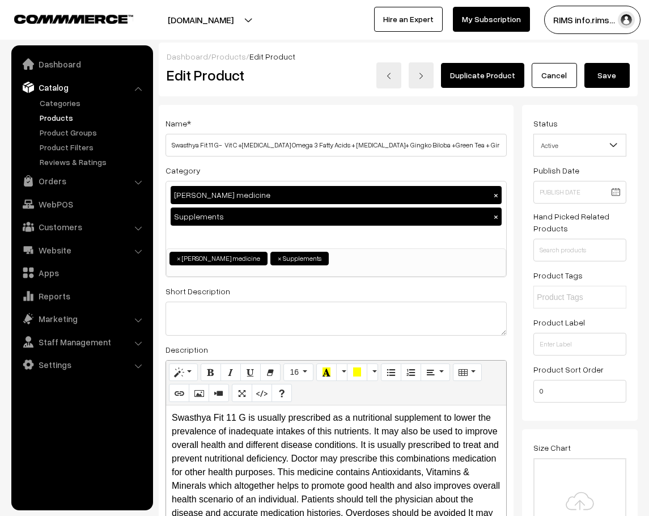
type input "349.00"
click at [599, 72] on button "Save" at bounding box center [606, 75] width 45 height 25
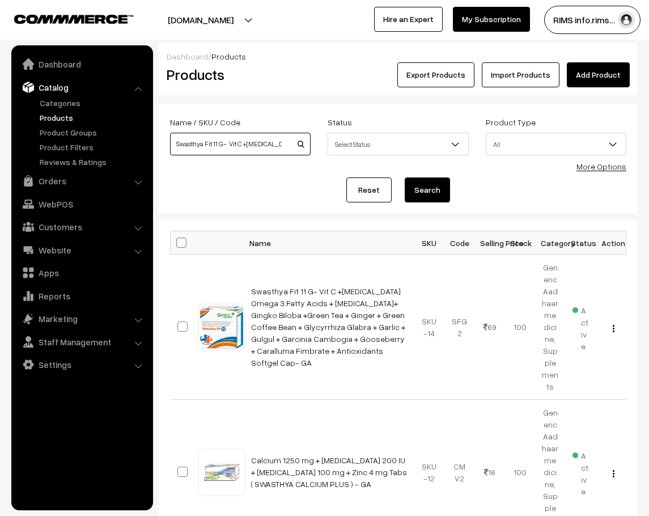
click at [287, 146] on input "Swasthya Fit 11 G- Vit C +[MEDICAL_DATA] Omega 3 Fatty Acids + [MEDICAL_DATA]+ …" at bounding box center [240, 144] width 141 height 23
click at [279, 142] on input "Swasthya Fit 11 G- Vit C +[MEDICAL_DATA] Omega 3 Fatty Acids + [MEDICAL_DATA]+ …" at bounding box center [240, 144] width 141 height 23
paste input "Swasthya Fit 5 G -Multivitamin + Multimineral Tabs- GA"
type input "Swasthya Fit 5 G -Multivitamin + Multimineral Tabs- GA"
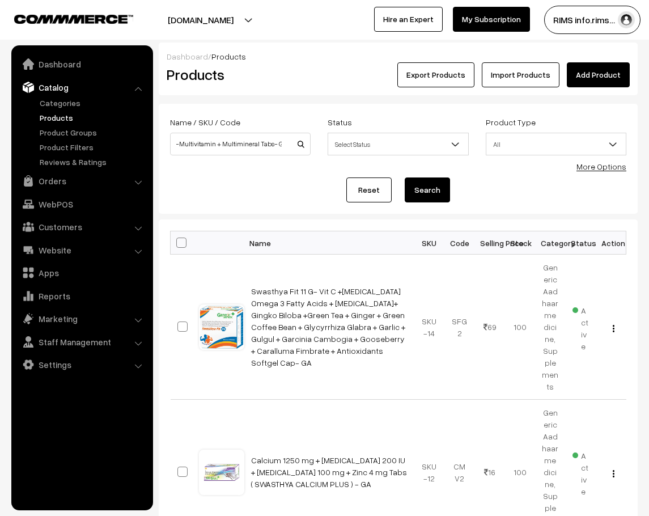
click at [440, 188] on button "Search" at bounding box center [427, 189] width 45 height 25
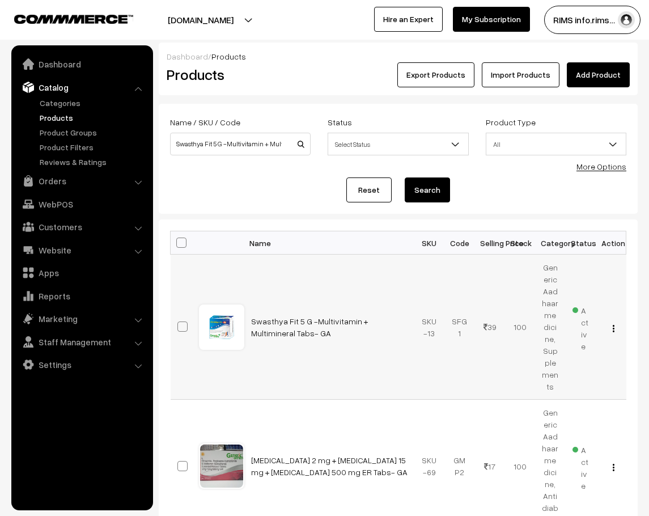
click at [612, 324] on button "button" at bounding box center [613, 328] width 3 height 9
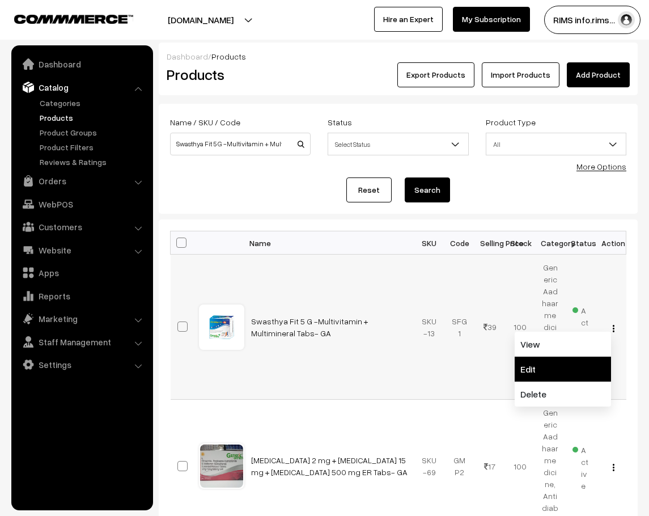
click at [571, 356] on link "Edit" at bounding box center [562, 368] width 96 height 25
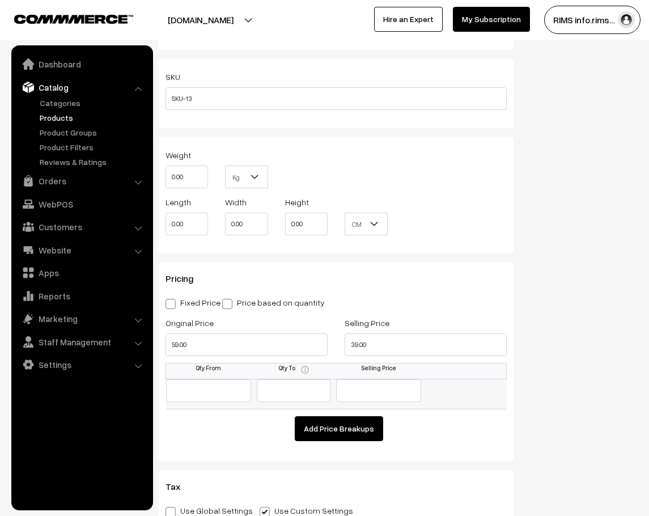
scroll to position [850, 0]
click at [427, 346] on input "39.00" at bounding box center [426, 344] width 162 height 23
type input "49.00"
click at [234, 346] on input "59.00" at bounding box center [246, 344] width 162 height 23
type input "159.00"
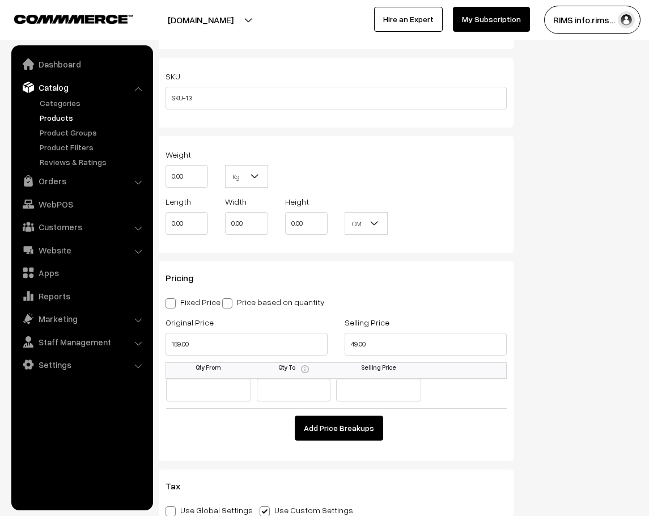
click at [172, 304] on span at bounding box center [170, 303] width 10 height 10
click at [172, 304] on input "Fixed Price" at bounding box center [168, 300] width 7 height 7
radio input "true"
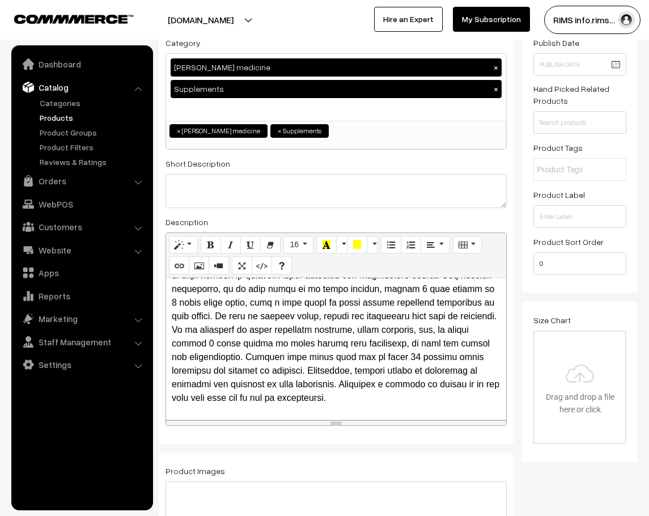
scroll to position [0, 0]
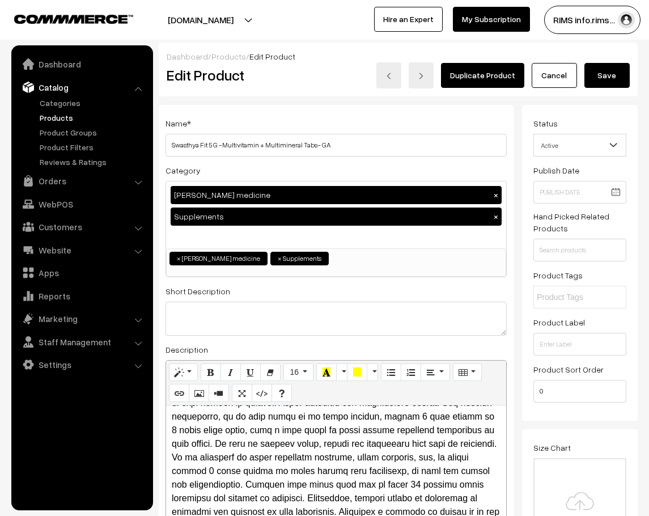
click at [602, 65] on button "Save" at bounding box center [606, 75] width 45 height 25
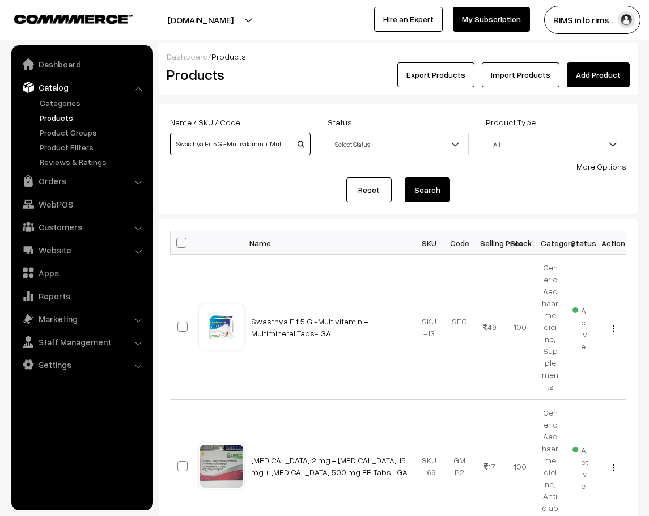
click at [258, 150] on input "Swasthya Fit 5 G -Multivitamin + Multimineral Tabs- GA" at bounding box center [240, 144] width 141 height 23
type input "S"
paste input "[MEDICAL_DATA] 20 mg Tabs- [GEOGRAPHIC_DATA]"
type input "[MEDICAL_DATA] 20 mg Tabs- [GEOGRAPHIC_DATA]"
click at [444, 193] on button "Search" at bounding box center [427, 189] width 45 height 25
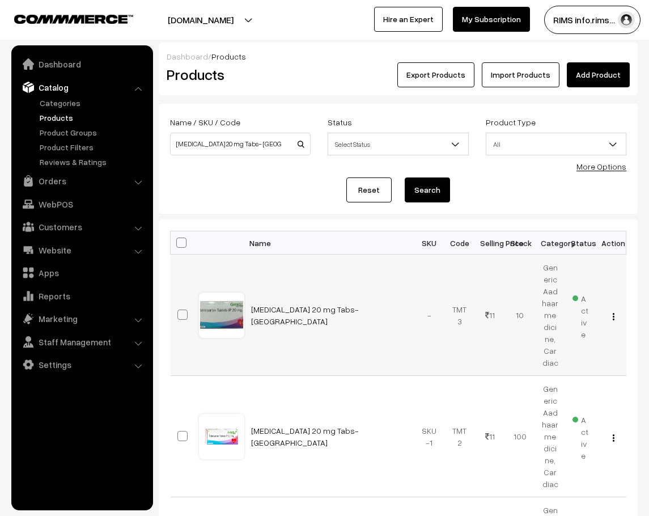
click at [614, 313] on img "button" at bounding box center [614, 316] width 2 height 7
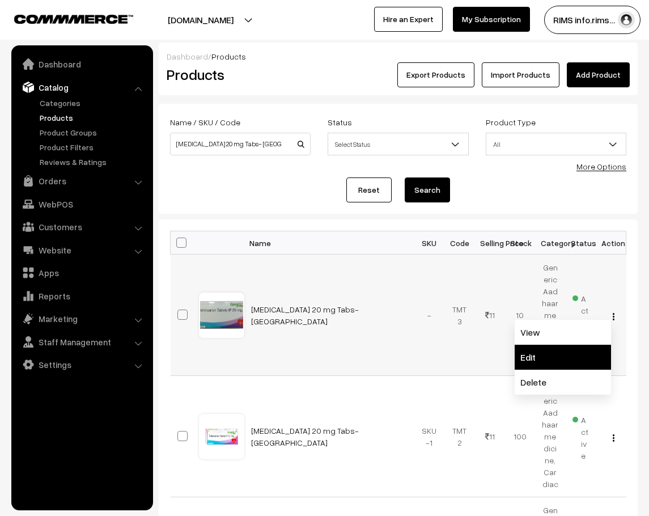
click at [568, 349] on link "Edit" at bounding box center [562, 357] width 96 height 25
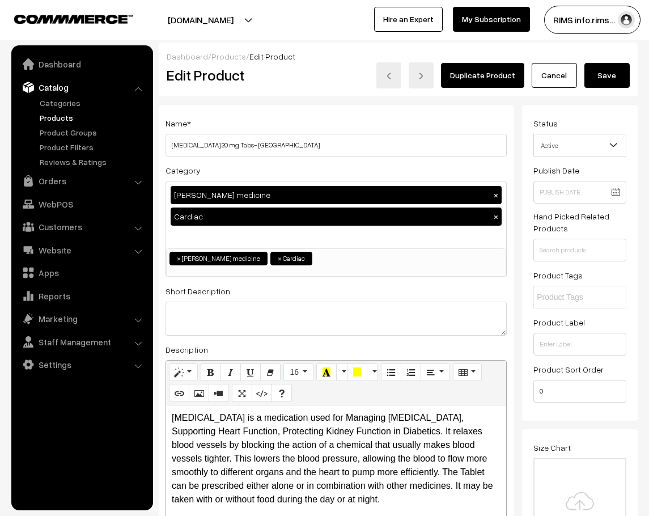
click at [591, 83] on button "Save" at bounding box center [606, 75] width 45 height 25
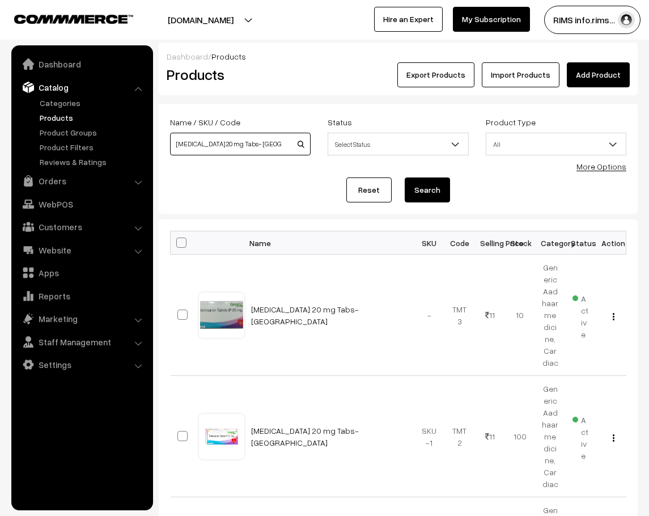
click at [259, 139] on input "[MEDICAL_DATA] 20 mg Tabs- [GEOGRAPHIC_DATA]" at bounding box center [240, 144] width 141 height 23
type input "T"
paste input "[MEDICAL_DATA] 40 mg + [MEDICAL_DATA] 5mg Tabs (Swastel-AM)- GA"
type input "Telmisartan 40 mg + Amlodipine 5mg Tabs (Swastel-AM)- GA"
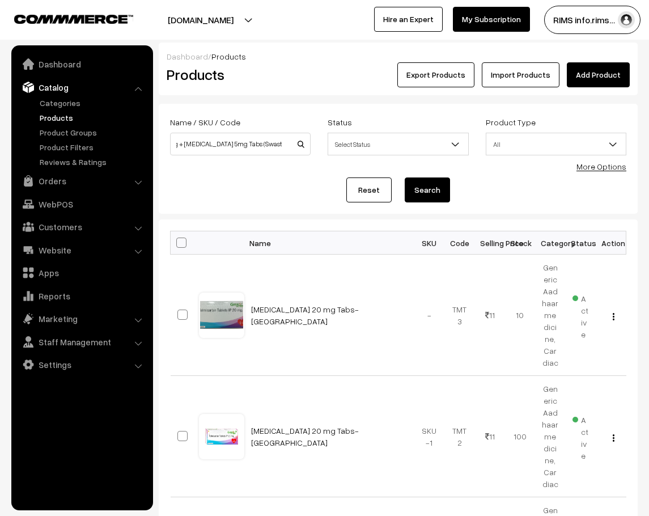
scroll to position [0, 0]
click at [422, 188] on button "Search" at bounding box center [427, 189] width 45 height 25
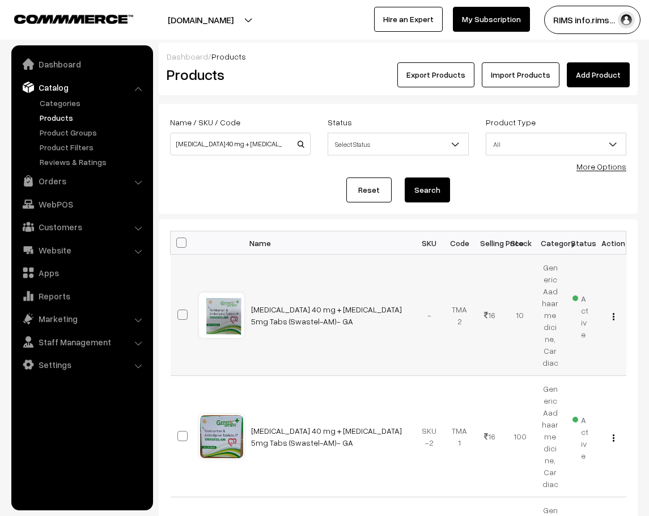
click at [614, 313] on img "button" at bounding box center [614, 316] width 2 height 7
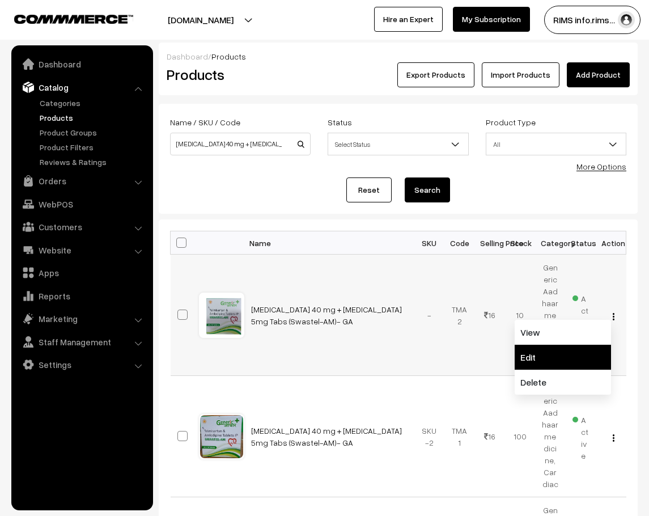
click at [585, 351] on link "Edit" at bounding box center [562, 357] width 96 height 25
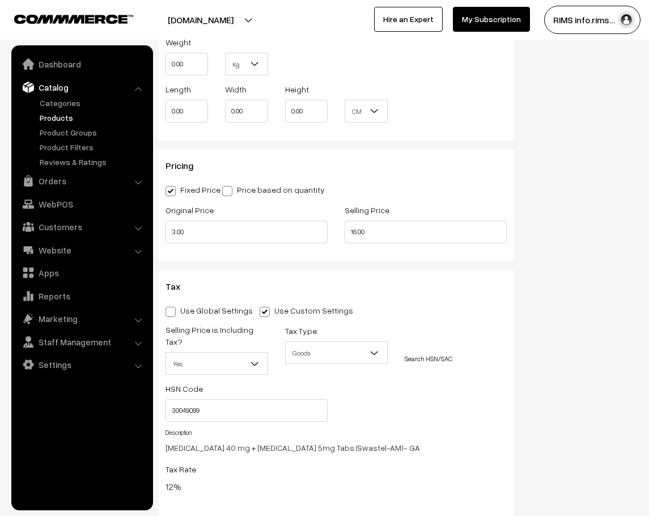
scroll to position [963, 0]
click at [266, 224] on input "3.00" at bounding box center [246, 230] width 162 height 23
type input "73.00"
click at [382, 233] on input "16.00" at bounding box center [426, 230] width 162 height 23
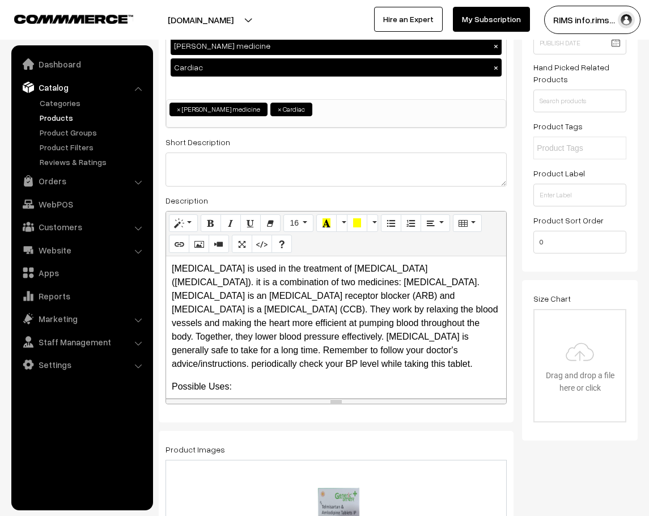
scroll to position [0, 0]
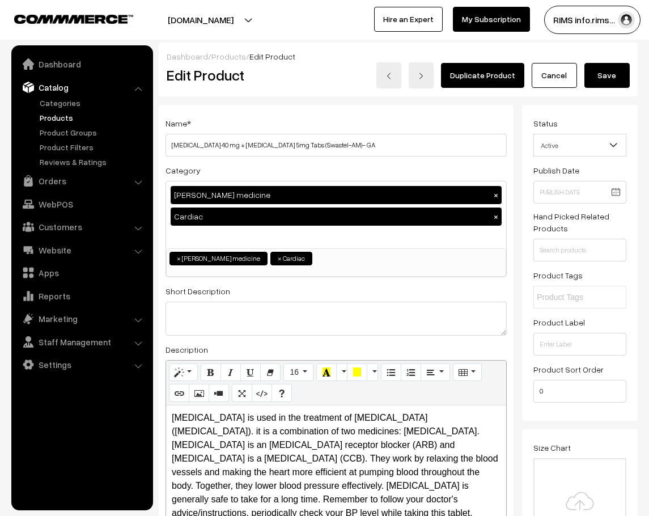
type input "18.00"
click at [596, 80] on button "Save" at bounding box center [606, 75] width 45 height 25
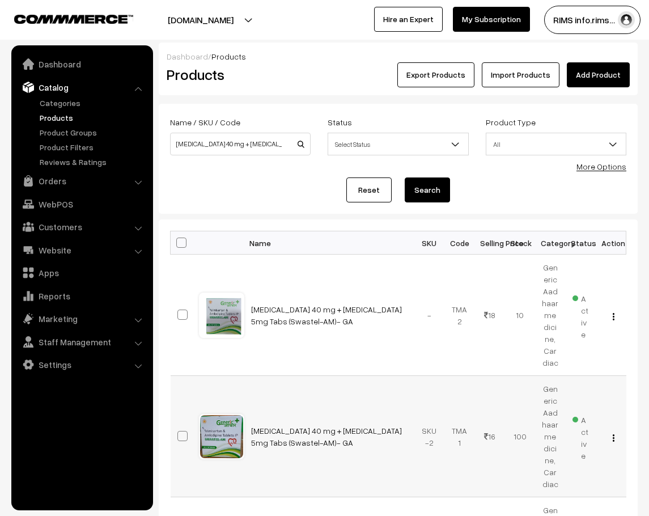
drag, startPoint x: 614, startPoint y: 423, endPoint x: 454, endPoint y: 451, distance: 162.8
click at [454, 451] on td "TMA1" at bounding box center [459, 436] width 30 height 121
click at [613, 434] on img "button" at bounding box center [614, 437] width 2 height 7
click at [572, 491] on link "Delete" at bounding box center [562, 503] width 96 height 25
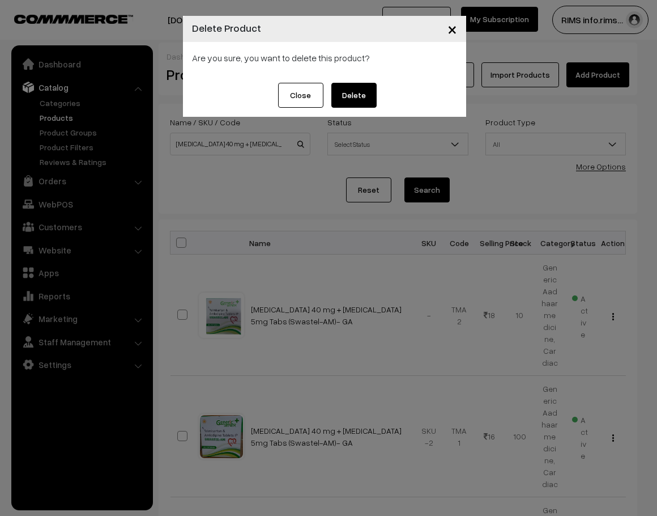
click at [355, 88] on button "Delete" at bounding box center [353, 95] width 45 height 25
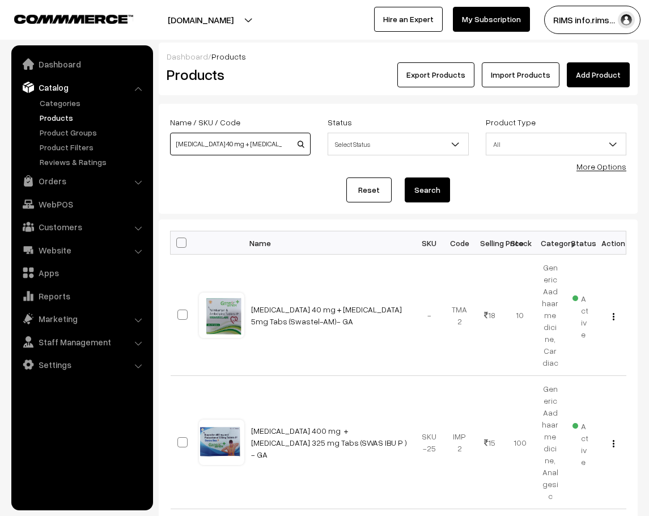
click at [278, 139] on input "[MEDICAL_DATA] 40 mg + [MEDICAL_DATA] 5mg Tabs (Swastel-AM)- GA" at bounding box center [240, 144] width 141 height 23
type input "TelmisartanTabs (Swastel-AM)- [GEOGRAPHIC_DATA]"
paste input "[MEDICAL_DATA] Tablets IP 100 mcg Tabs- GA"
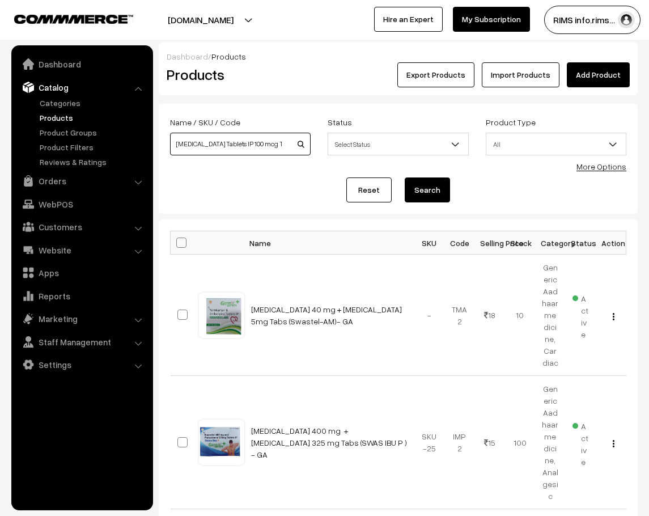
scroll to position [0, 4]
type input "[MEDICAL_DATA] Tablets IP 100 mcg Tabs- GA"
click at [405, 177] on button "Search" at bounding box center [427, 189] width 45 height 25
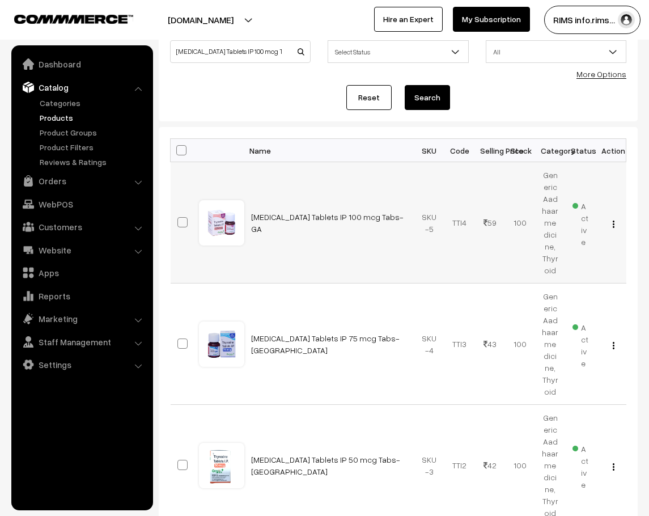
scroll to position [170, 0]
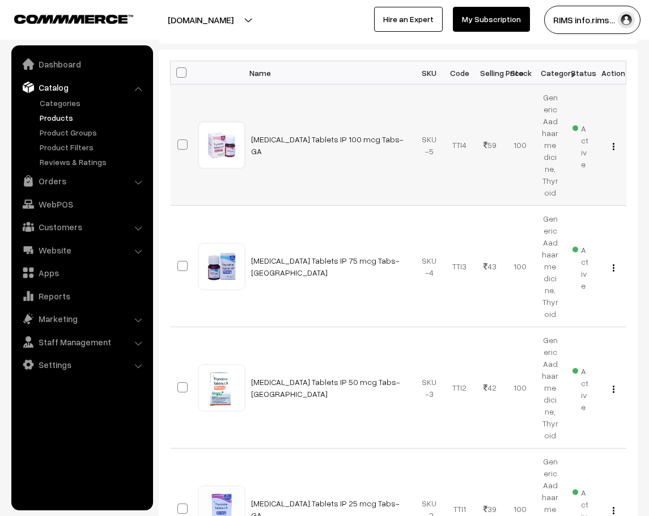
click at [613, 143] on img "button" at bounding box center [614, 146] width 2 height 7
click at [371, 189] on td "[MEDICAL_DATA] Tablets IP 100 mcg Tabs- GA" at bounding box center [329, 144] width 170 height 121
click at [613, 143] on img "button" at bounding box center [614, 146] width 2 height 7
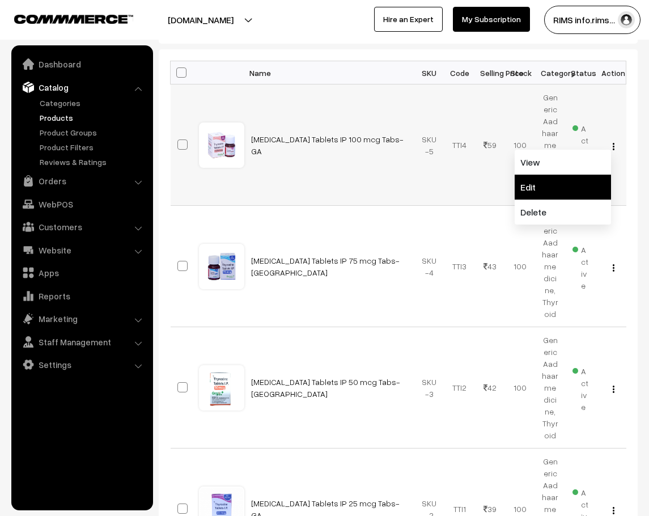
click at [580, 186] on link "Edit" at bounding box center [562, 187] width 96 height 25
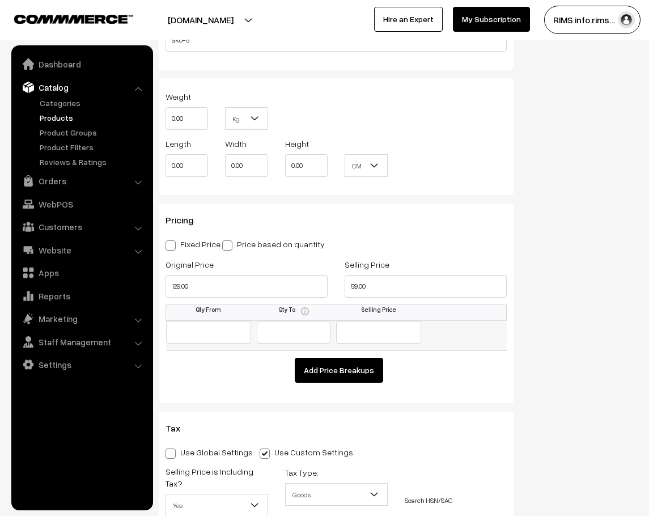
scroll to position [963, 0]
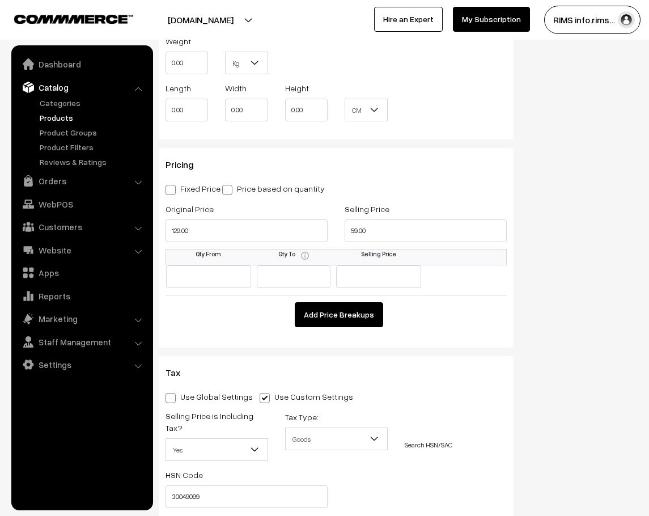
click at [168, 193] on span at bounding box center [170, 190] width 10 height 10
click at [168, 192] on input "Fixed Price" at bounding box center [168, 187] width 7 height 7
radio input "true"
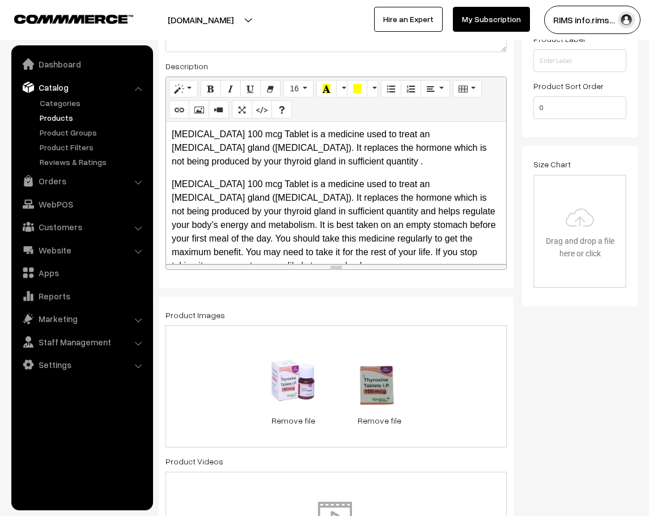
scroll to position [0, 0]
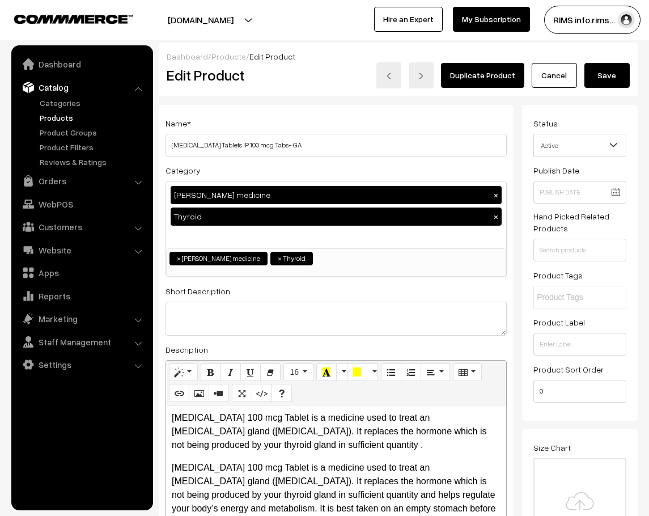
click at [611, 69] on button "Save" at bounding box center [606, 75] width 45 height 25
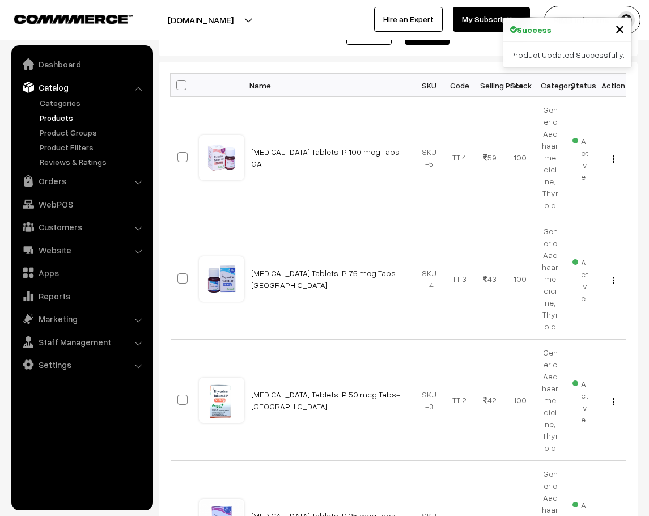
scroll to position [170, 0]
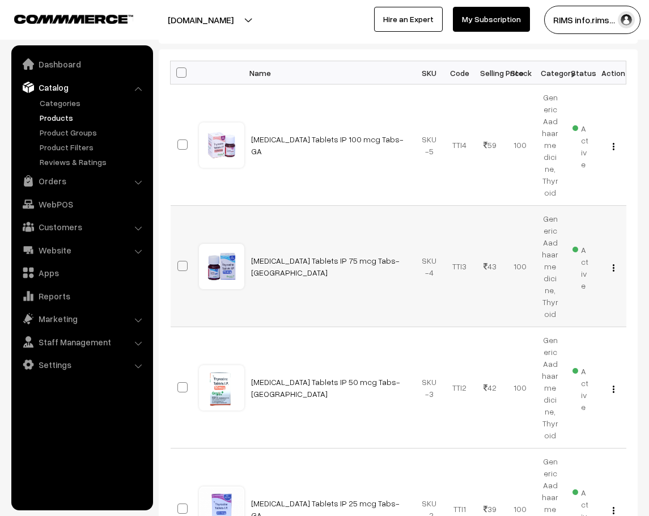
click at [394, 288] on td "[MEDICAL_DATA] Tablets IP 75 mcg Tabs- [GEOGRAPHIC_DATA]" at bounding box center [329, 266] width 170 height 121
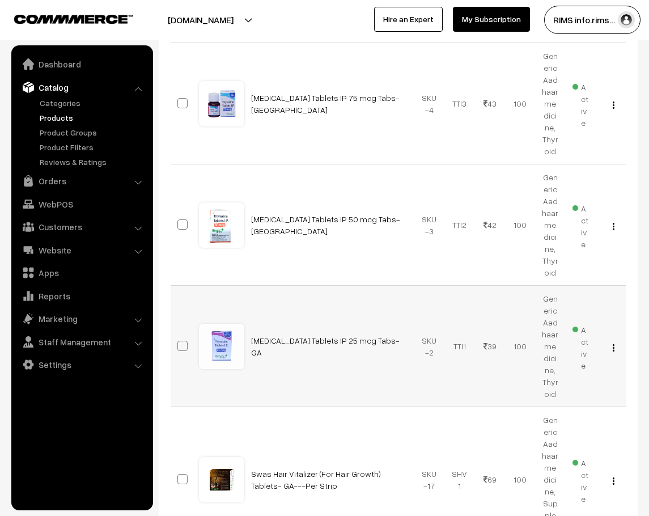
scroll to position [397, 0]
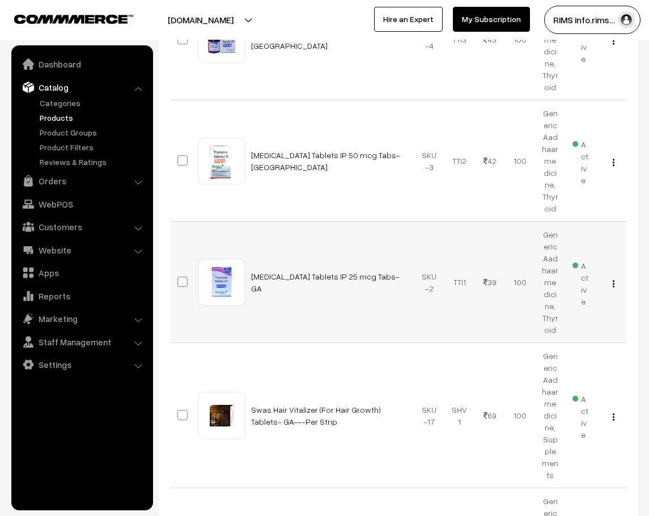
click at [613, 280] on img "button" at bounding box center [614, 283] width 2 height 7
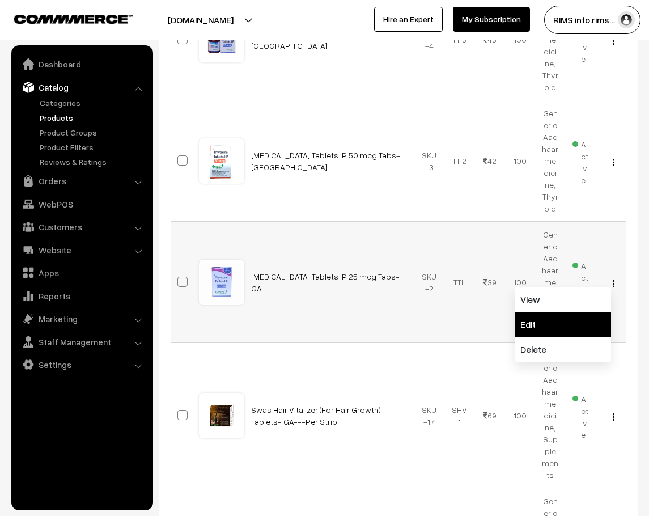
click at [575, 312] on link "Edit" at bounding box center [562, 324] width 96 height 25
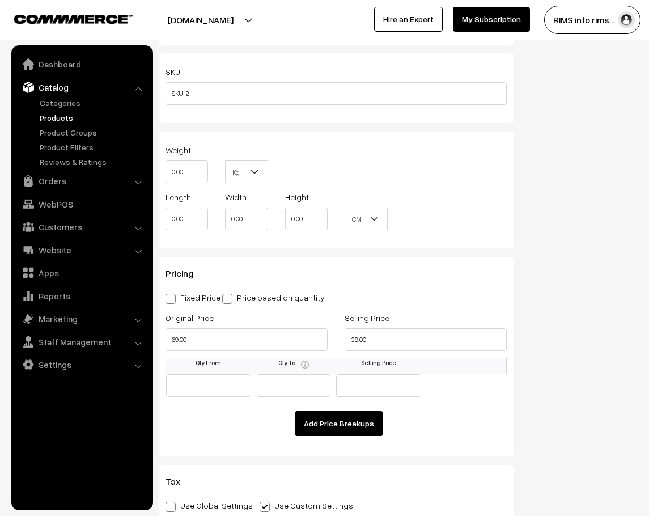
scroll to position [963, 0]
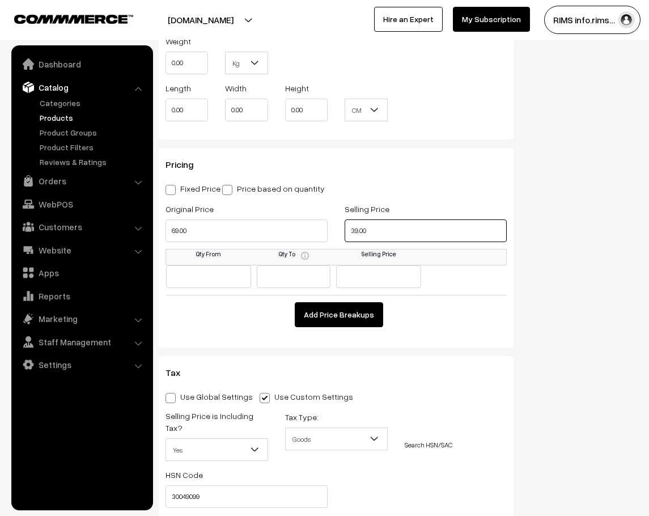
click at [389, 223] on input "39.00" at bounding box center [426, 230] width 162 height 23
type input "49.00"
click at [256, 231] on input "69.00" at bounding box center [246, 230] width 162 height 23
type input "159.00"
click at [172, 192] on span at bounding box center [170, 190] width 10 height 10
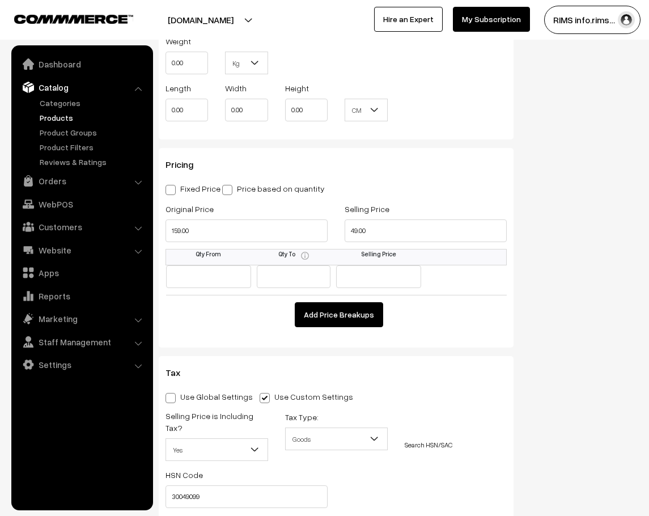
click at [172, 192] on input "Fixed Price" at bounding box center [168, 187] width 7 height 7
radio input "true"
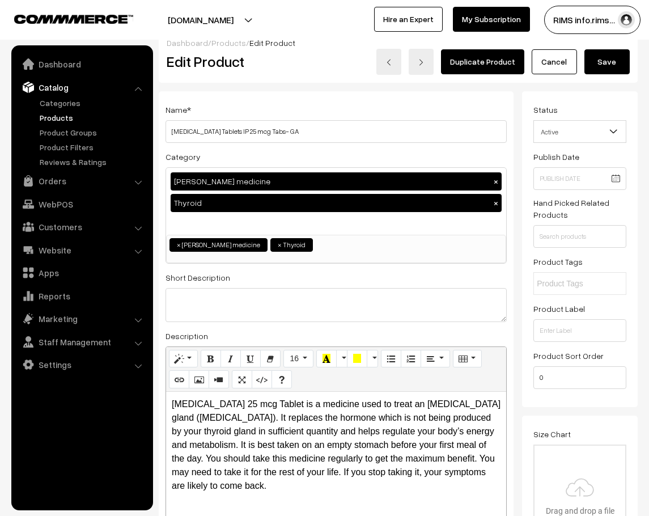
scroll to position [0, 0]
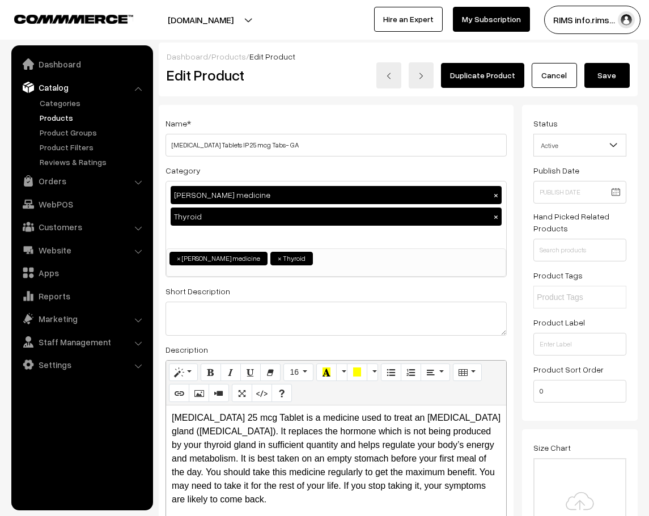
click at [609, 73] on button "Save" at bounding box center [606, 75] width 45 height 25
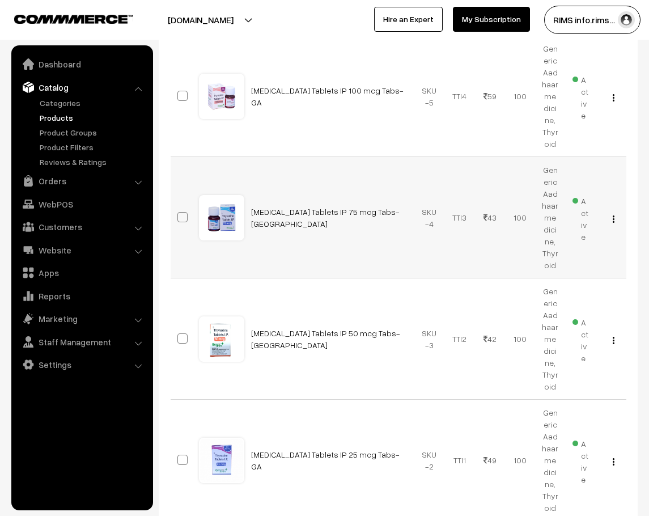
scroll to position [227, 0]
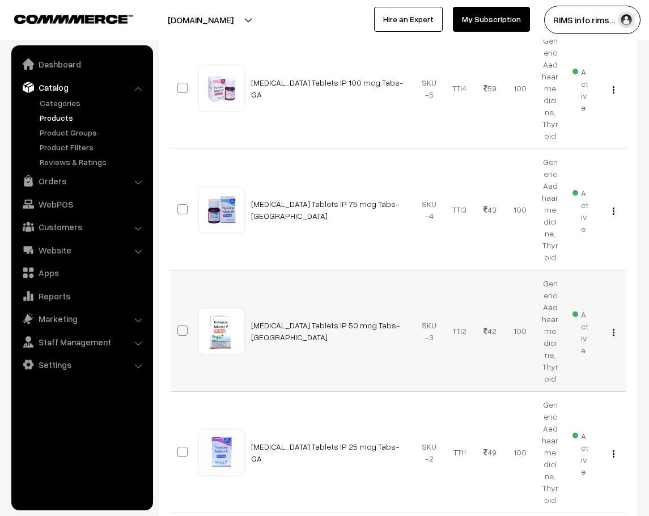
click at [614, 329] on img "button" at bounding box center [614, 332] width 2 height 7
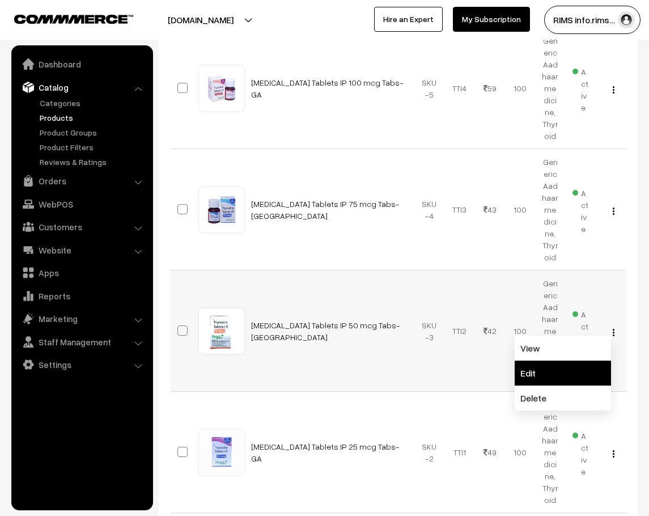
click at [577, 360] on link "Edit" at bounding box center [562, 372] width 96 height 25
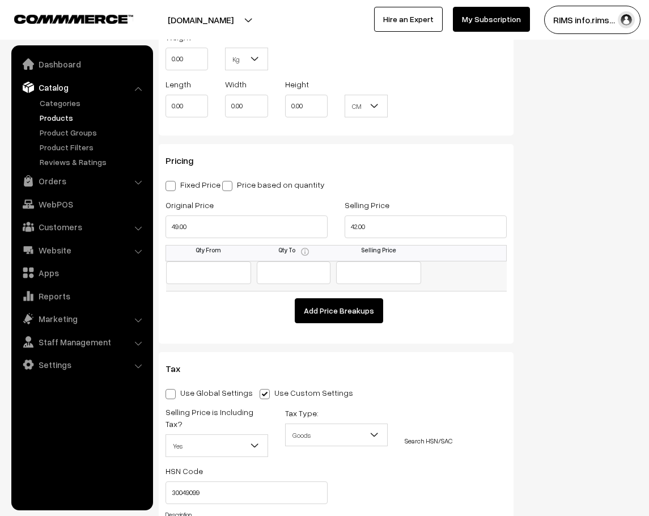
scroll to position [963, 0]
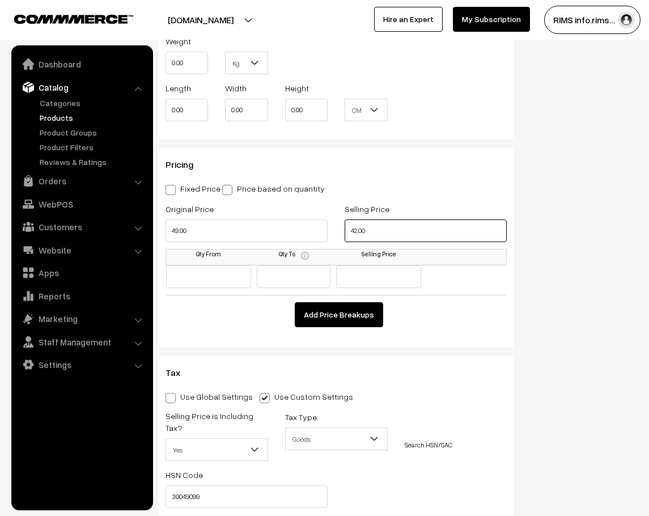
click at [378, 226] on input "42.00" at bounding box center [426, 230] width 162 height 23
type input "49.00"
click at [273, 227] on input "49.00" at bounding box center [246, 230] width 162 height 23
type input "149.00"
click at [172, 188] on span at bounding box center [170, 190] width 10 height 10
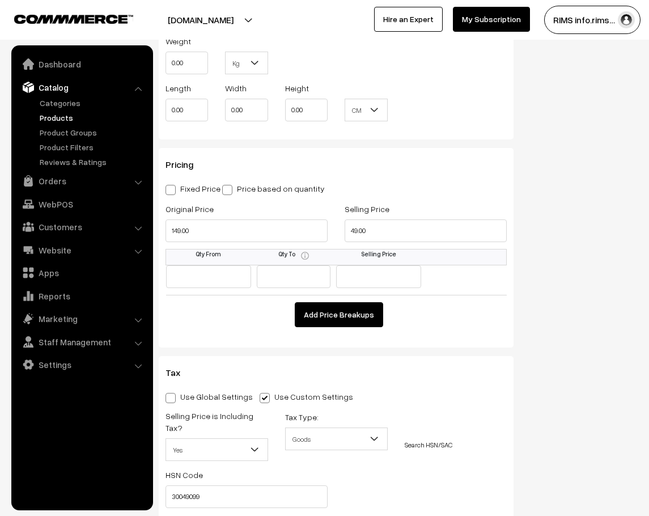
click at [172, 188] on input "Fixed Price" at bounding box center [168, 187] width 7 height 7
radio input "true"
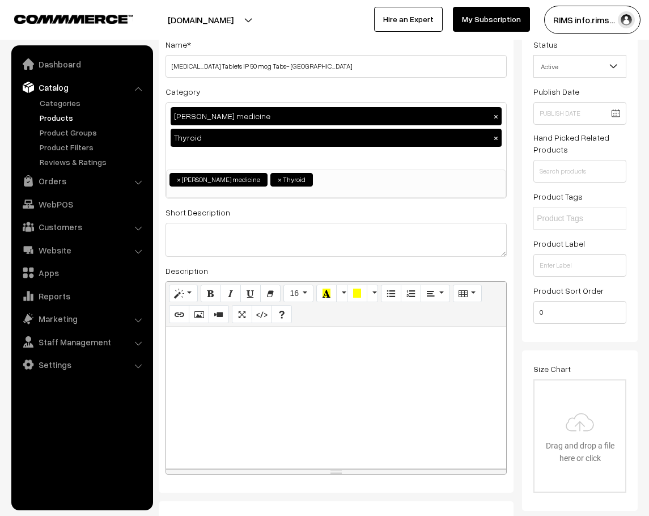
scroll to position [0, 0]
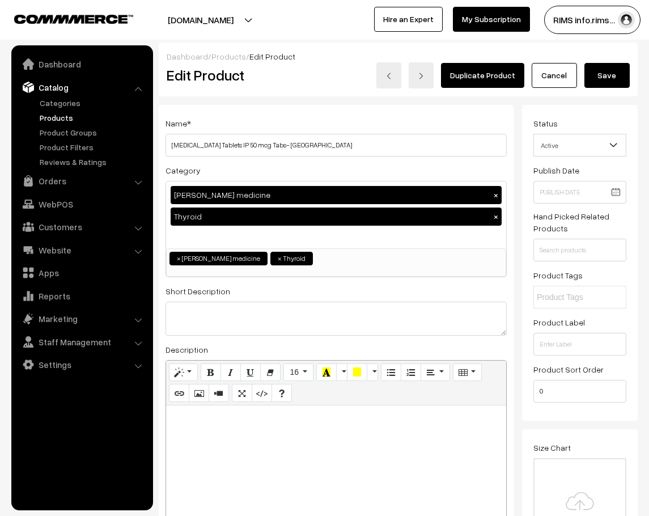
click at [618, 77] on button "Save" at bounding box center [606, 75] width 45 height 25
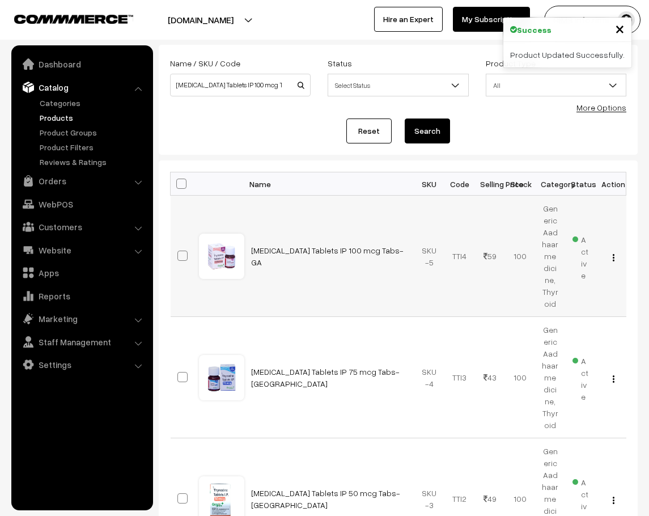
scroll to position [113, 0]
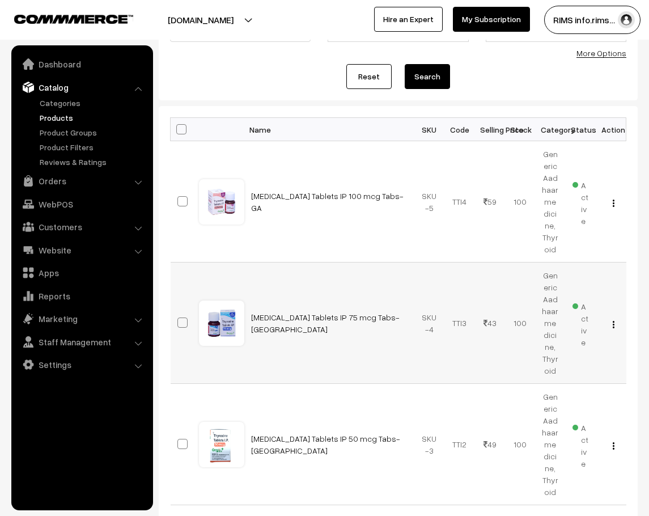
click at [615, 320] on button "button" at bounding box center [613, 324] width 3 height 9
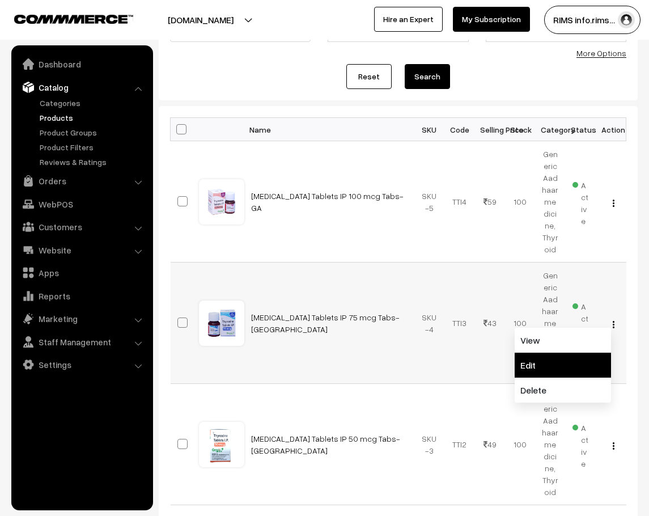
click at [576, 352] on link "Edit" at bounding box center [562, 364] width 96 height 25
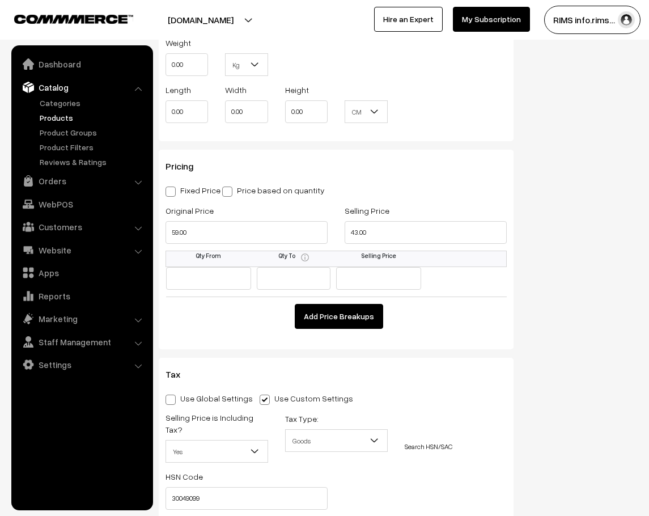
scroll to position [907, 0]
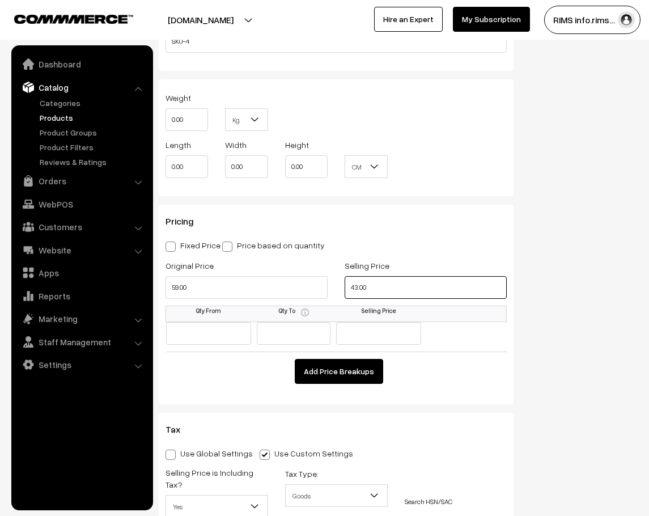
click at [420, 293] on input "43.00" at bounding box center [426, 287] width 162 height 23
type input "53.00"
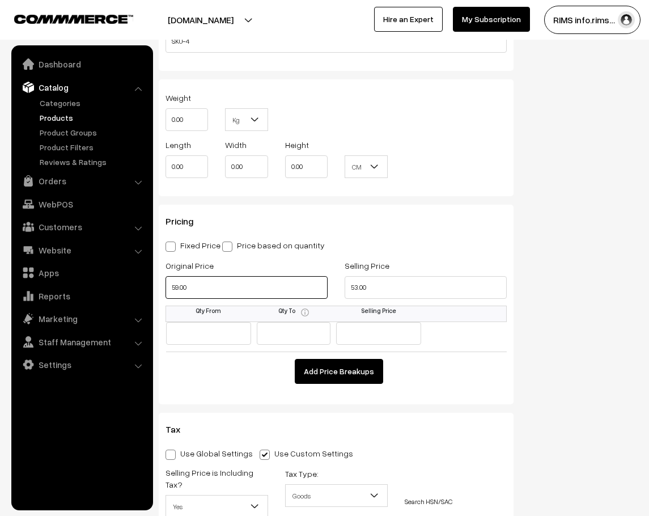
click at [223, 289] on input "59.00" at bounding box center [246, 287] width 162 height 23
type input "159.00"
click at [167, 248] on span at bounding box center [170, 246] width 10 height 10
click at [167, 248] on input "Fixed Price" at bounding box center [168, 244] width 7 height 7
radio input "true"
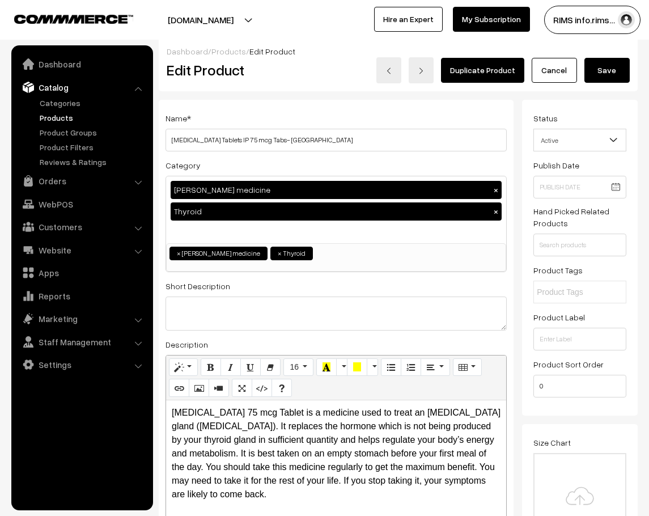
scroll to position [0, 0]
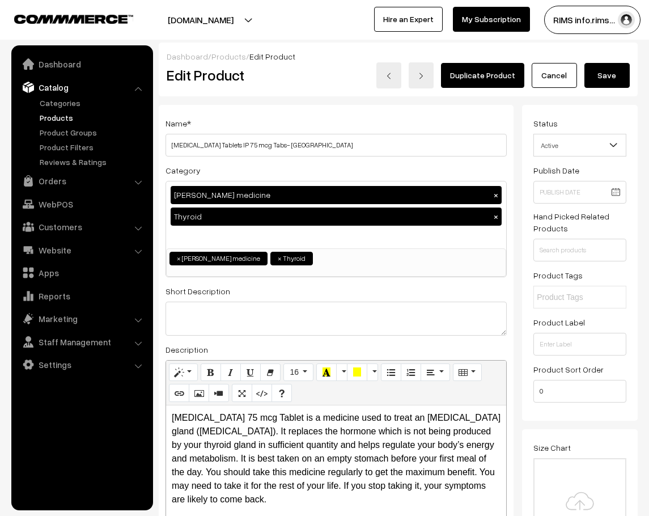
click at [615, 71] on button "Save" at bounding box center [606, 75] width 45 height 25
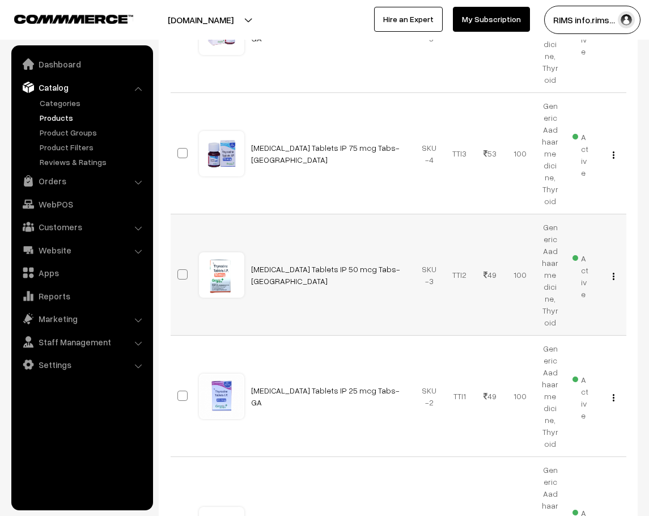
scroll to position [283, 0]
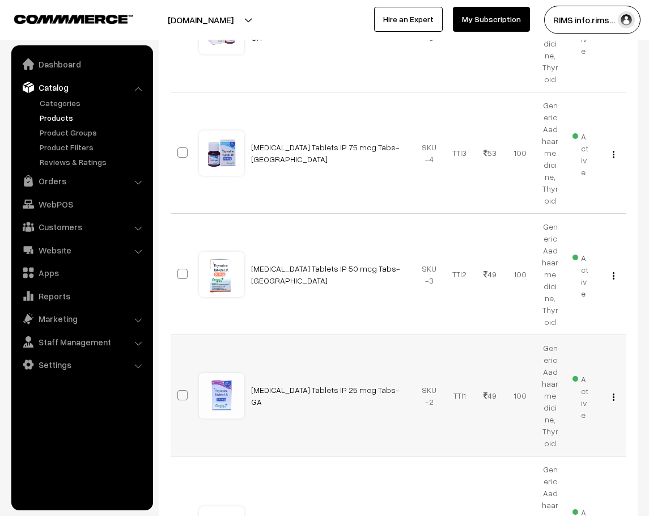
click at [612, 392] on button "button" at bounding box center [613, 396] width 3 height 9
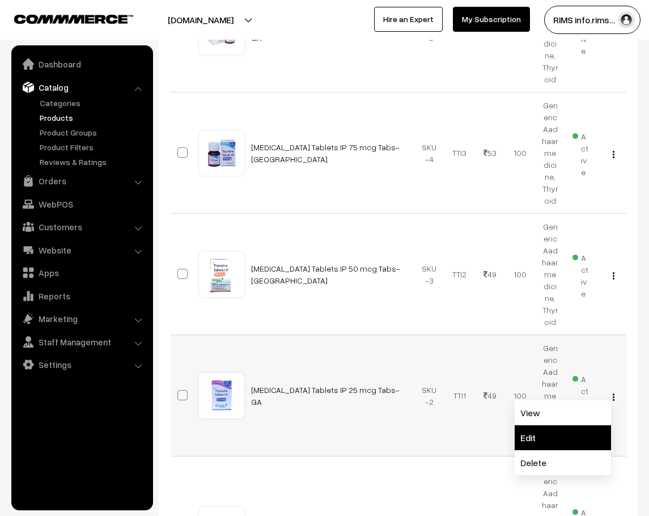
click at [561, 425] on link "Edit" at bounding box center [562, 437] width 96 height 25
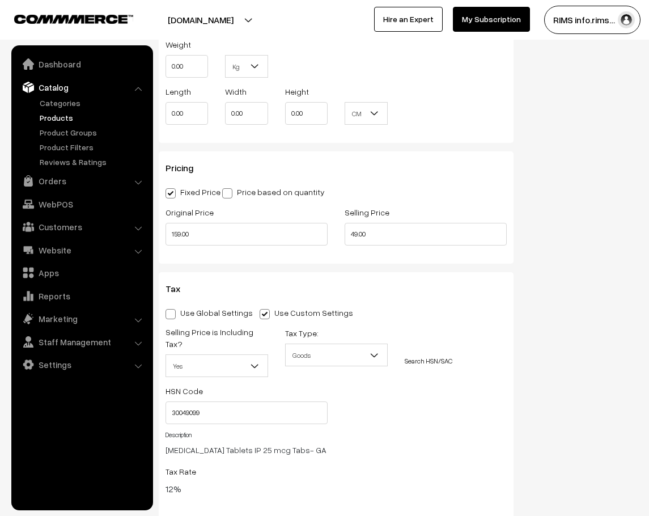
scroll to position [963, 0]
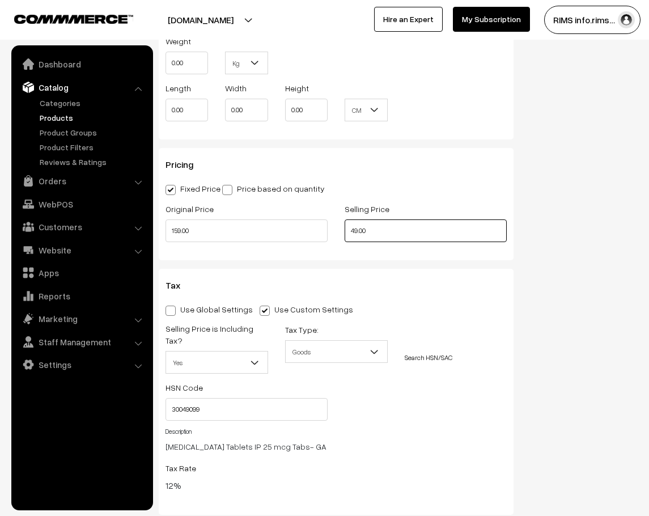
click at [392, 231] on input "49.00" at bounding box center [426, 230] width 162 height 23
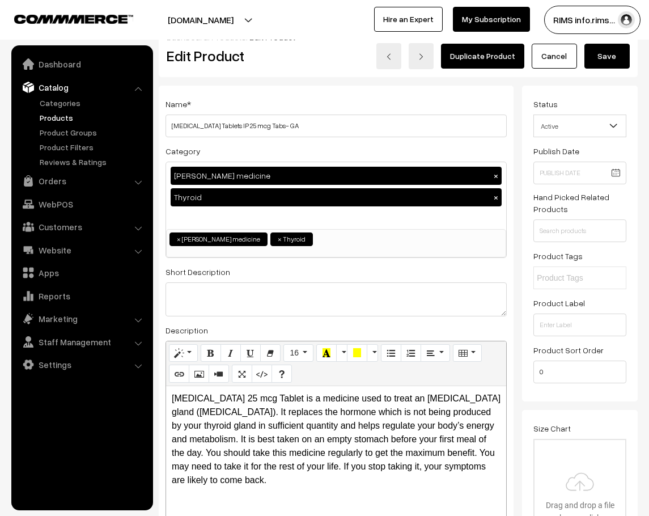
scroll to position [0, 0]
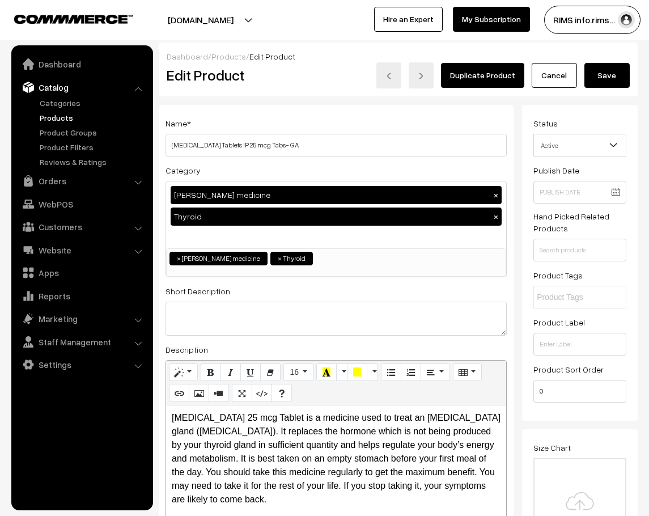
type input "47.00"
click at [603, 70] on button "Save" at bounding box center [606, 75] width 45 height 25
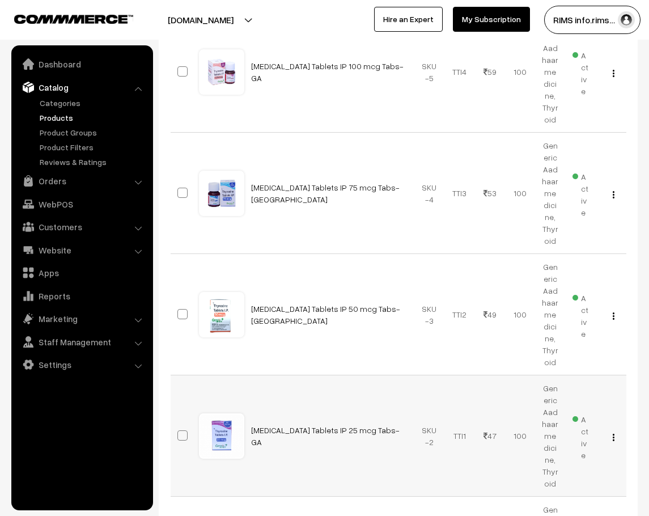
scroll to position [340, 0]
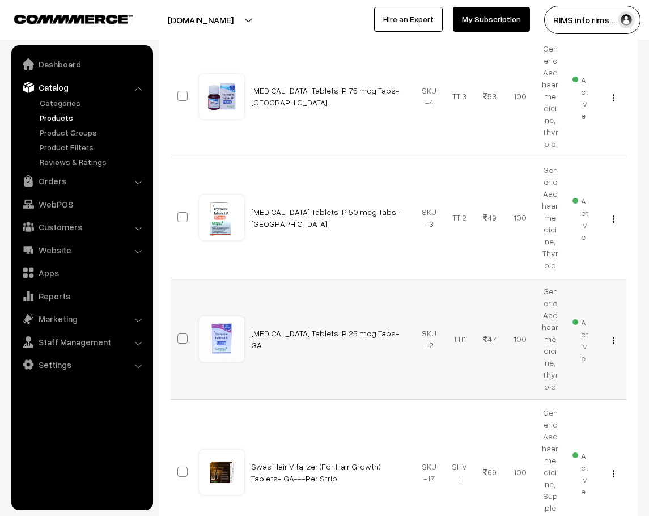
click at [613, 337] on img "button" at bounding box center [614, 340] width 2 height 7
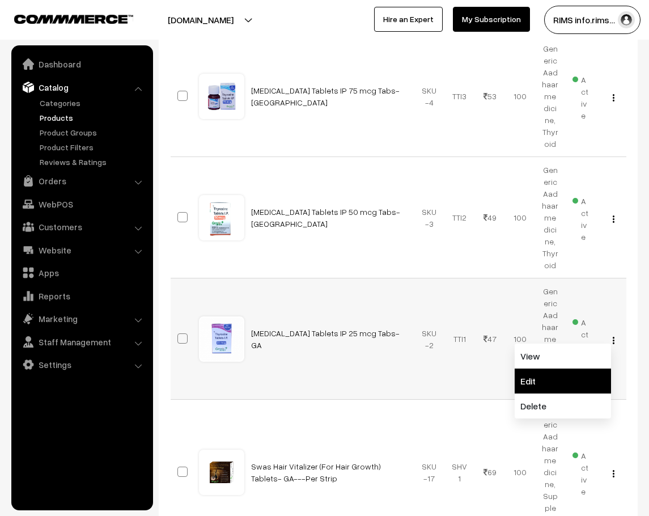
click at [563, 368] on link "Edit" at bounding box center [562, 380] width 96 height 25
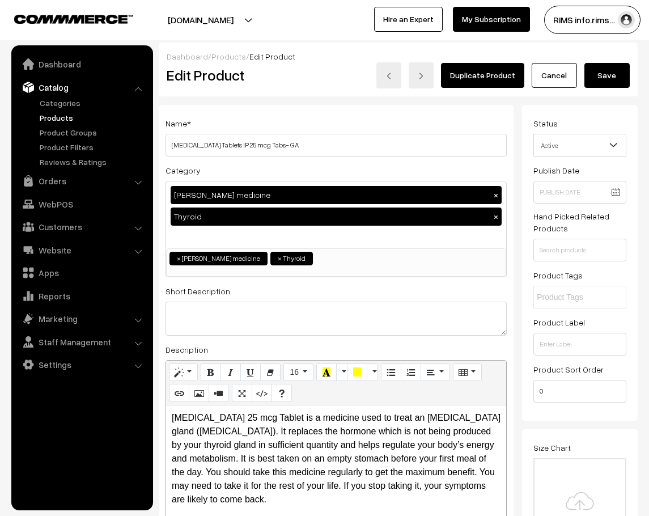
click at [601, 75] on button "Save" at bounding box center [606, 75] width 45 height 25
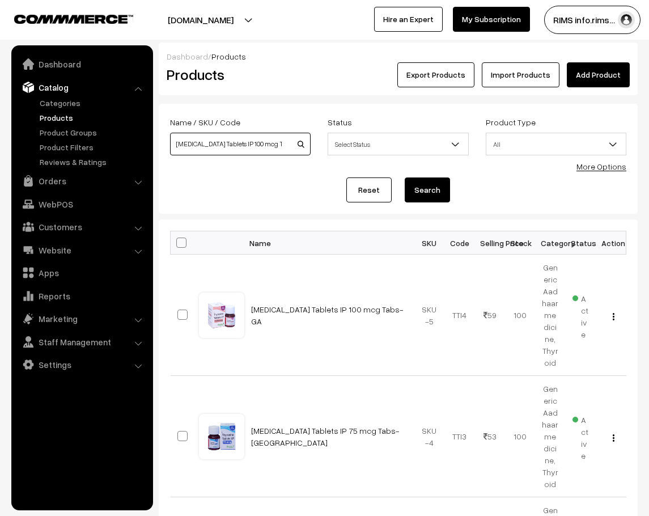
click at [282, 142] on input "[MEDICAL_DATA] Tablets IP 100 mcg Tabs- GA" at bounding box center [240, 144] width 141 height 23
type input "T"
paste input "Vitamin C Face Wash with Brush"
type input "Vitamin C Face Wash with Brush"
click at [426, 186] on button "Search" at bounding box center [427, 189] width 45 height 25
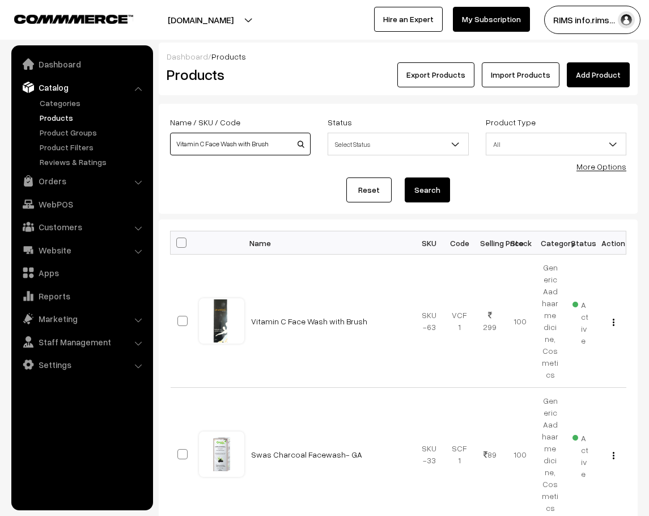
click at [271, 144] on input "Vitamin C Face Wash with Brush" at bounding box center [240, 144] width 141 height 23
click at [428, 196] on button "Search" at bounding box center [427, 189] width 45 height 25
click at [613, 318] on img "button" at bounding box center [614, 321] width 2 height 7
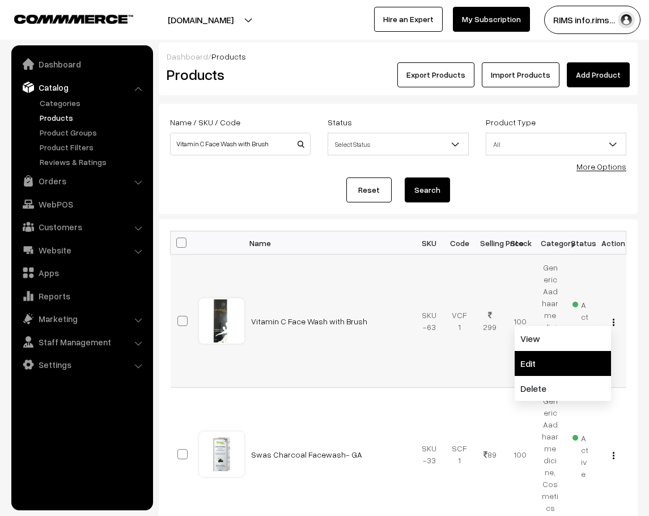
click at [571, 361] on link "Edit" at bounding box center [562, 363] width 96 height 25
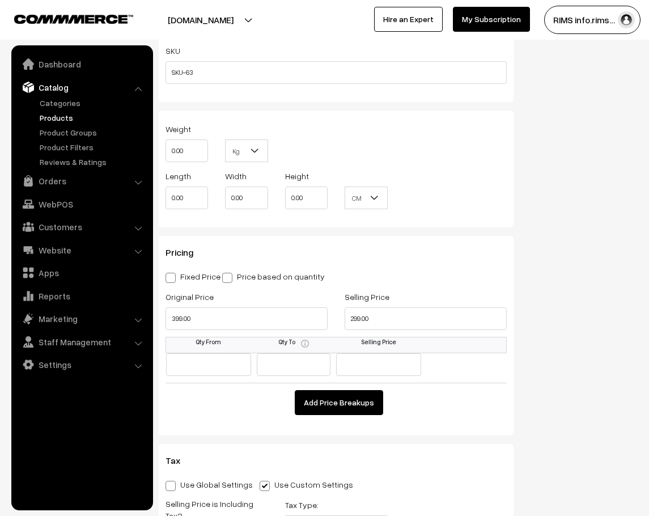
scroll to position [963, 0]
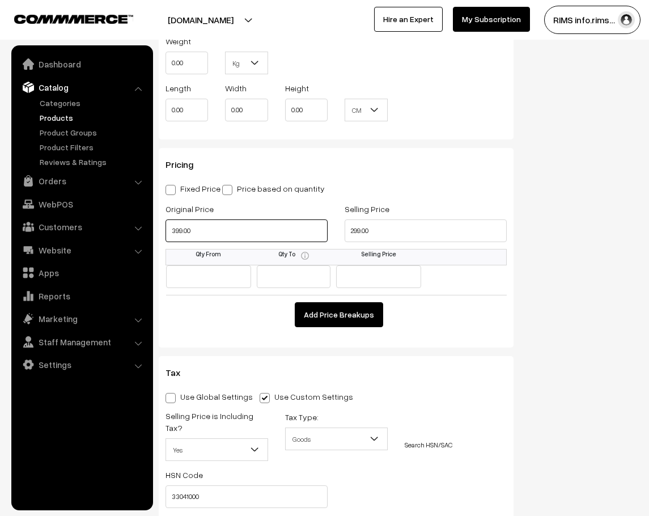
click at [249, 222] on input "399.00" at bounding box center [246, 230] width 162 height 23
type input "499.00"
click at [173, 186] on span at bounding box center [170, 190] width 10 height 10
click at [173, 186] on input "Fixed Price" at bounding box center [168, 187] width 7 height 7
radio input "true"
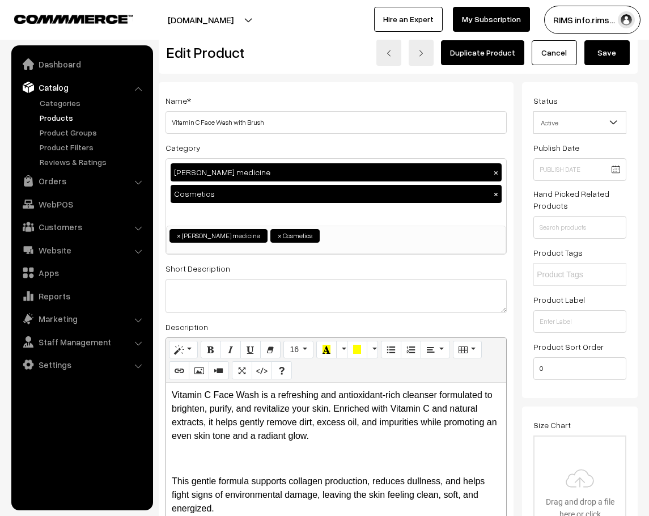
scroll to position [0, 0]
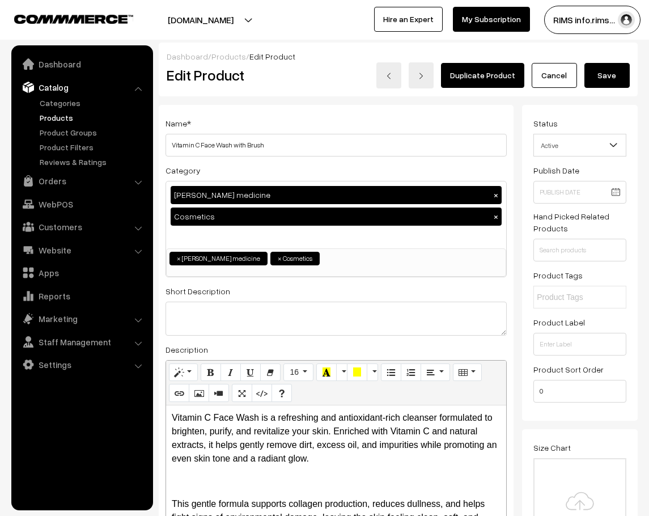
click at [623, 65] on button "Save" at bounding box center [606, 75] width 45 height 25
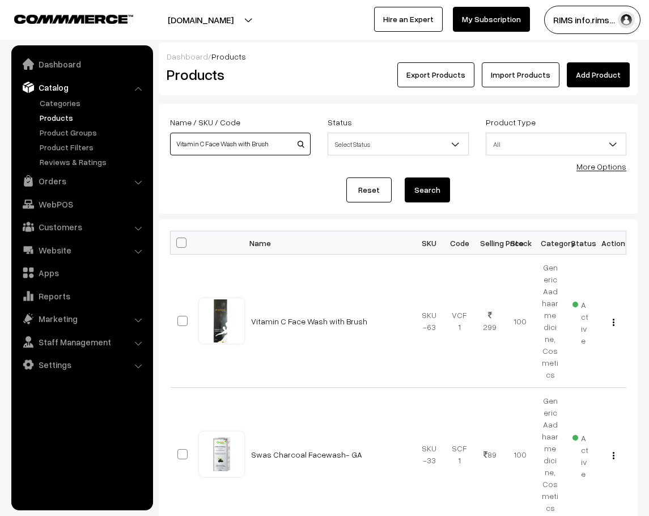
click at [280, 144] on input "Vitamin C Face Wash with Brush" at bounding box center [240, 144] width 141 height 23
type input "V"
paste input "Vitamin E 400 mg Caps- GA"
type input "Vitamin E 400 mg Caps- GA"
click at [436, 187] on button "Search" at bounding box center [427, 189] width 45 height 25
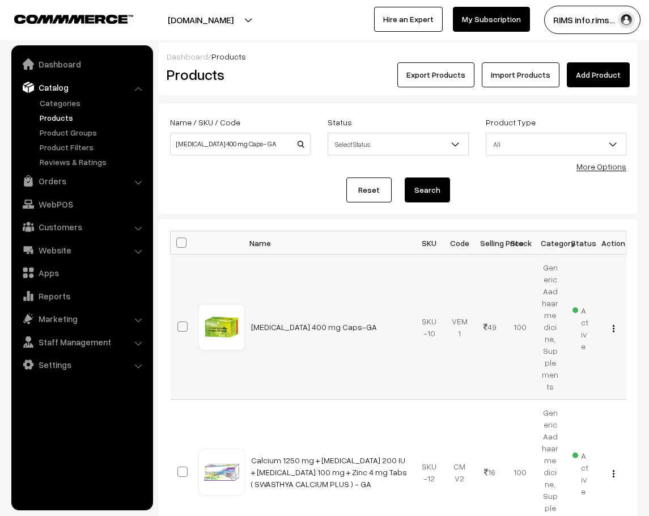
click at [614, 325] on img "button" at bounding box center [614, 328] width 2 height 7
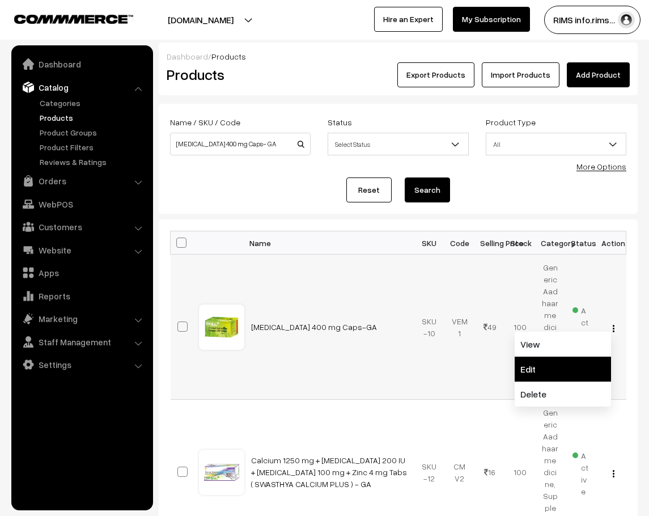
click at [569, 357] on link "Edit" at bounding box center [562, 368] width 96 height 25
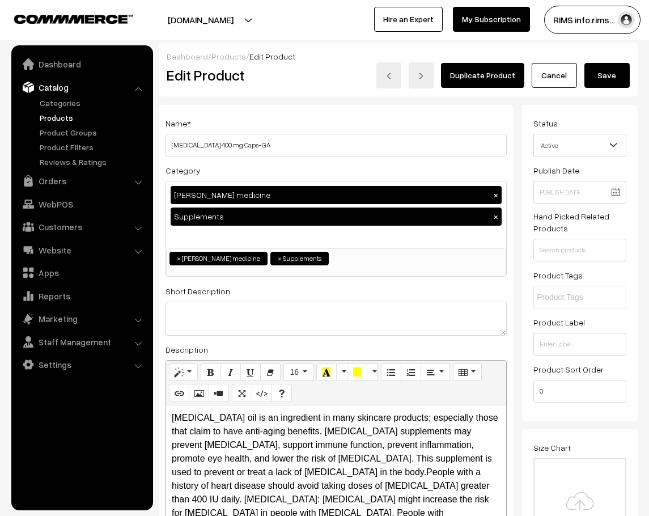
click at [596, 76] on button "Save" at bounding box center [606, 75] width 45 height 25
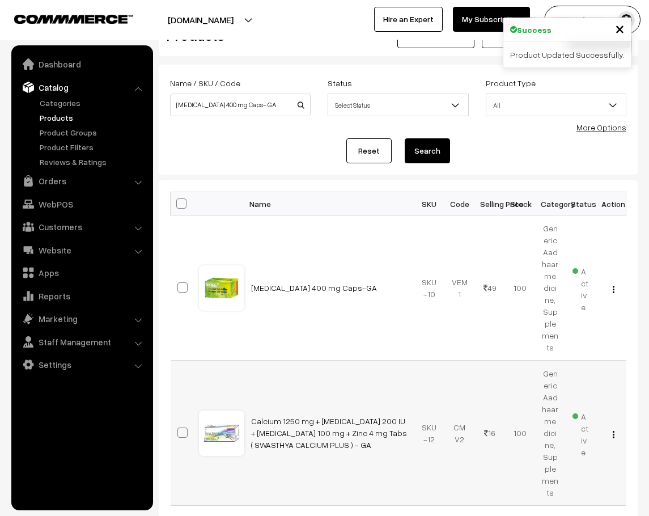
scroll to position [57, 0]
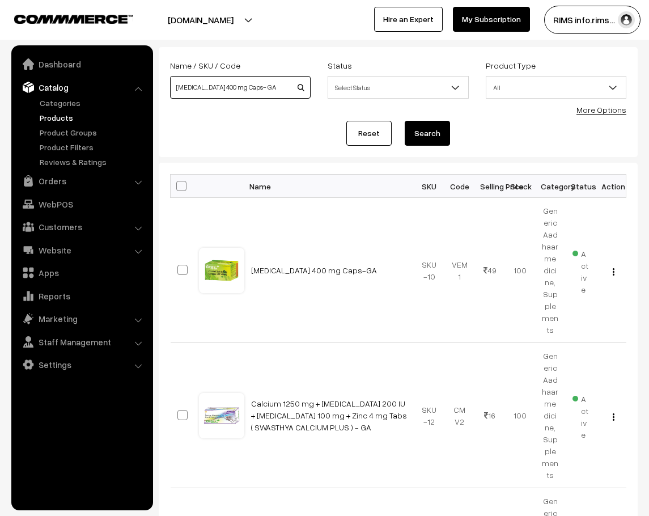
click at [266, 92] on input "[MEDICAL_DATA] 400 mg Caps- GA" at bounding box center [240, 87] width 141 height 23
type input "V"
paste input "Women's Protein Powder (Swas Women Pro) - GA"
type input "Women's Protein Powder (Swas Women Pro) - GA"
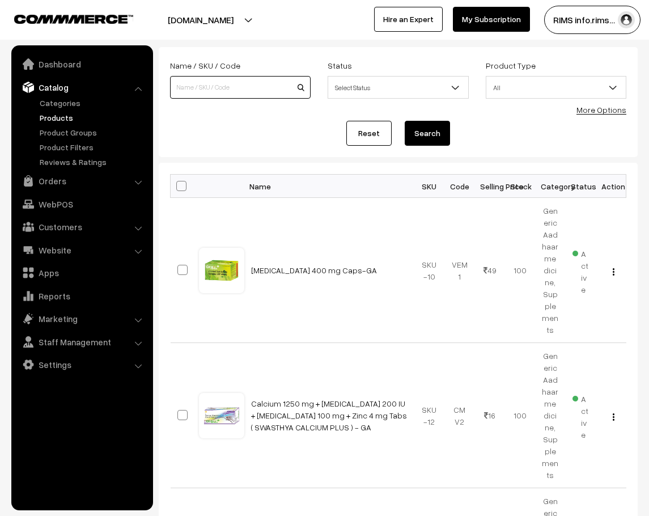
paste input "Women's Protein Powder (Swas Women Pro) - GA"
type input "Women's Protein Powder (Swas Women Pro) - GA"
click at [412, 133] on button "Search" at bounding box center [427, 133] width 45 height 25
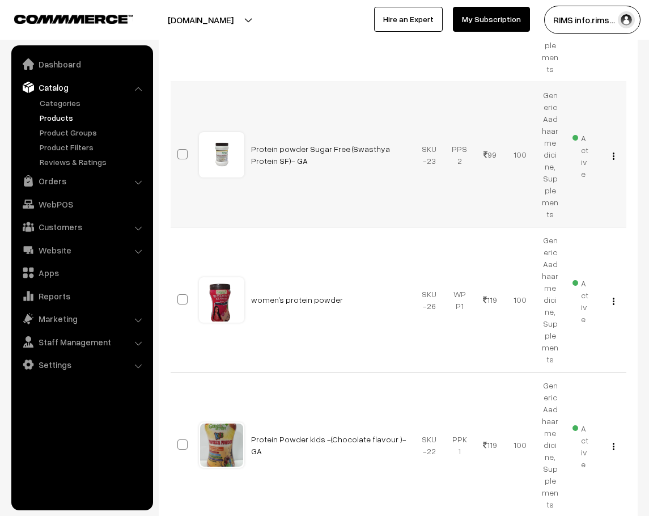
scroll to position [397, 0]
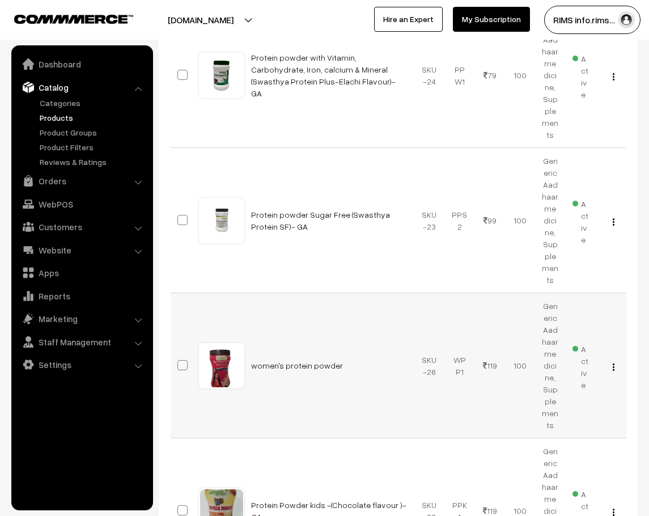
click at [615, 362] on button "button" at bounding box center [613, 366] width 3 height 9
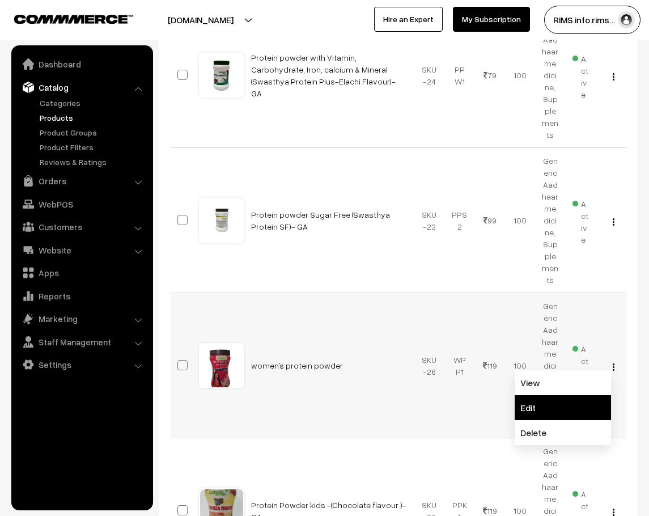
click at [562, 395] on link "Edit" at bounding box center [562, 407] width 96 height 25
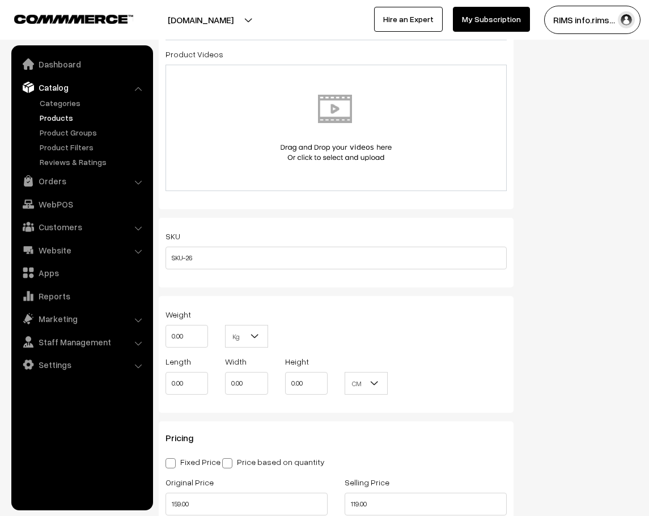
scroll to position [850, 0]
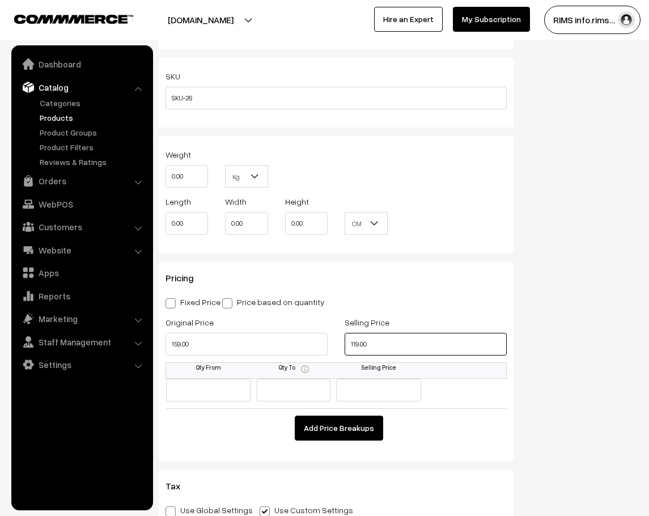
drag, startPoint x: 378, startPoint y: 342, endPoint x: 375, endPoint y: 331, distance: 11.1
click at [381, 338] on input "119.00" at bounding box center [426, 344] width 162 height 23
type input "129.00"
click at [290, 349] on input "159.00" at bounding box center [246, 344] width 162 height 23
type input "259.00"
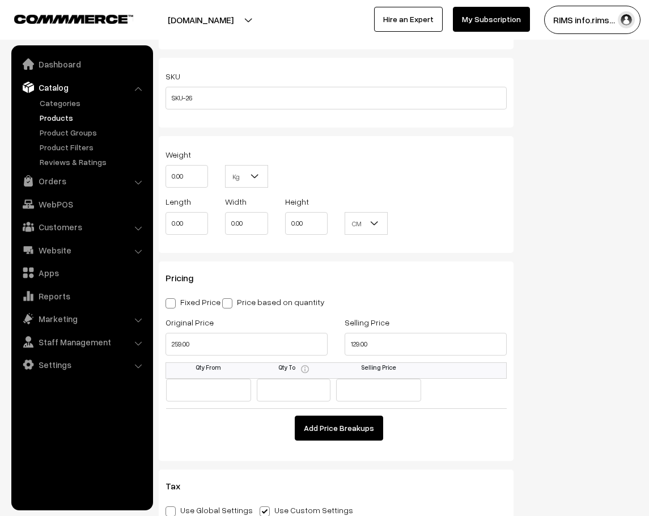
click at [166, 298] on span at bounding box center [170, 303] width 10 height 10
click at [166, 298] on input "Fixed Price" at bounding box center [168, 300] width 7 height 7
radio input "true"
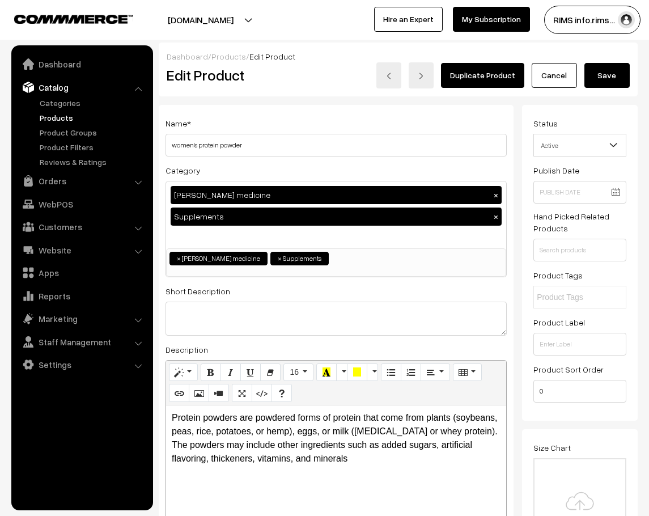
scroll to position [0, 8]
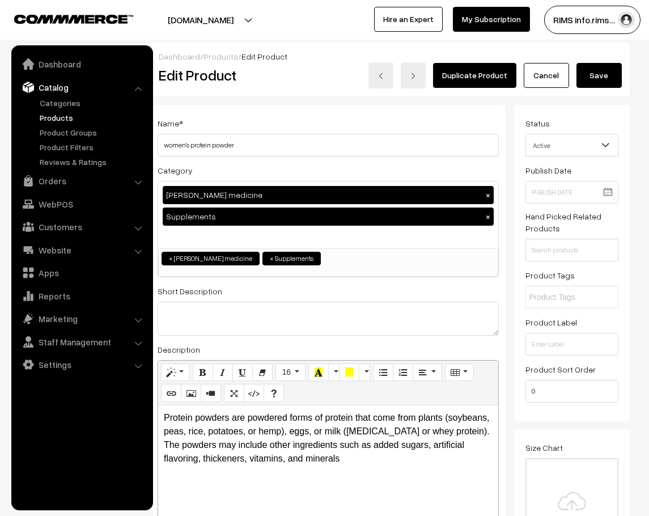
click at [604, 80] on button "Save" at bounding box center [598, 75] width 45 height 25
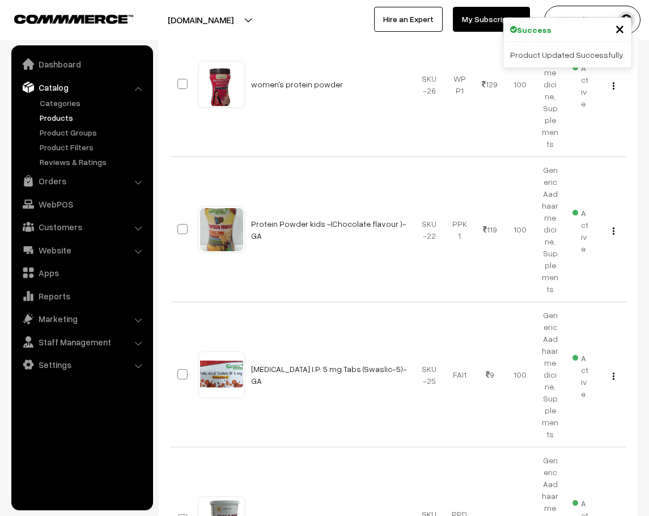
scroll to position [680, 0]
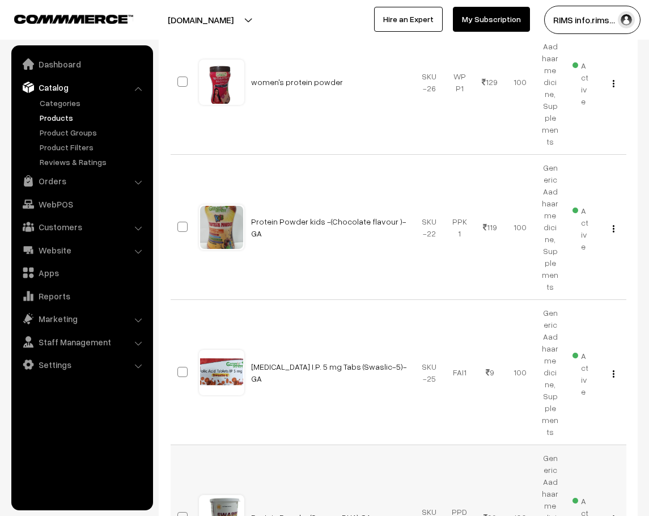
click at [359, 445] on td "Protein Powder (Swapro DHA) GA" at bounding box center [329, 517] width 170 height 145
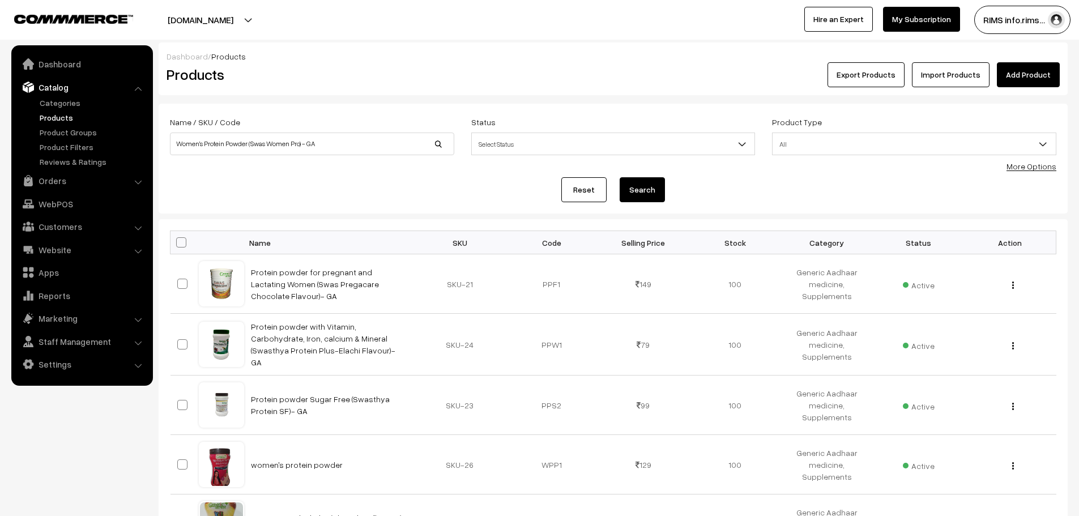
scroll to position [452, 0]
